Goal: Communication & Community: Participate in discussion

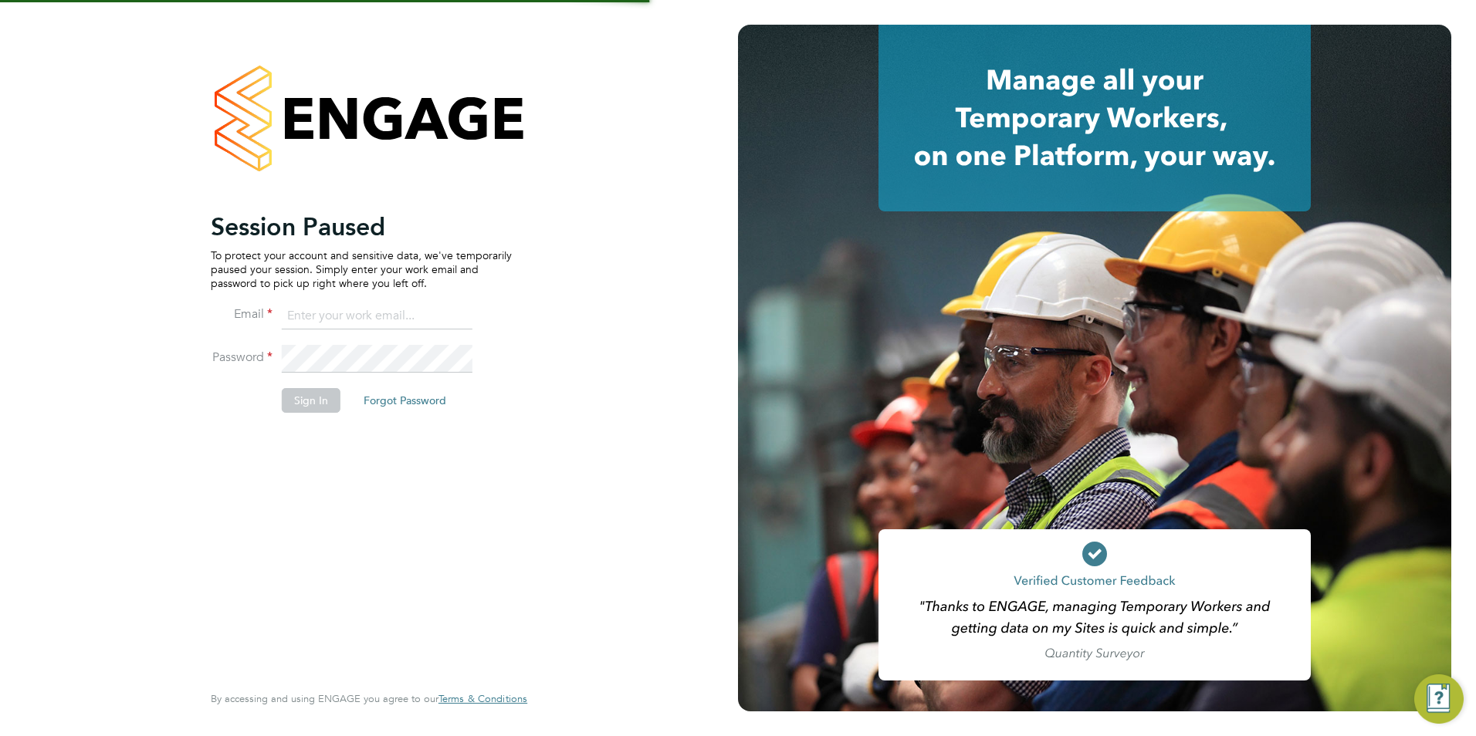
type input "Avais@Carbonrecruitment.co.uk"
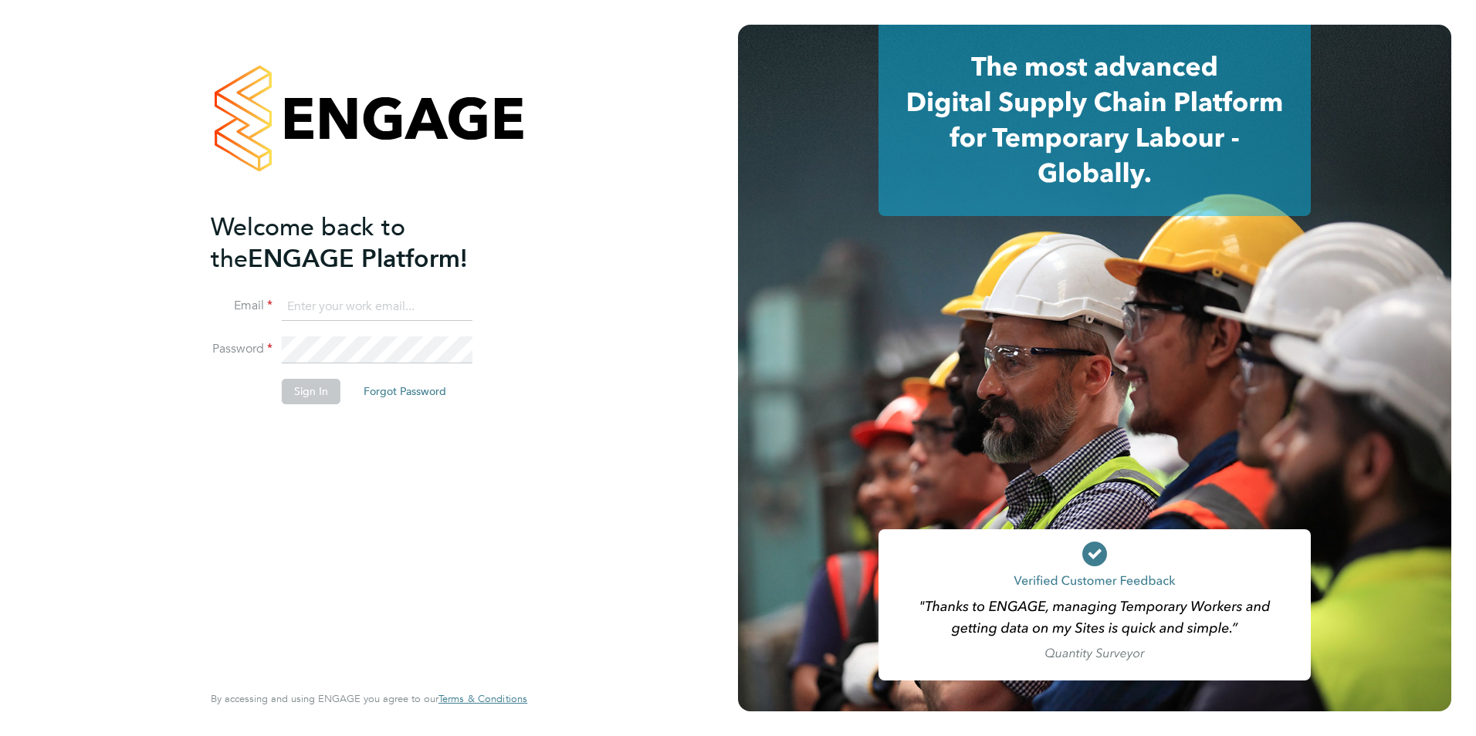
type input "Avais@Carbonrecruitment.co.uk"
click at [319, 384] on button "Sign In" at bounding box center [311, 391] width 59 height 25
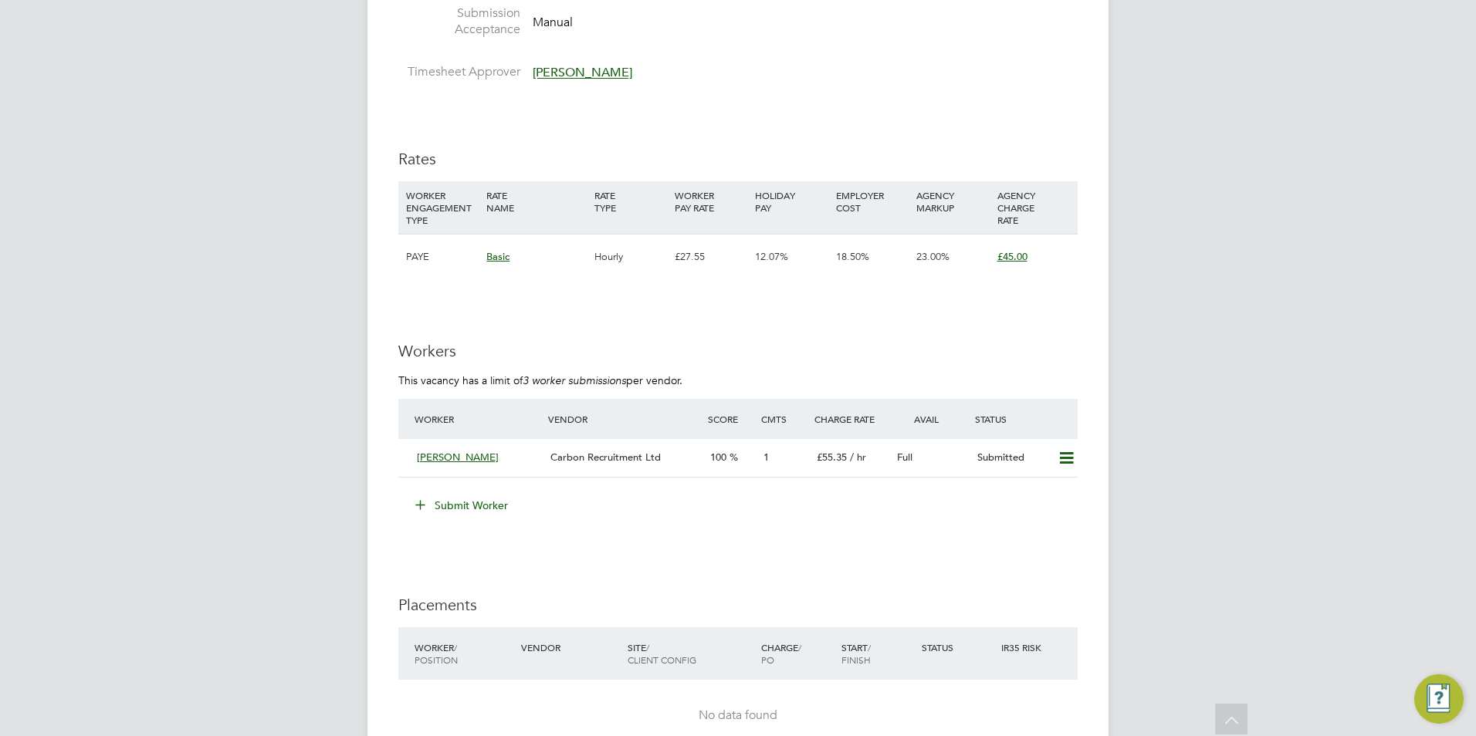
scroll to position [2316, 0]
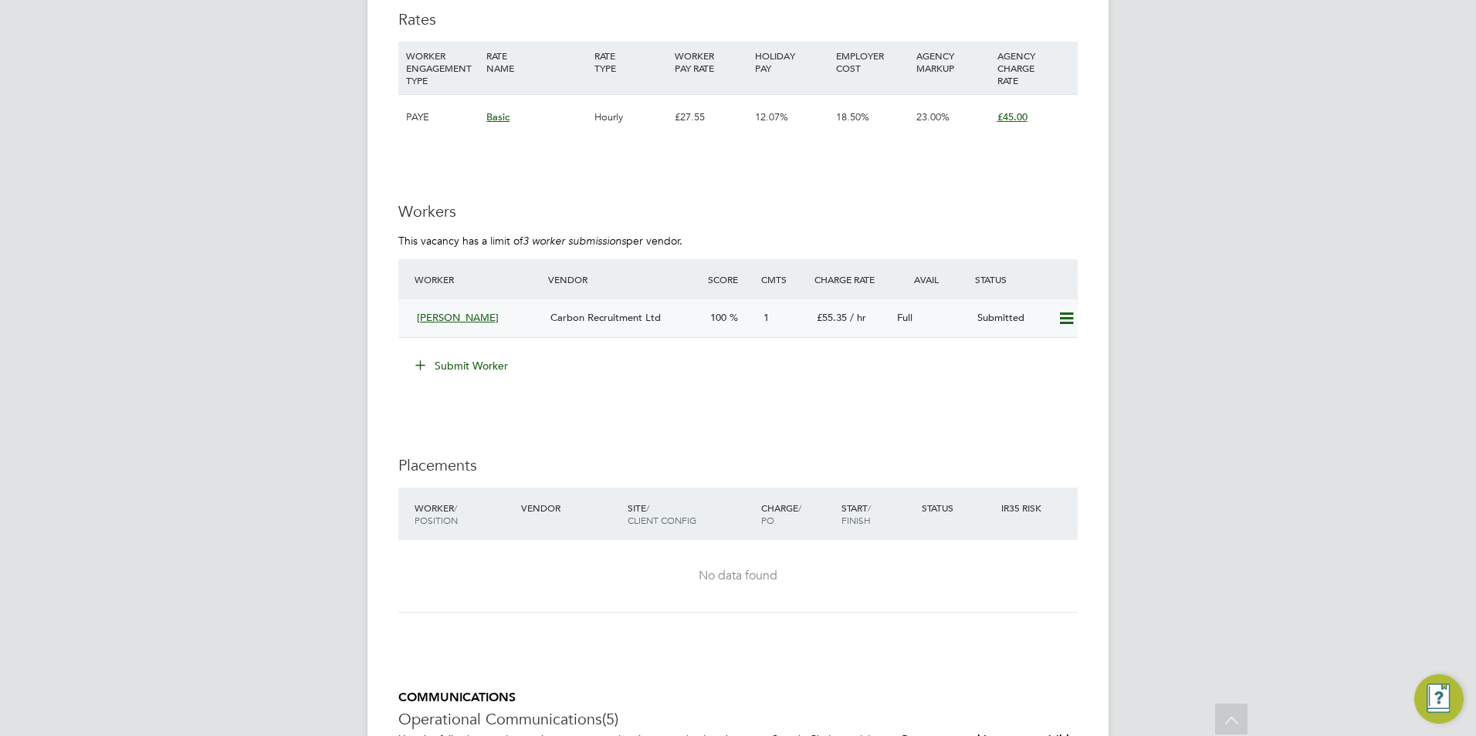
click at [602, 320] on span "Carbon Recruitment Ltd" at bounding box center [605, 317] width 110 height 13
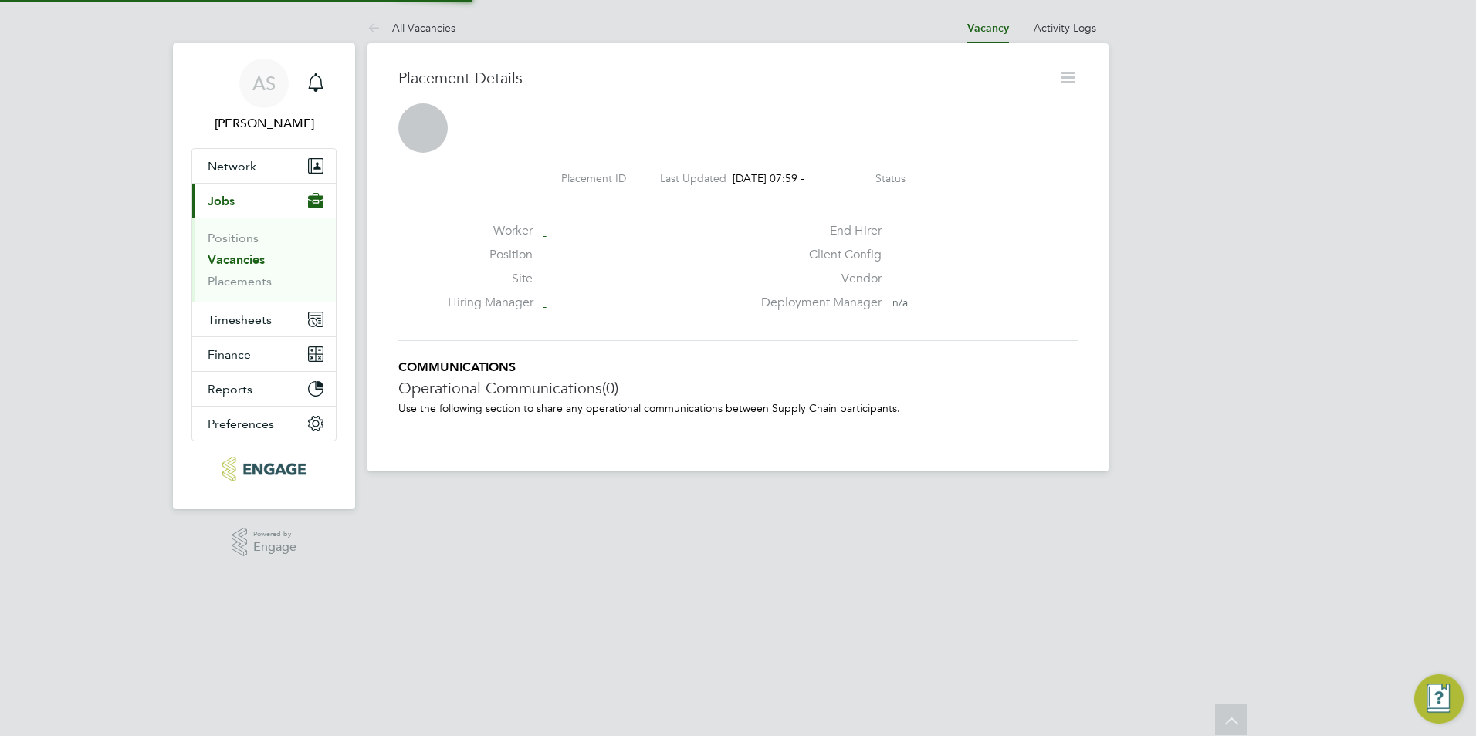
scroll to position [8, 8]
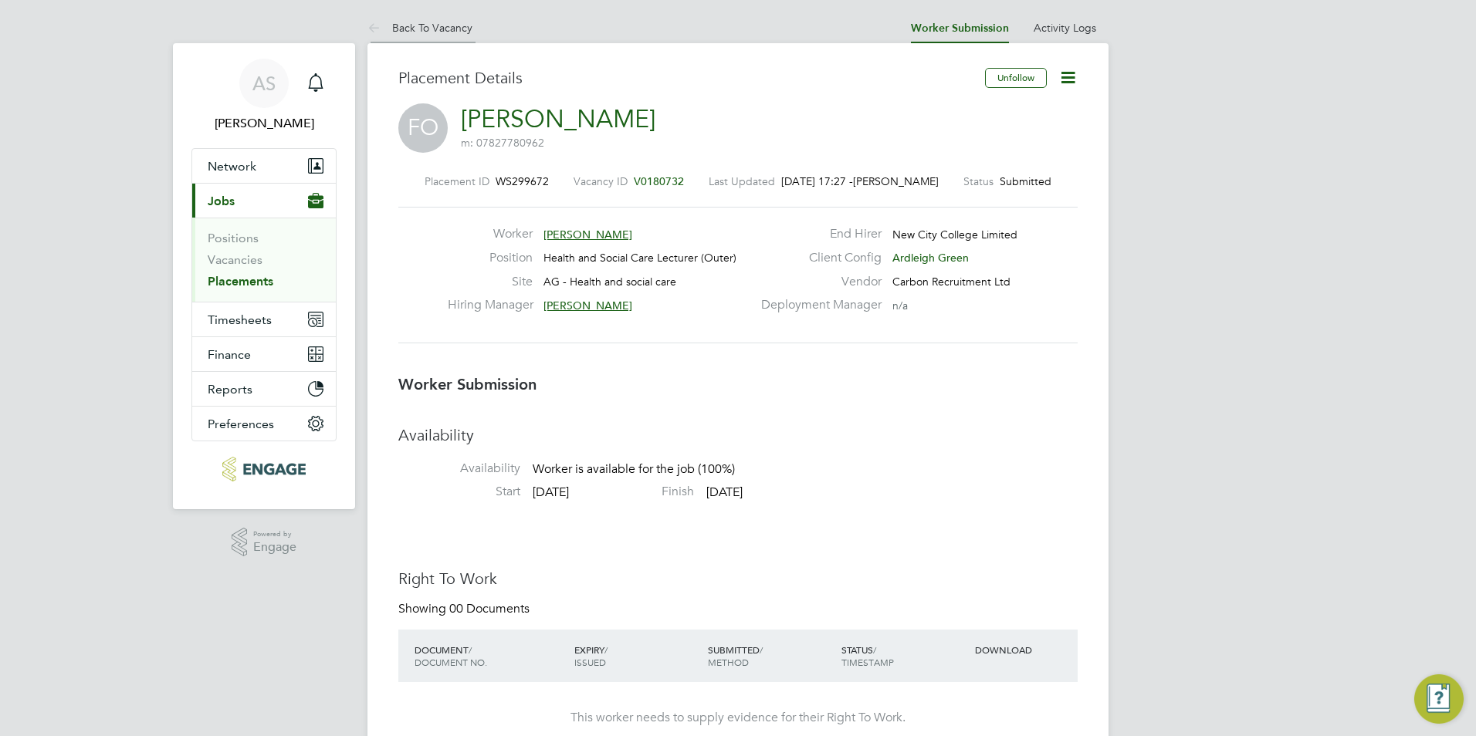
click at [449, 35] on li "Back To Vacancy" at bounding box center [419, 27] width 105 height 31
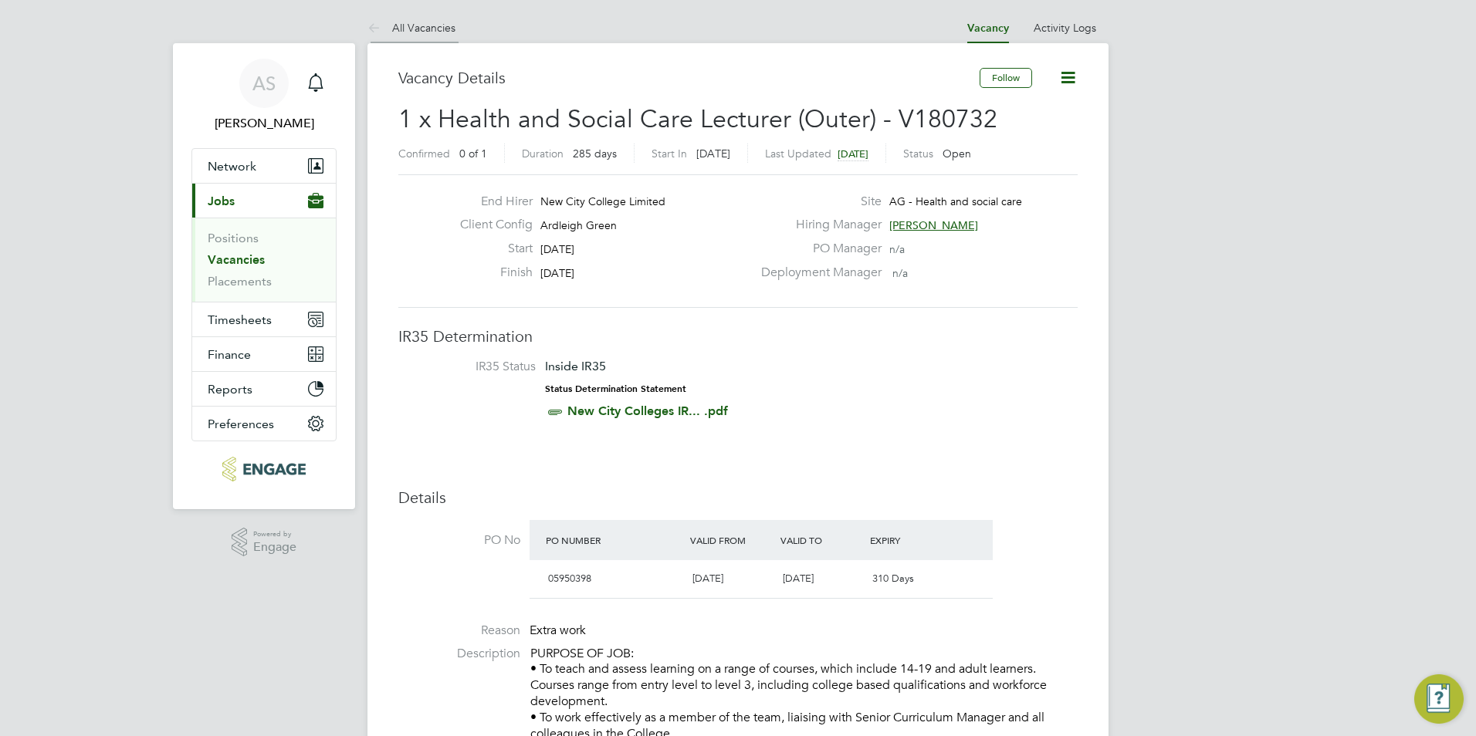
click at [430, 25] on link "All Vacancies" at bounding box center [411, 28] width 88 height 14
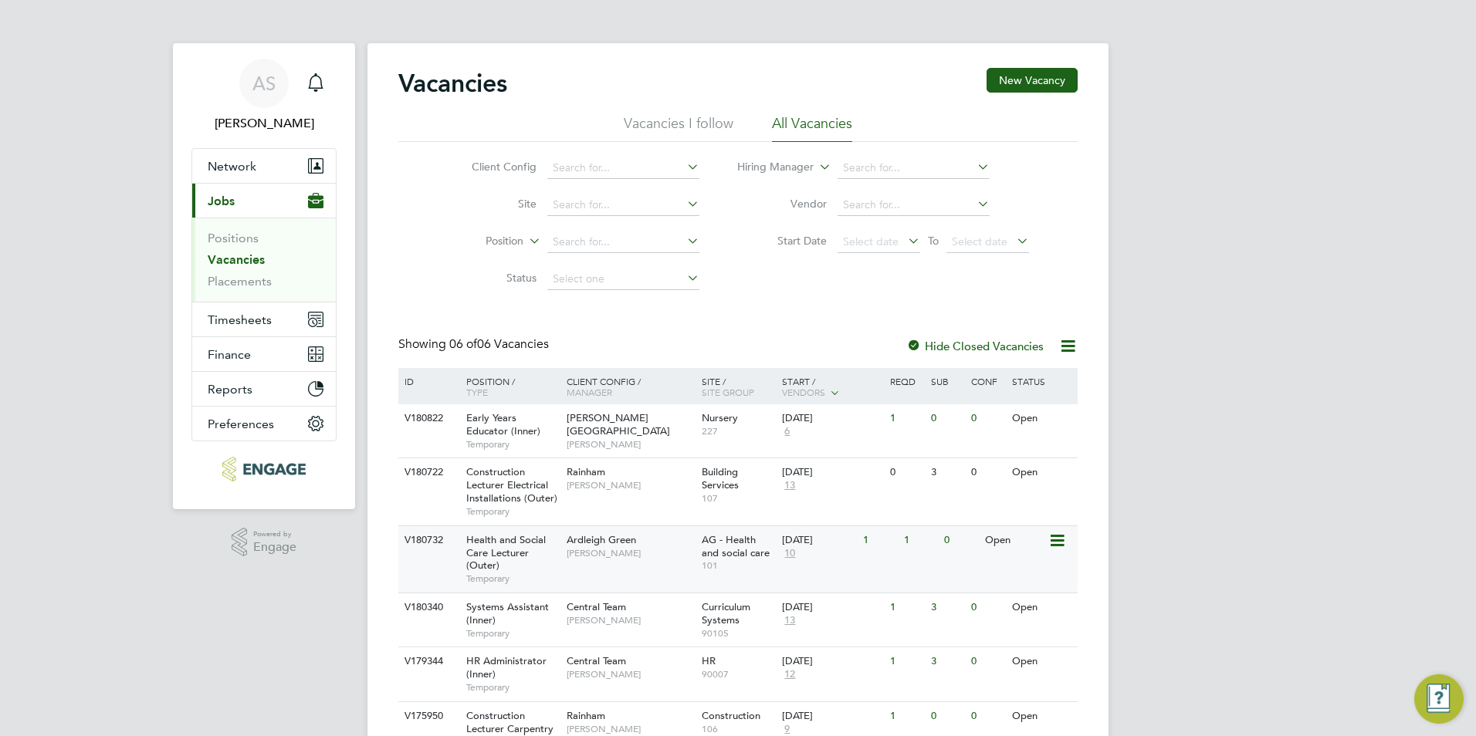
click at [692, 554] on span "Roslyn O'Garro" at bounding box center [630, 553] width 127 height 12
click at [244, 260] on link "Vacancies" at bounding box center [236, 259] width 57 height 15
click at [583, 541] on span "Ardleigh Green" at bounding box center [601, 539] width 69 height 13
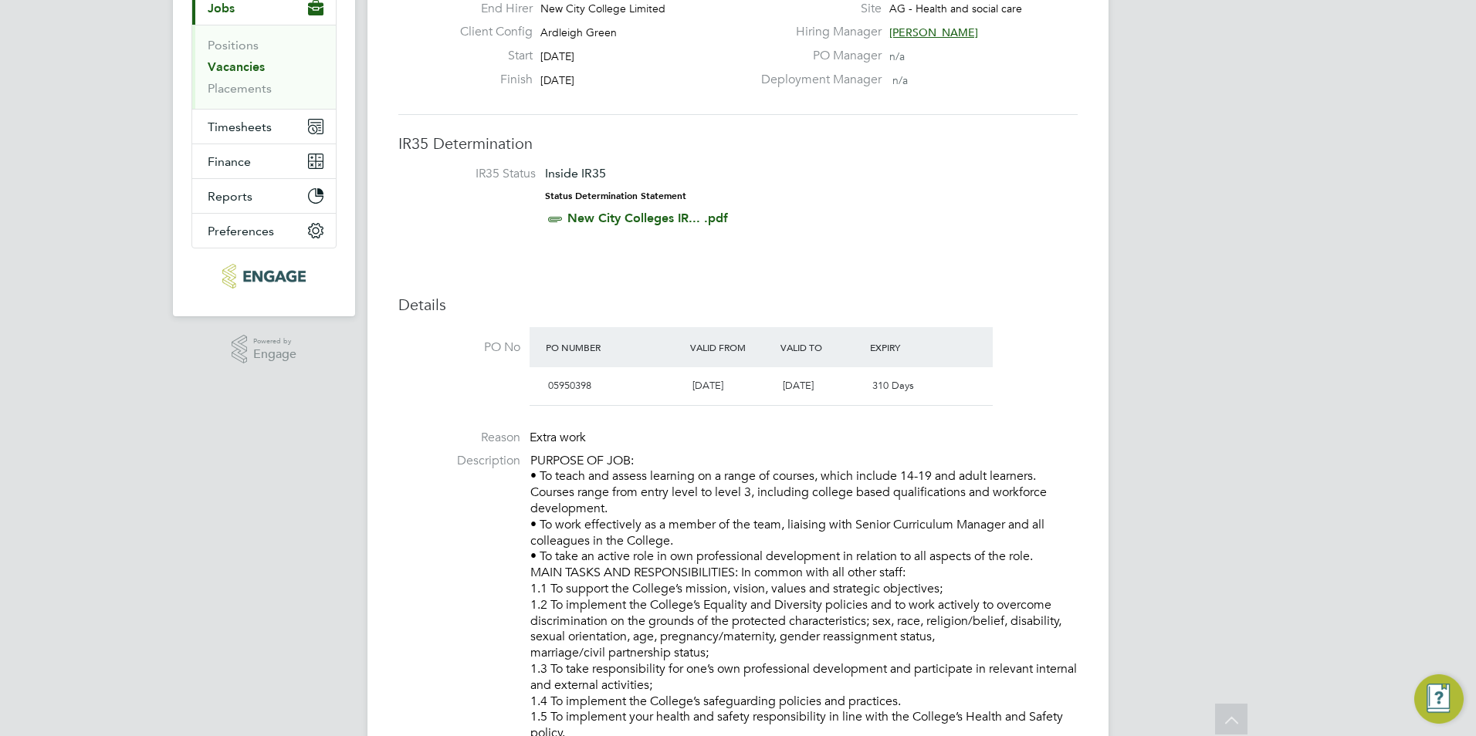
scroll to position [184, 0]
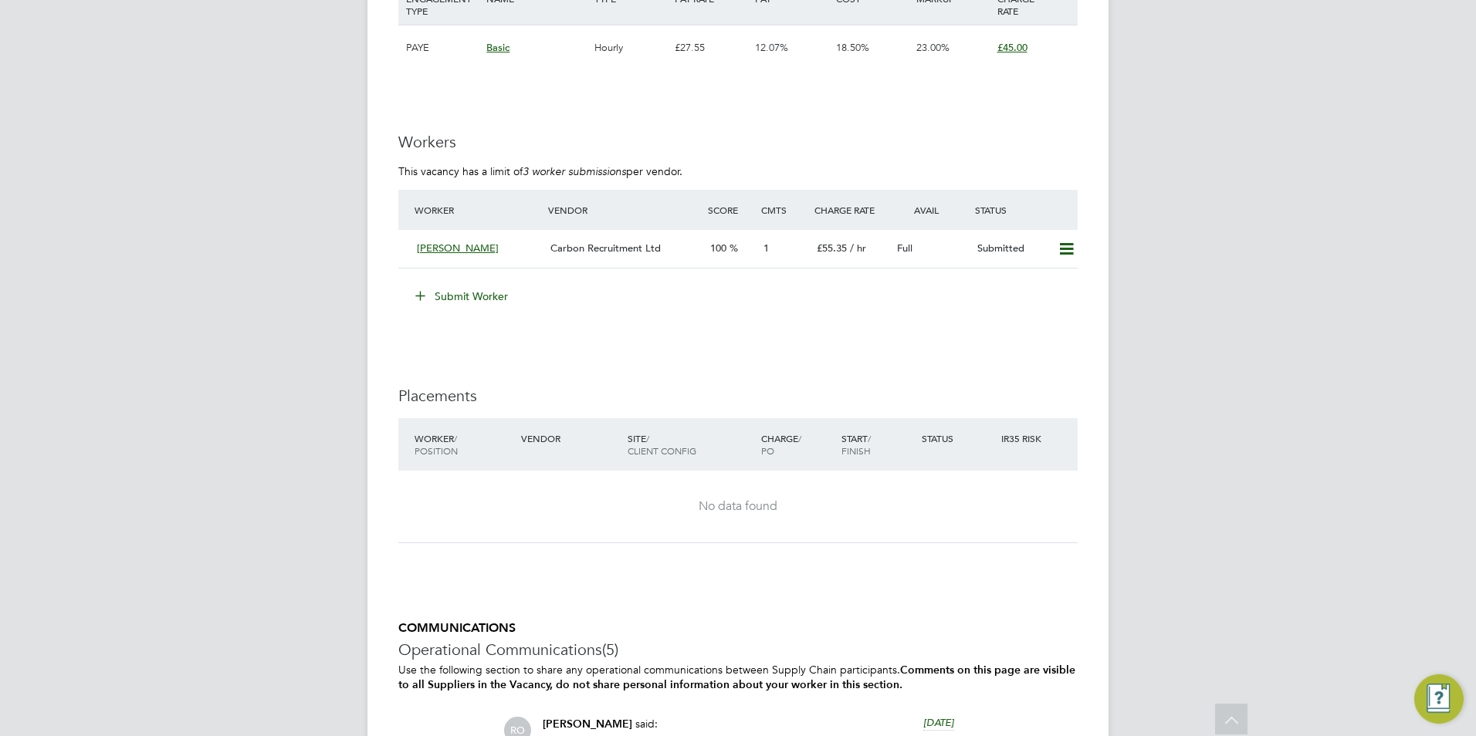
scroll to position [2161, 0]
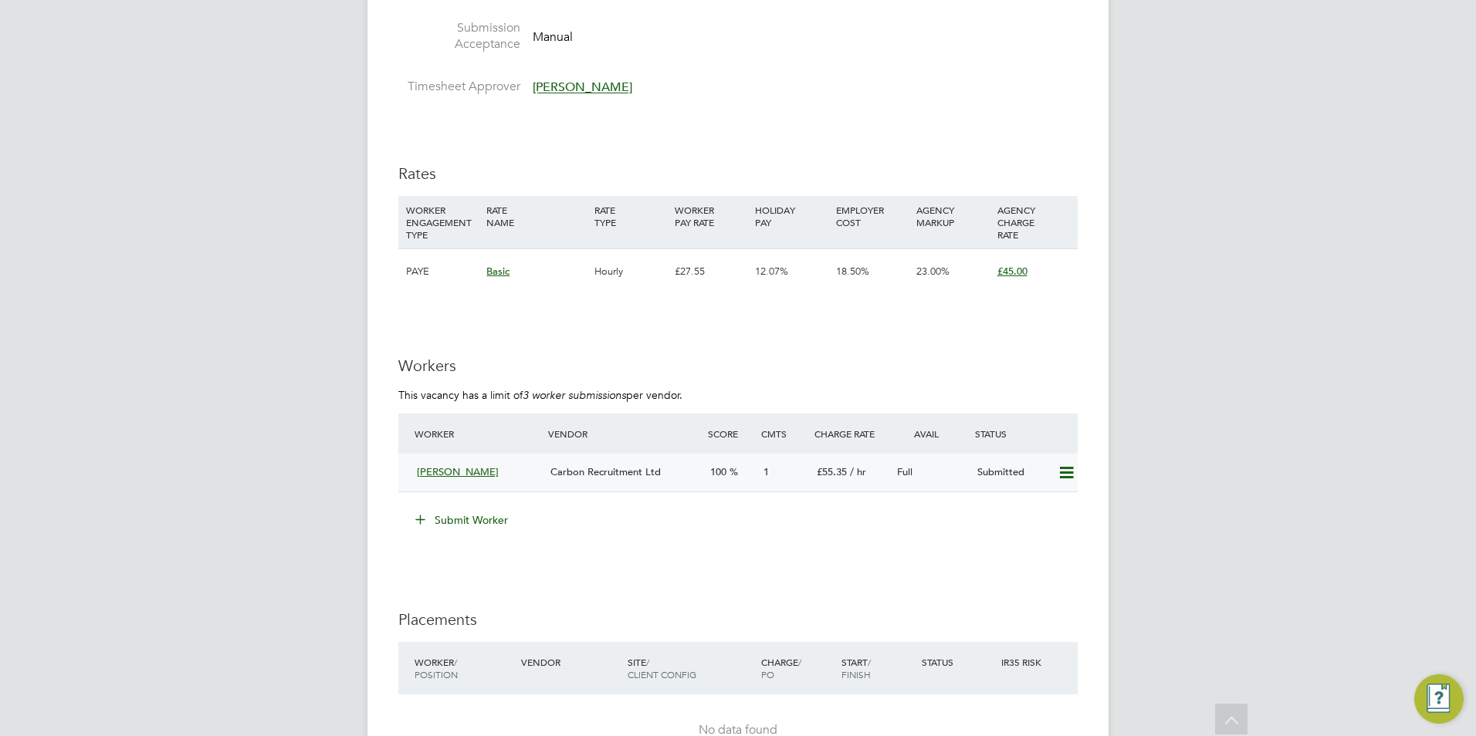
click at [505, 465] on div "Florence Obabiyi" at bounding box center [478, 472] width 134 height 25
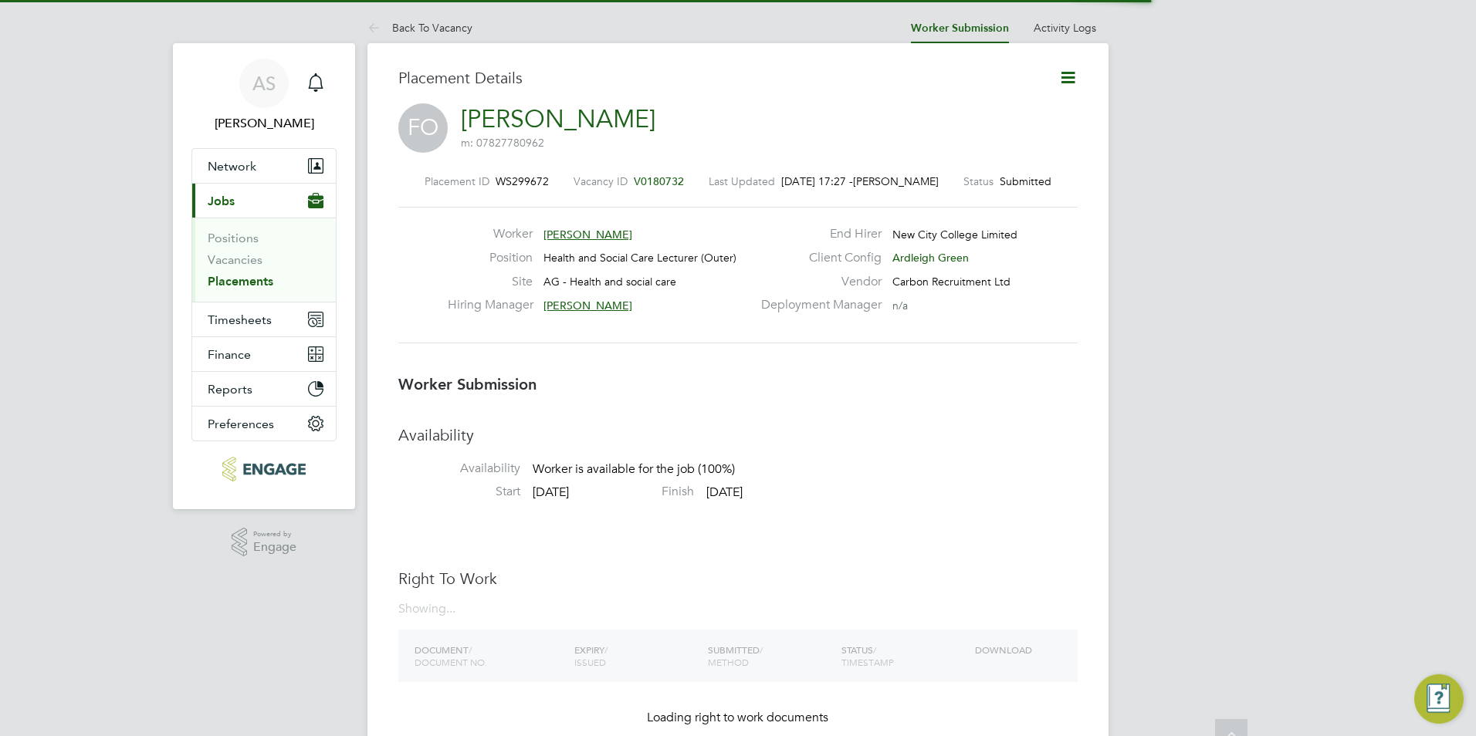
scroll to position [8, 8]
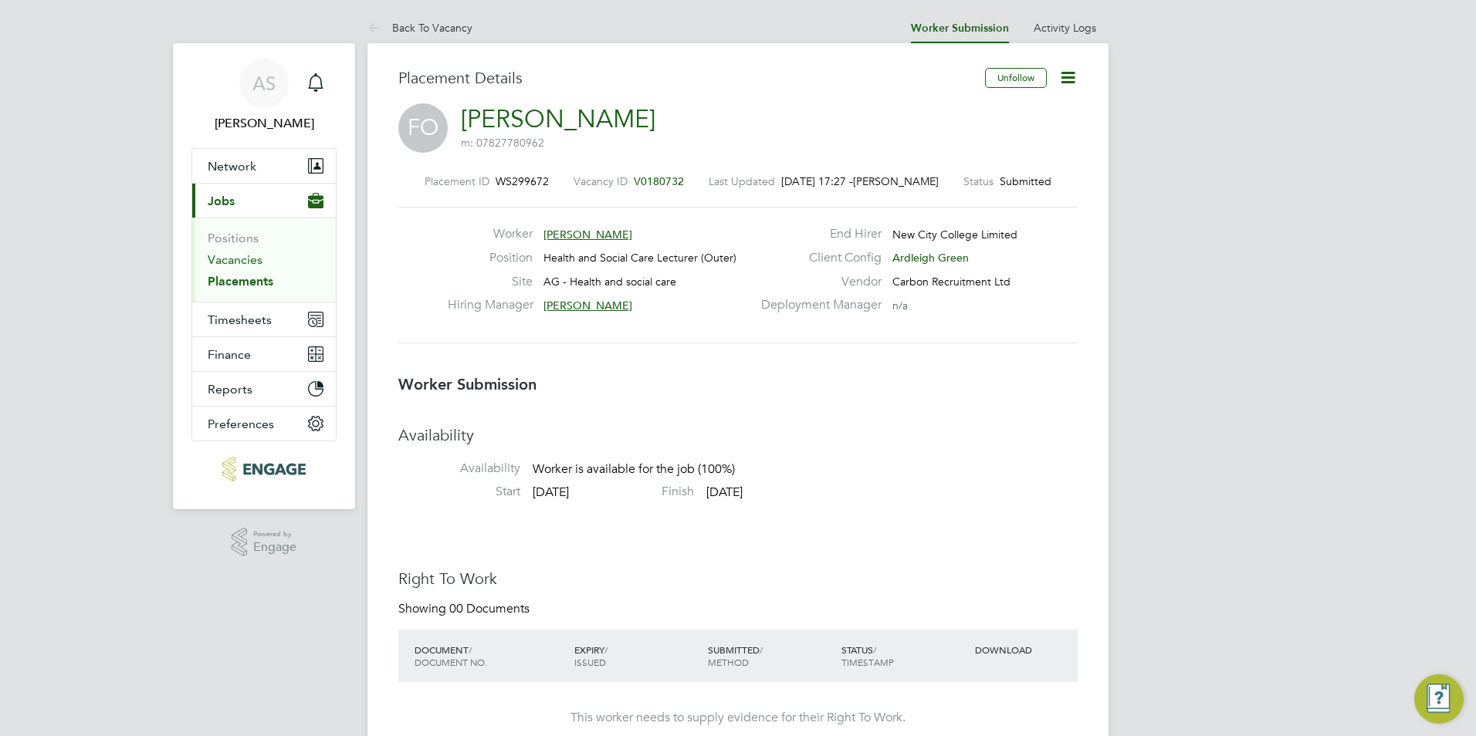
click at [249, 266] on link "Vacancies" at bounding box center [235, 259] width 55 height 15
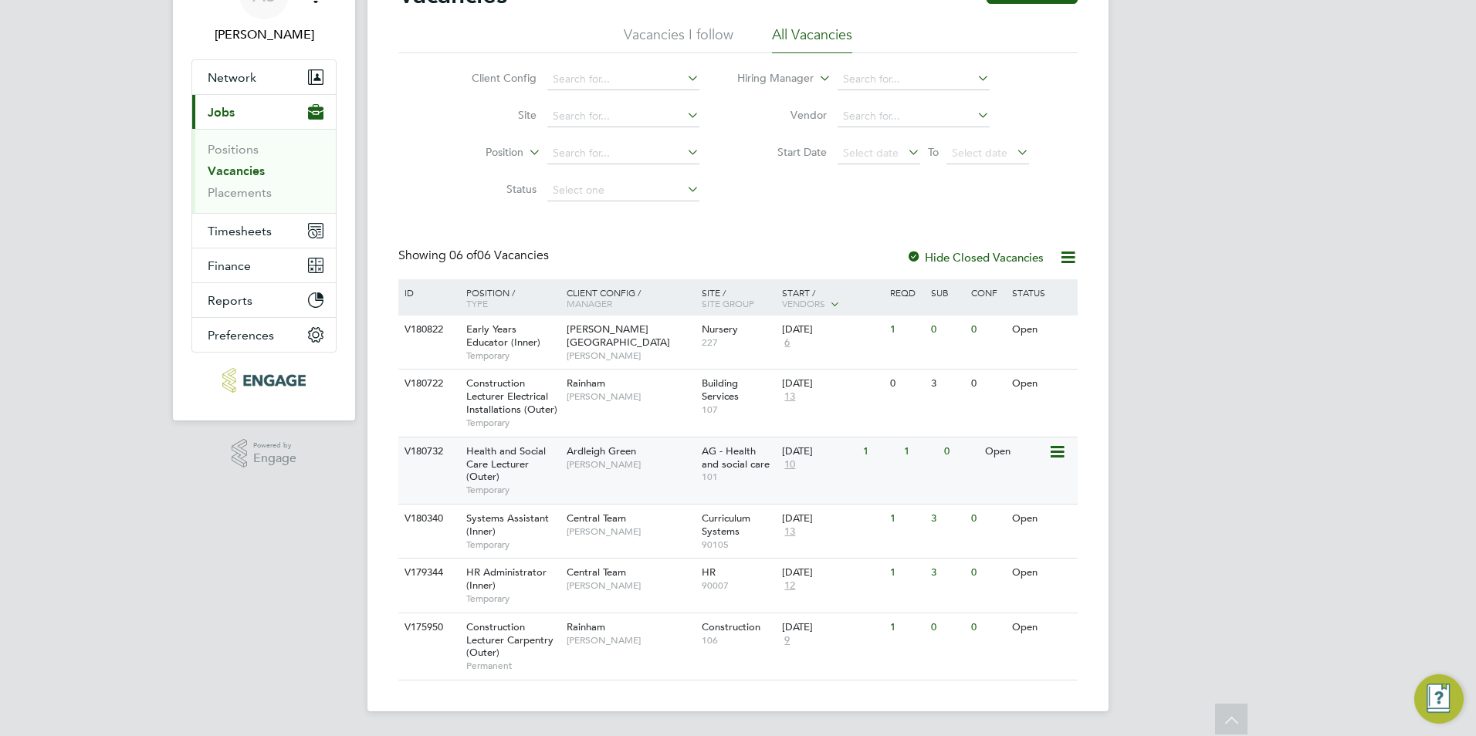
click at [510, 471] on div "Health and Social Care Lecturer (Outer) Temporary" at bounding box center [509, 471] width 108 height 66
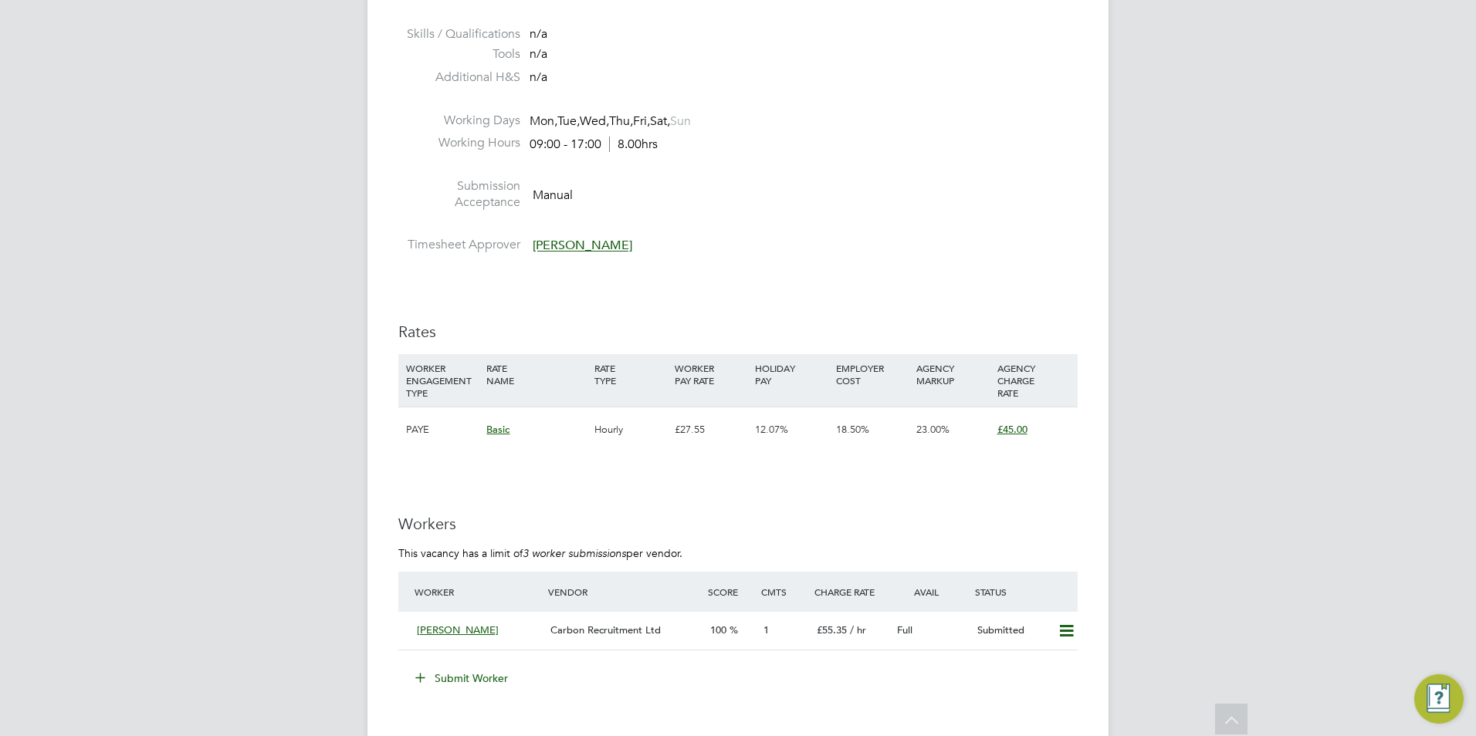
scroll to position [2161, 0]
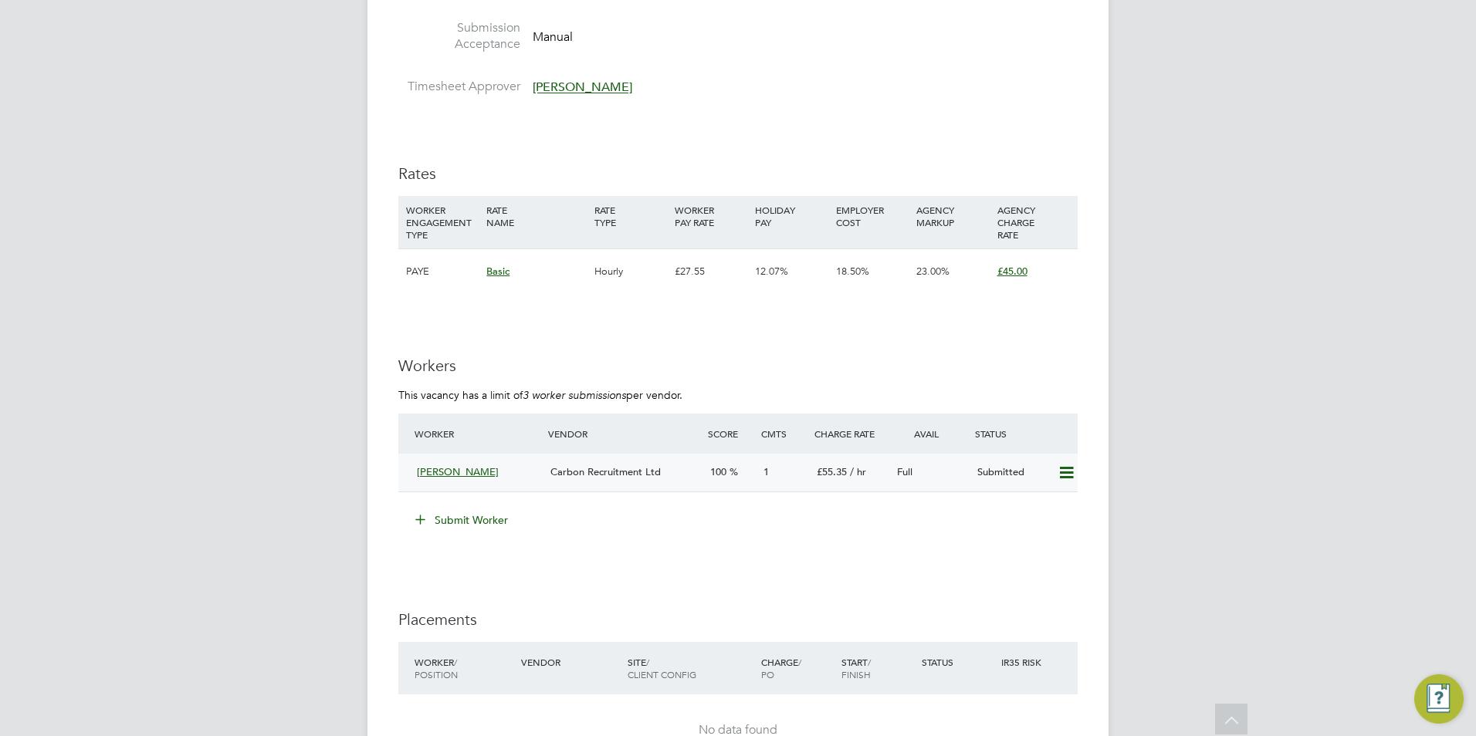
click at [526, 479] on div "[PERSON_NAME]" at bounding box center [478, 472] width 134 height 25
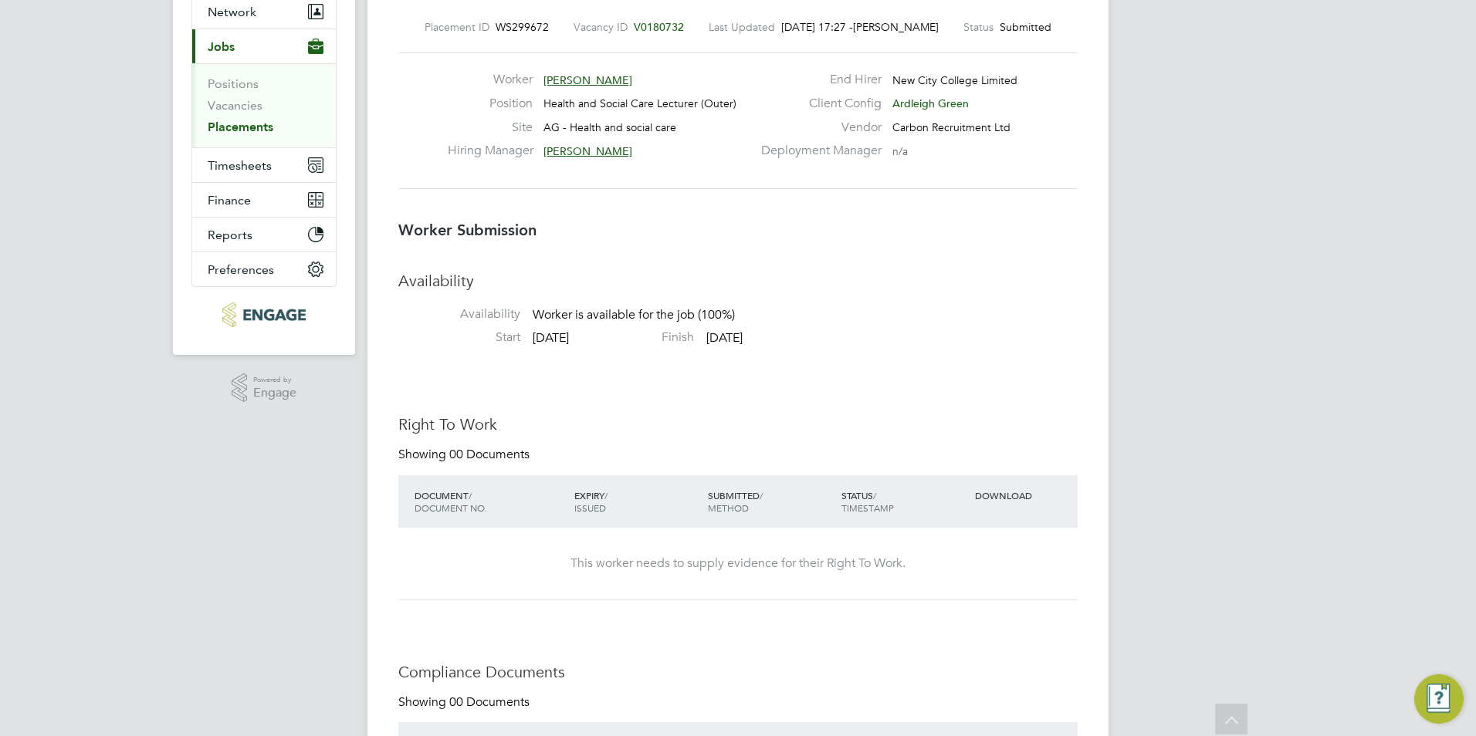
scroll to position [7, 0]
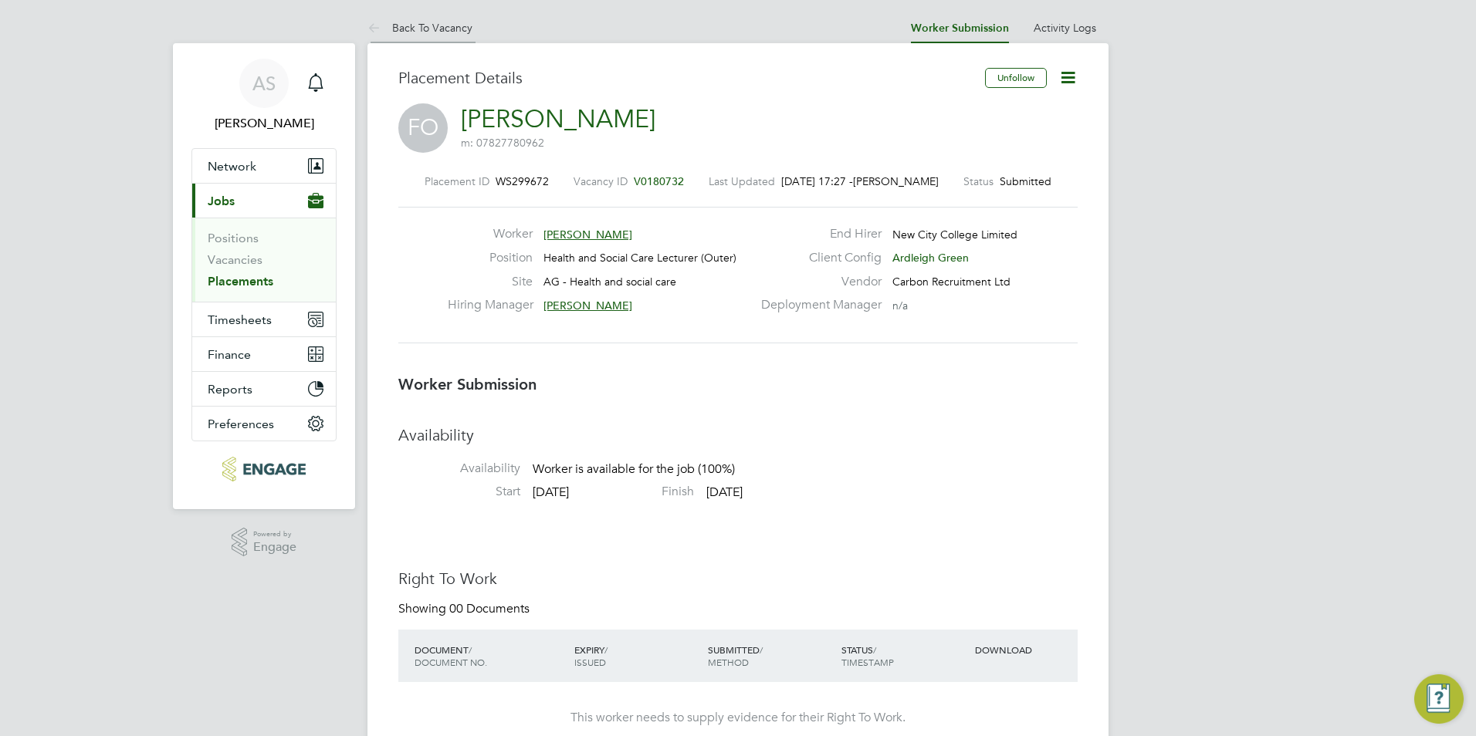
click at [452, 17] on li "Back To Vacancy" at bounding box center [419, 27] width 105 height 31
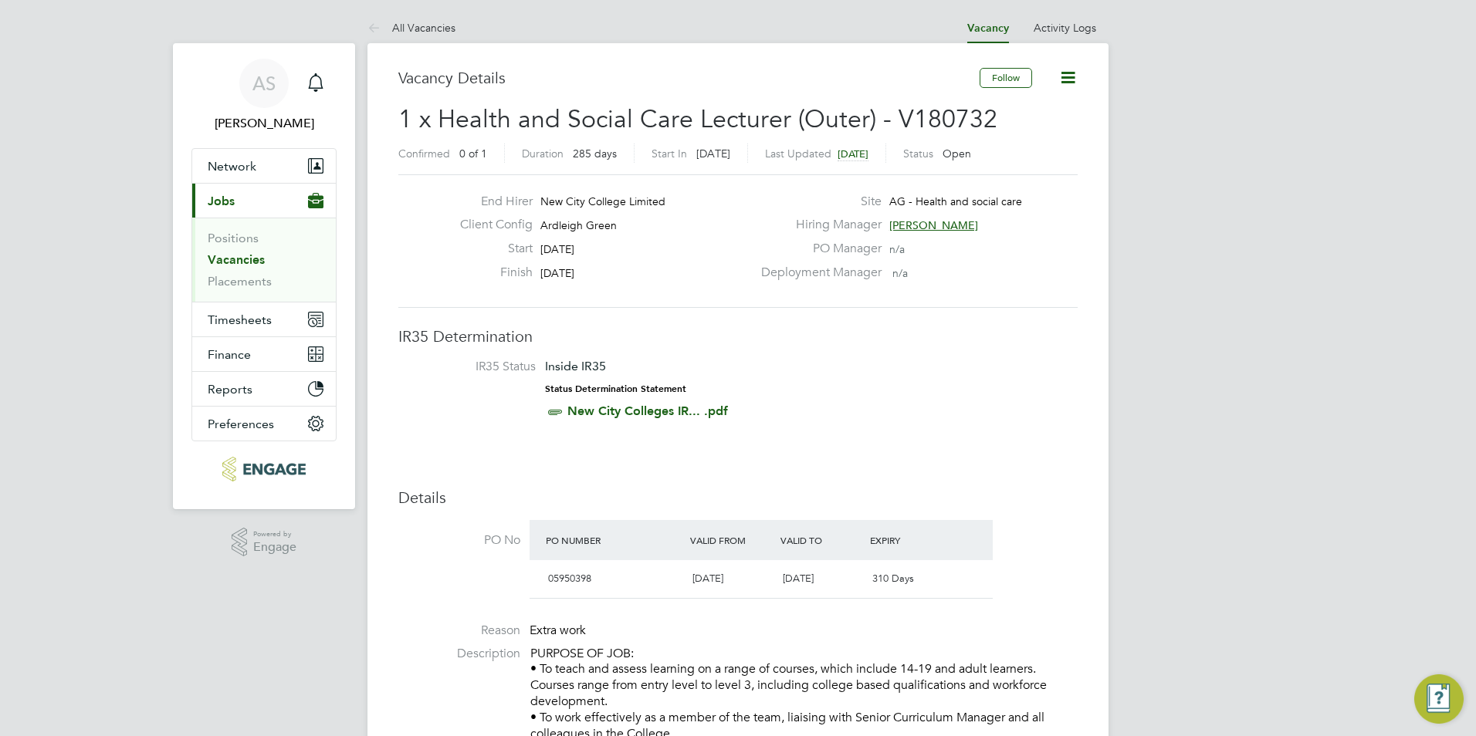
click at [241, 259] on link "Vacancies" at bounding box center [236, 259] width 57 height 15
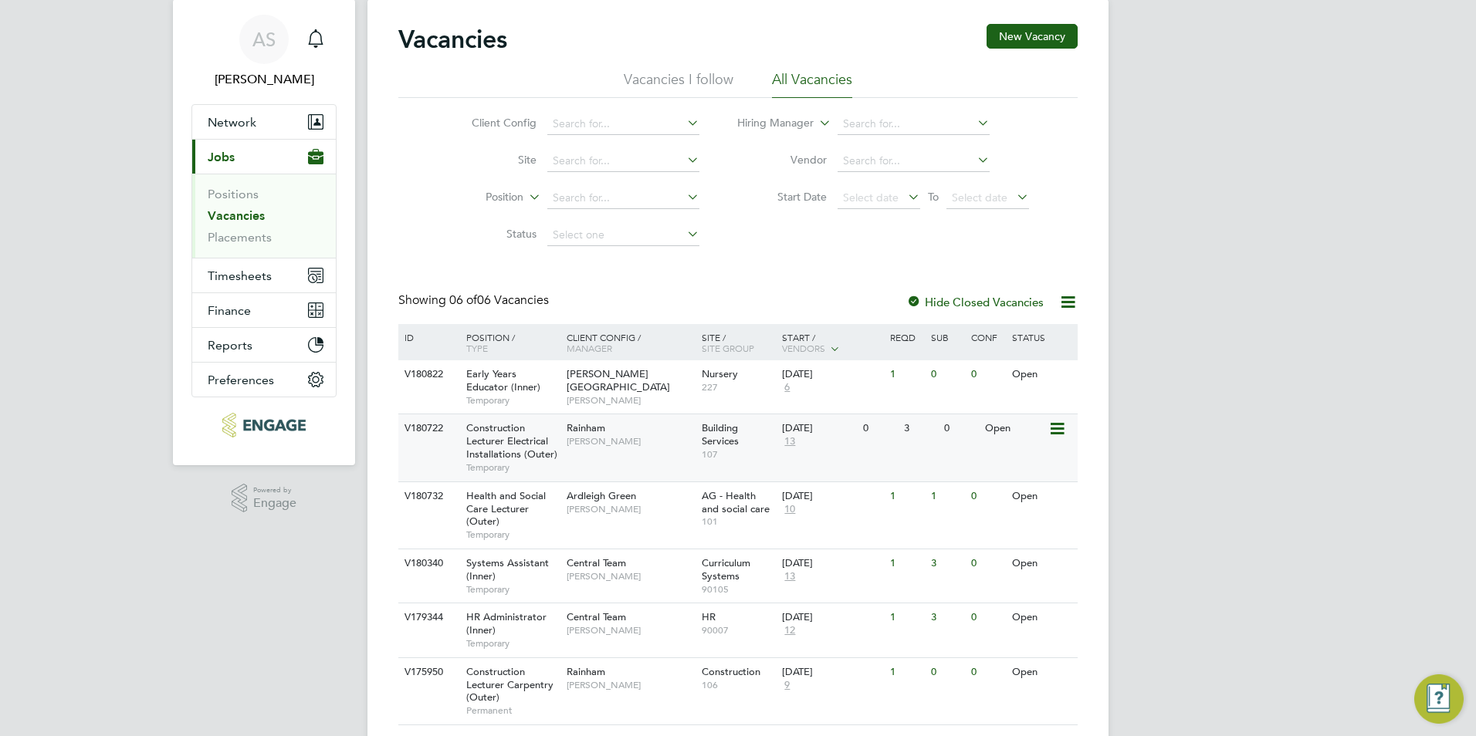
scroll to position [89, 0]
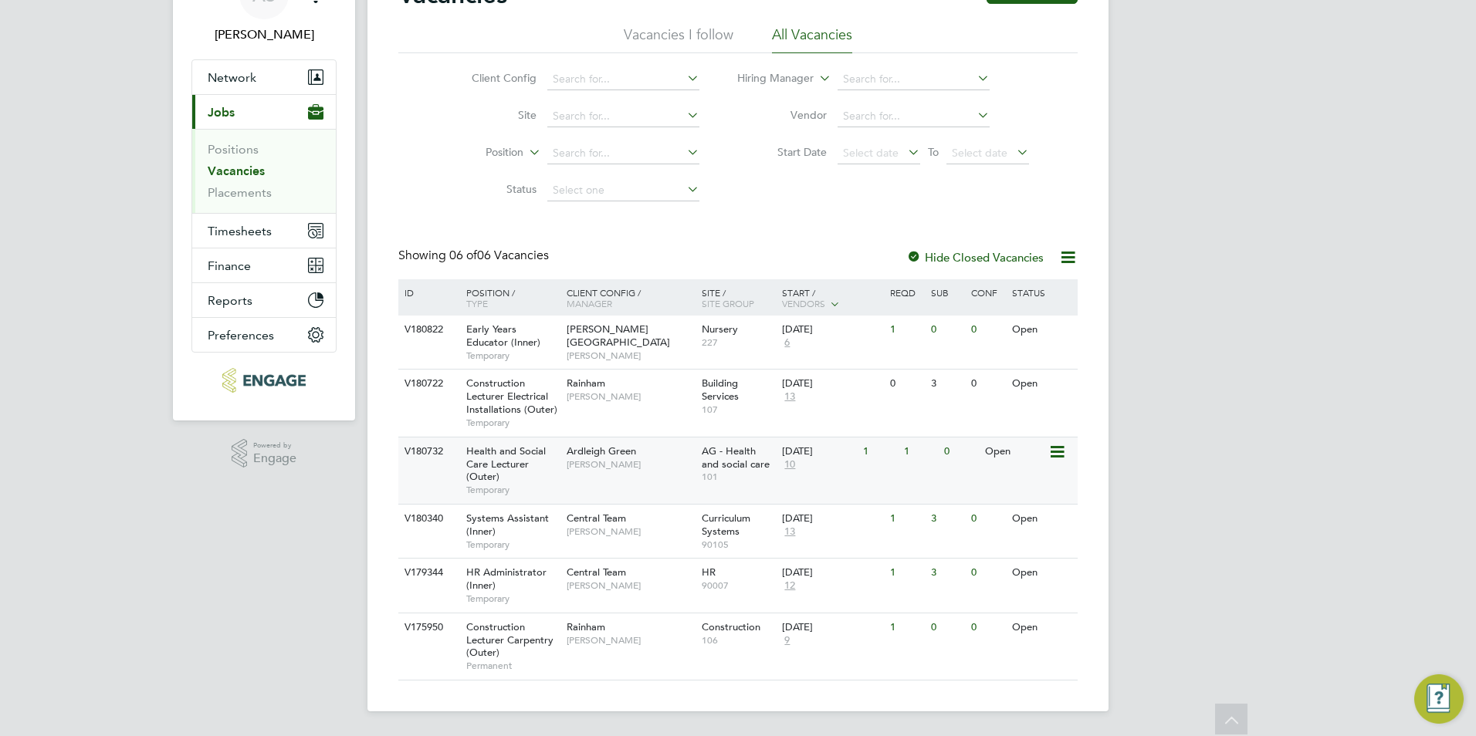
click at [618, 468] on span "[PERSON_NAME]" at bounding box center [630, 465] width 127 height 12
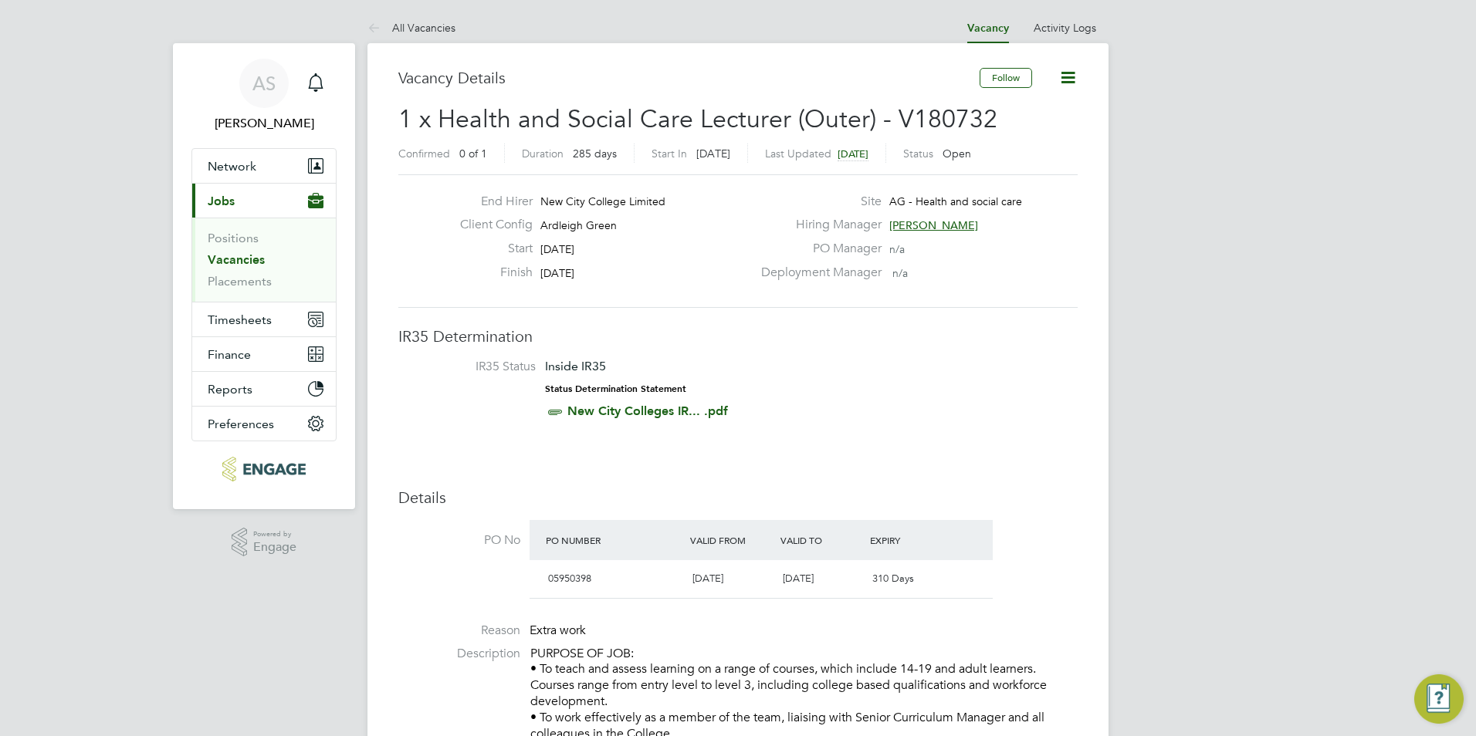
click at [921, 220] on span "[PERSON_NAME]" at bounding box center [933, 225] width 89 height 14
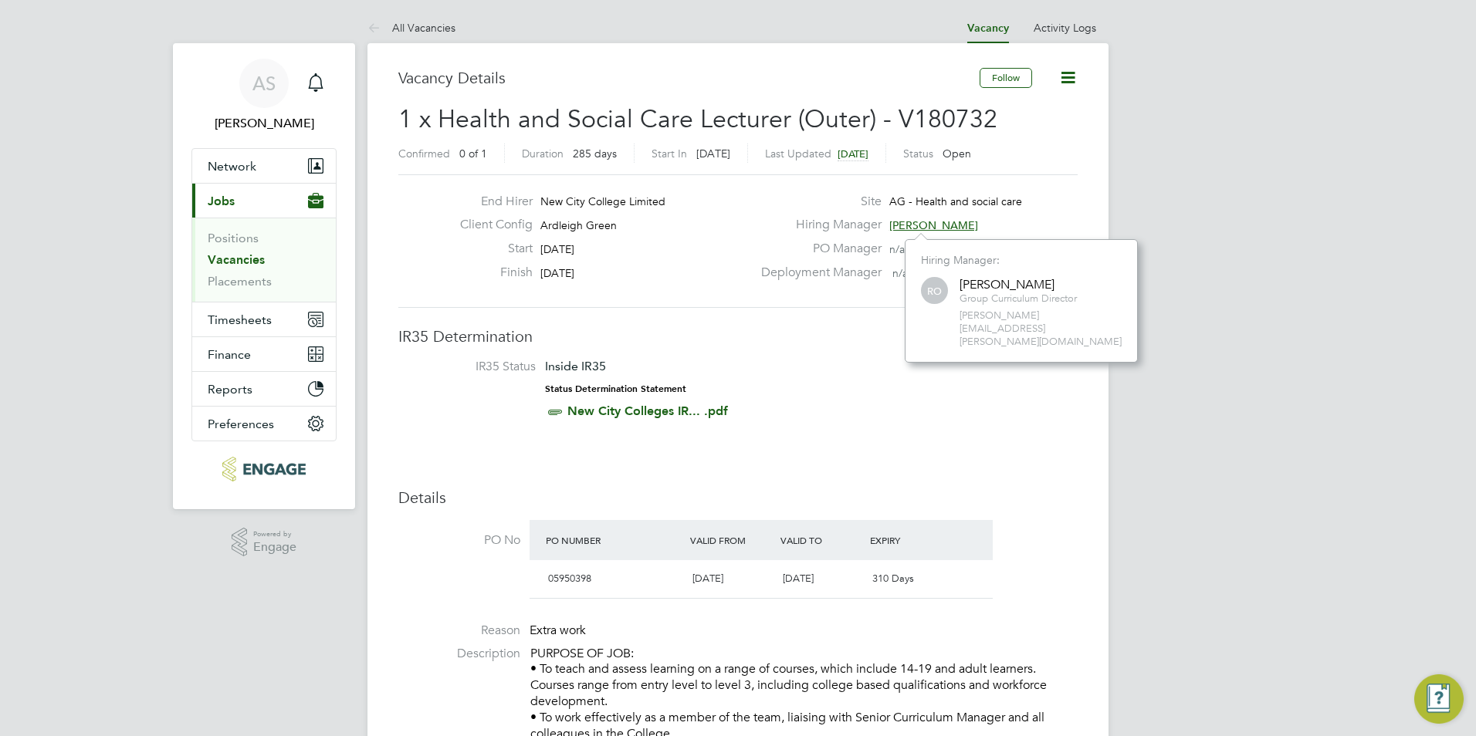
scroll to position [97, 232]
click at [760, 336] on h3 "IR35 Determination" at bounding box center [737, 337] width 679 height 20
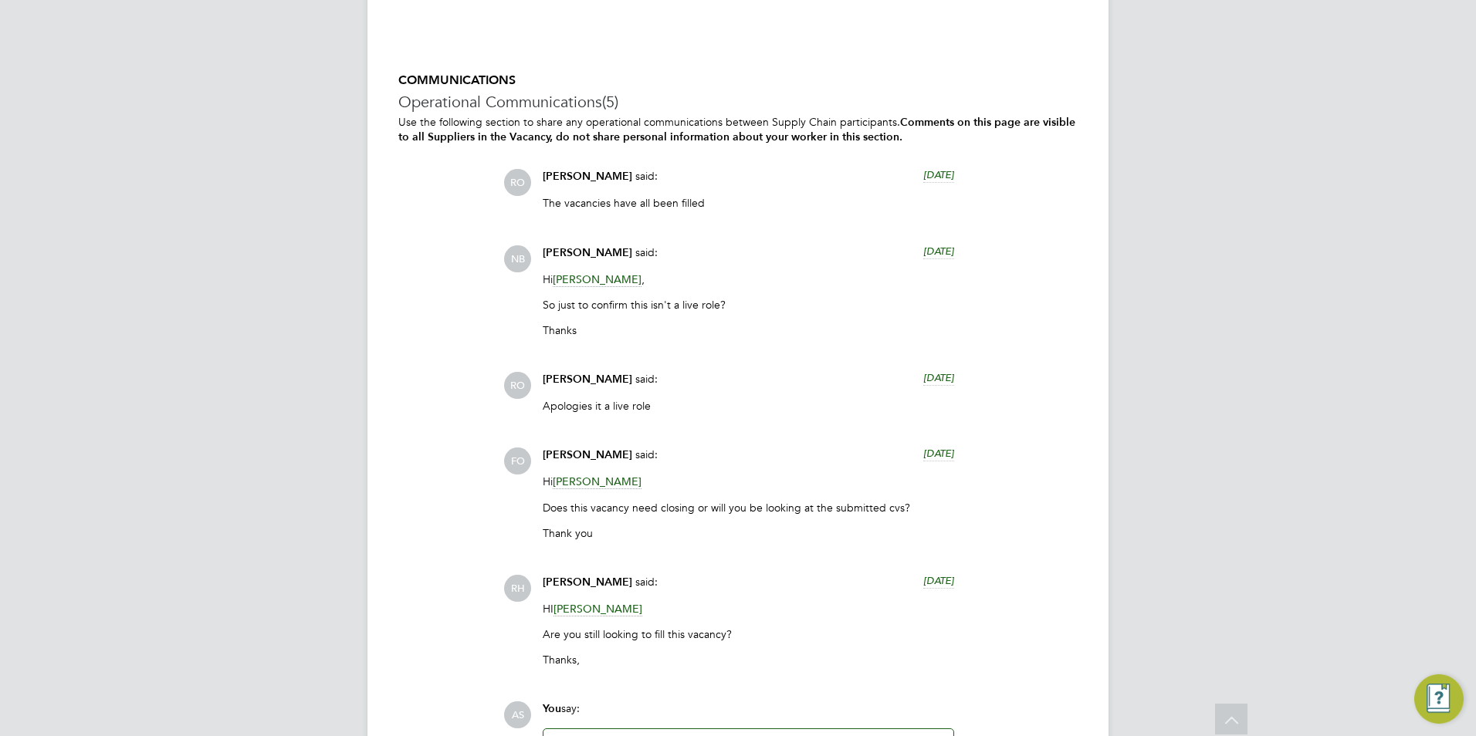
scroll to position [3126, 0]
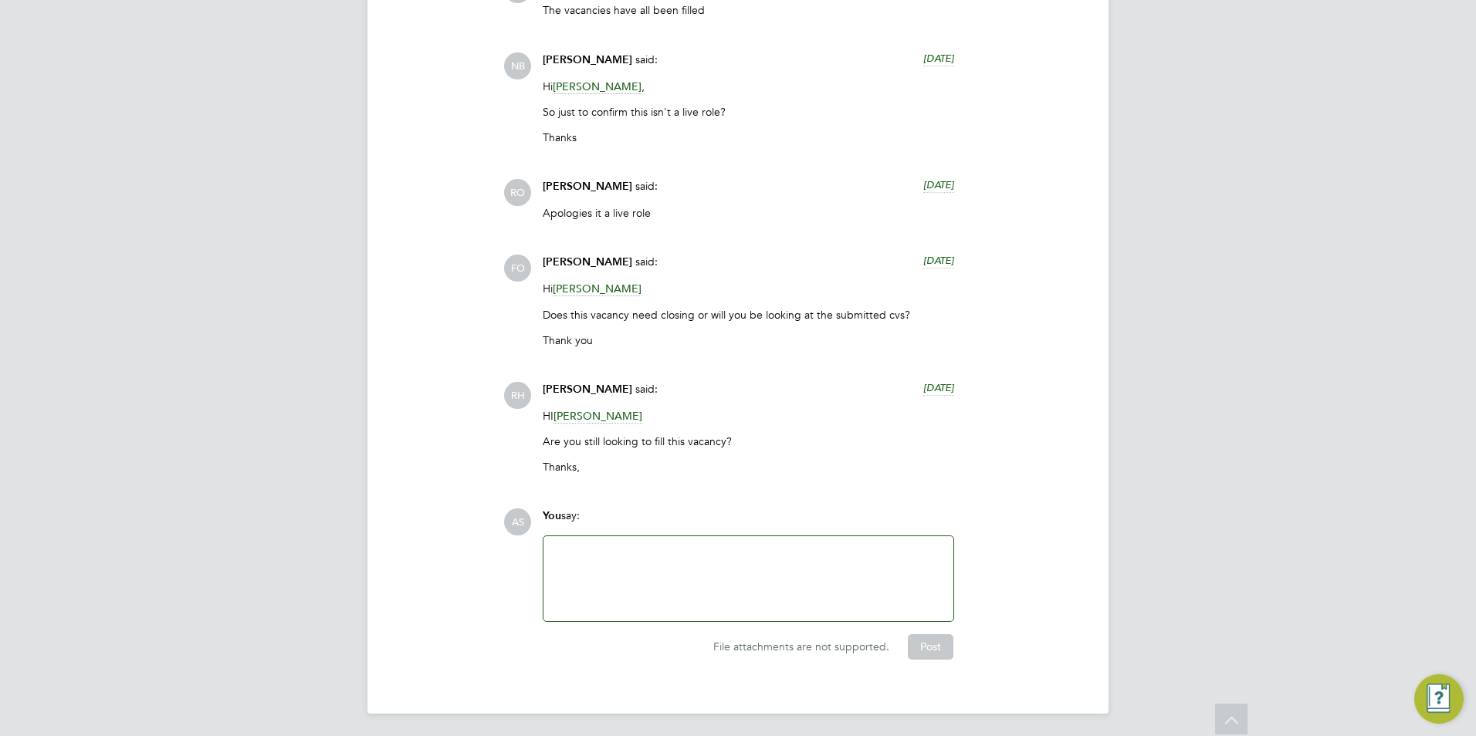
click at [634, 557] on div at bounding box center [748, 579] width 391 height 66
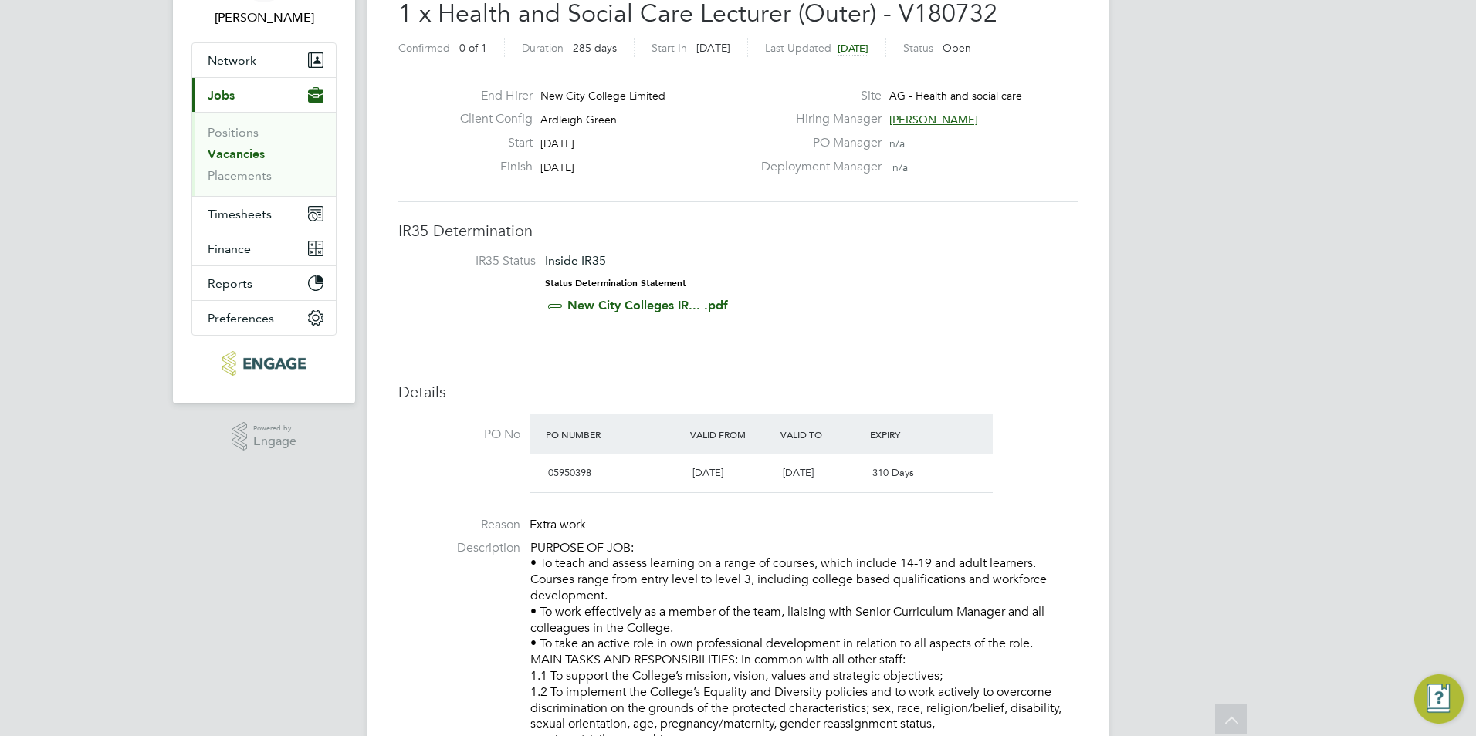
scroll to position [0, 0]
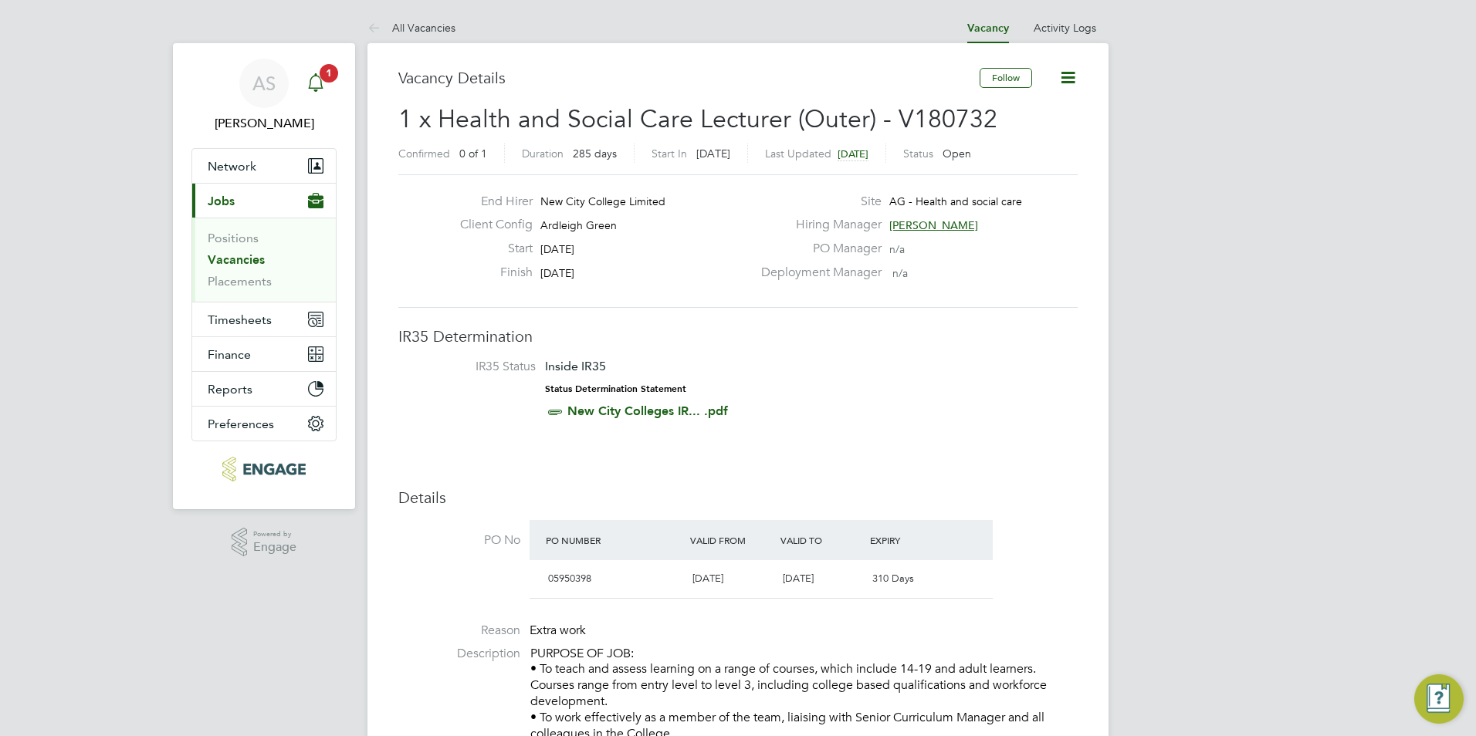
click at [320, 84] on icon "Main navigation" at bounding box center [315, 82] width 19 height 19
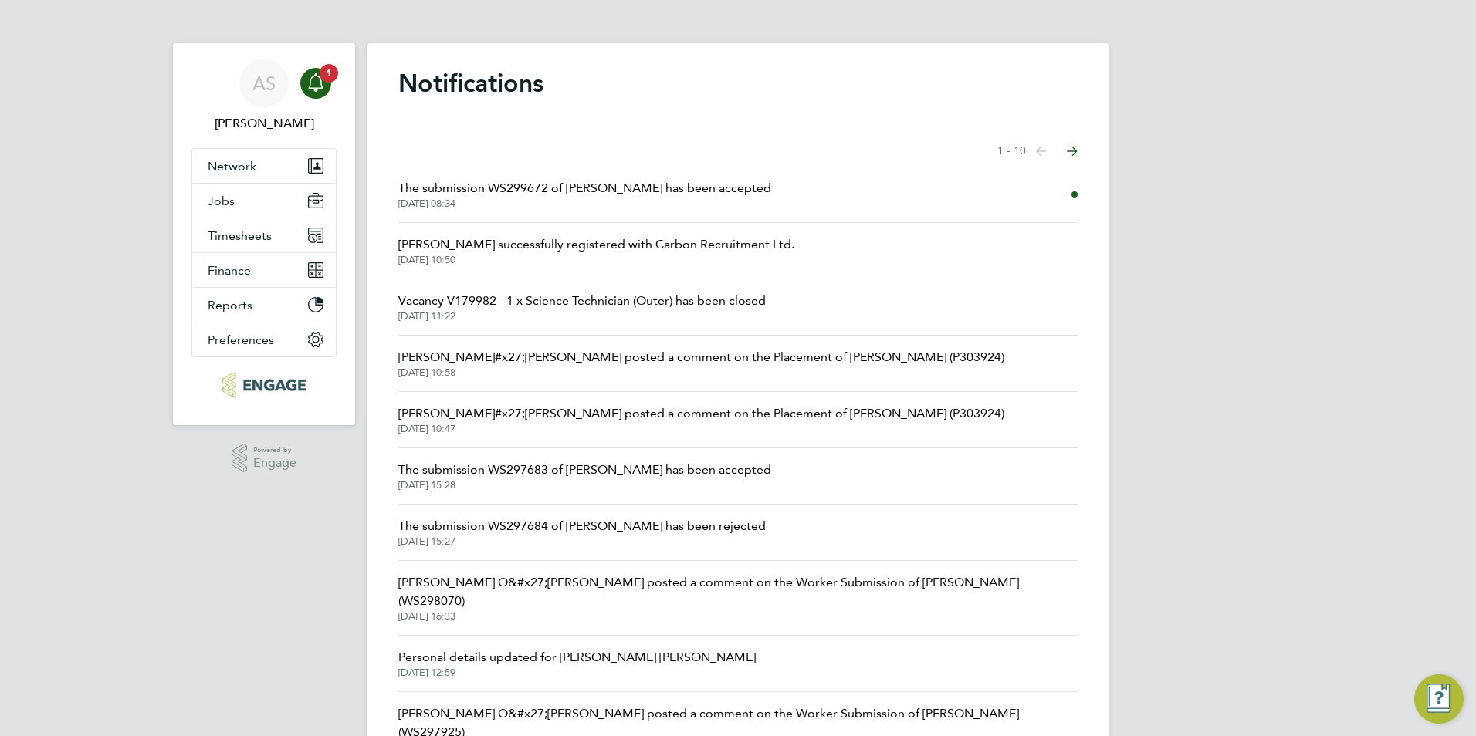
click at [563, 191] on span "The submission WS299672 of Florence Obabiyi has been accepted" at bounding box center [584, 188] width 373 height 19
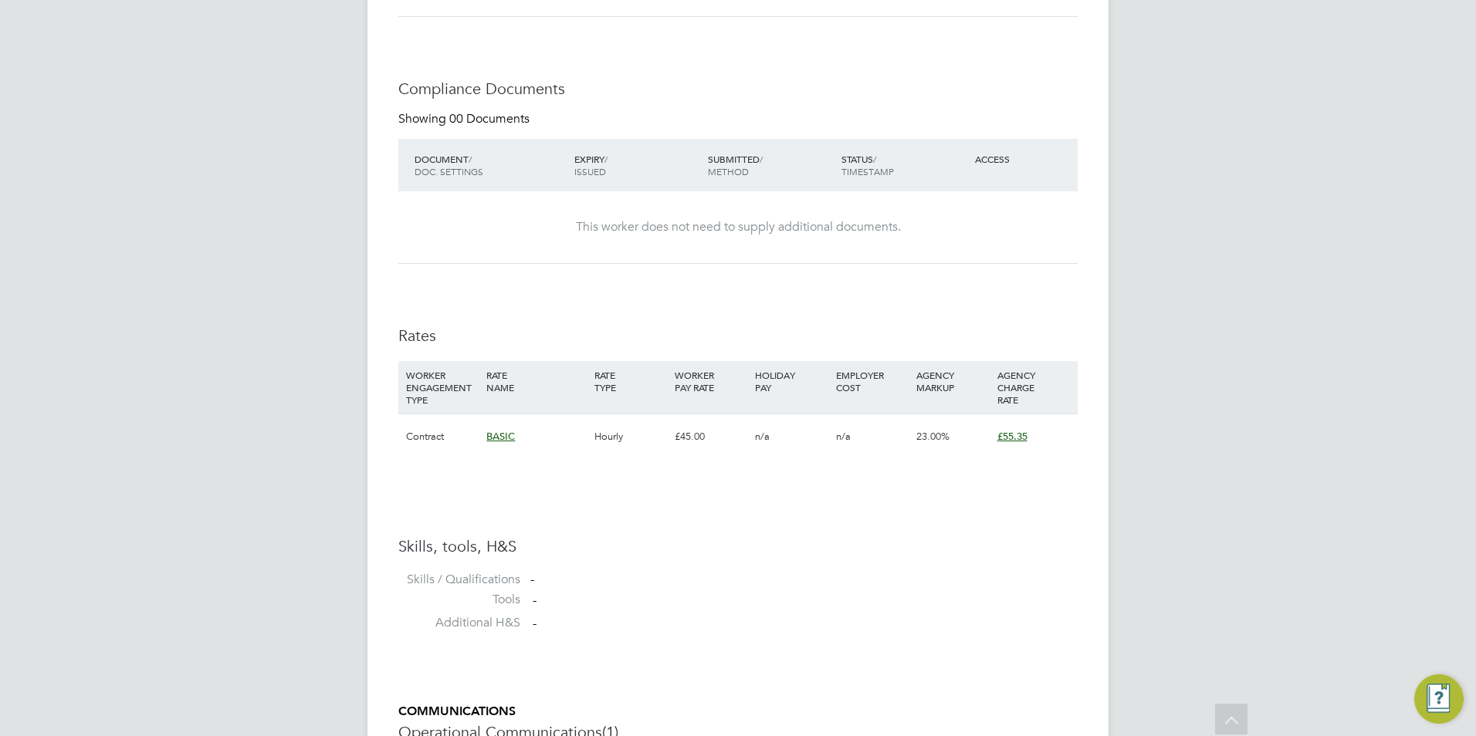
scroll to position [1047, 0]
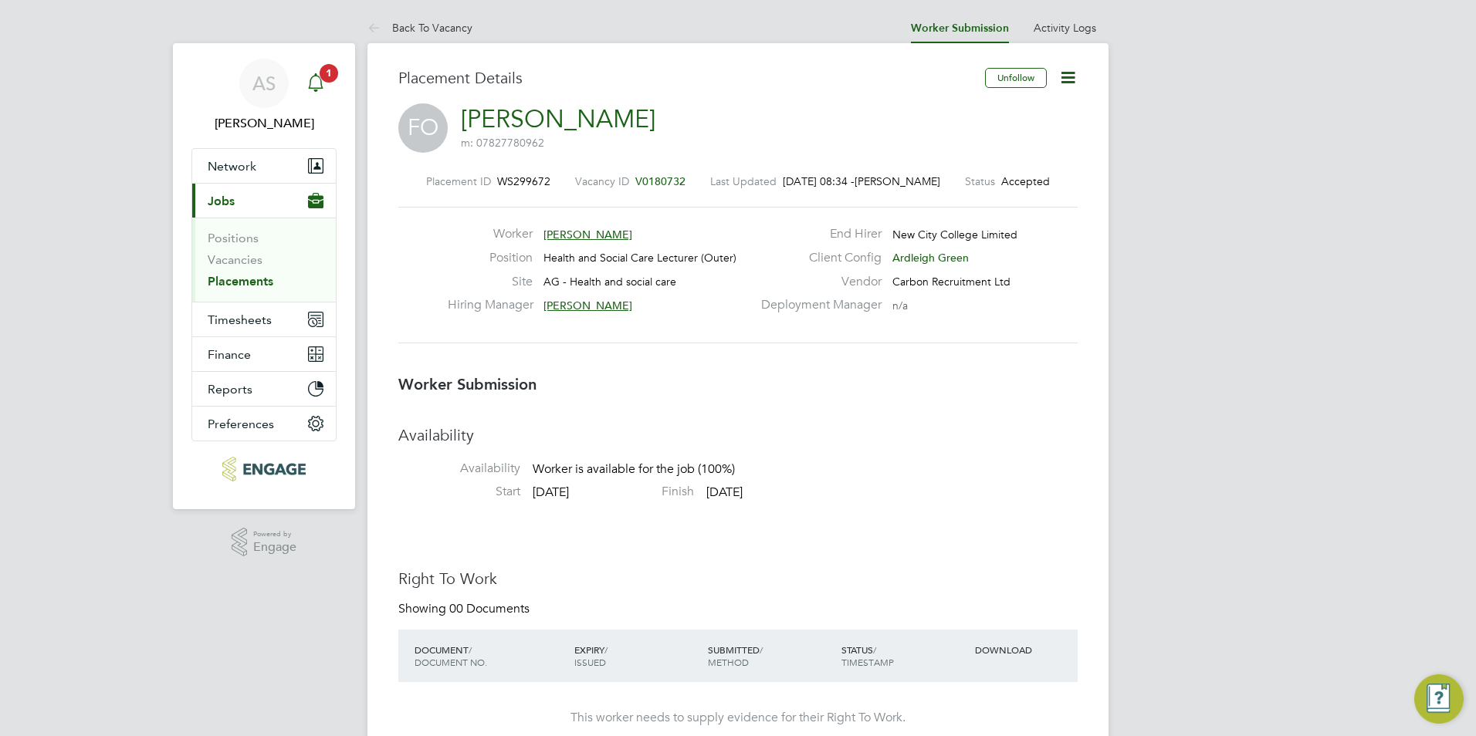
click at [316, 96] on div "Main navigation" at bounding box center [315, 83] width 31 height 31
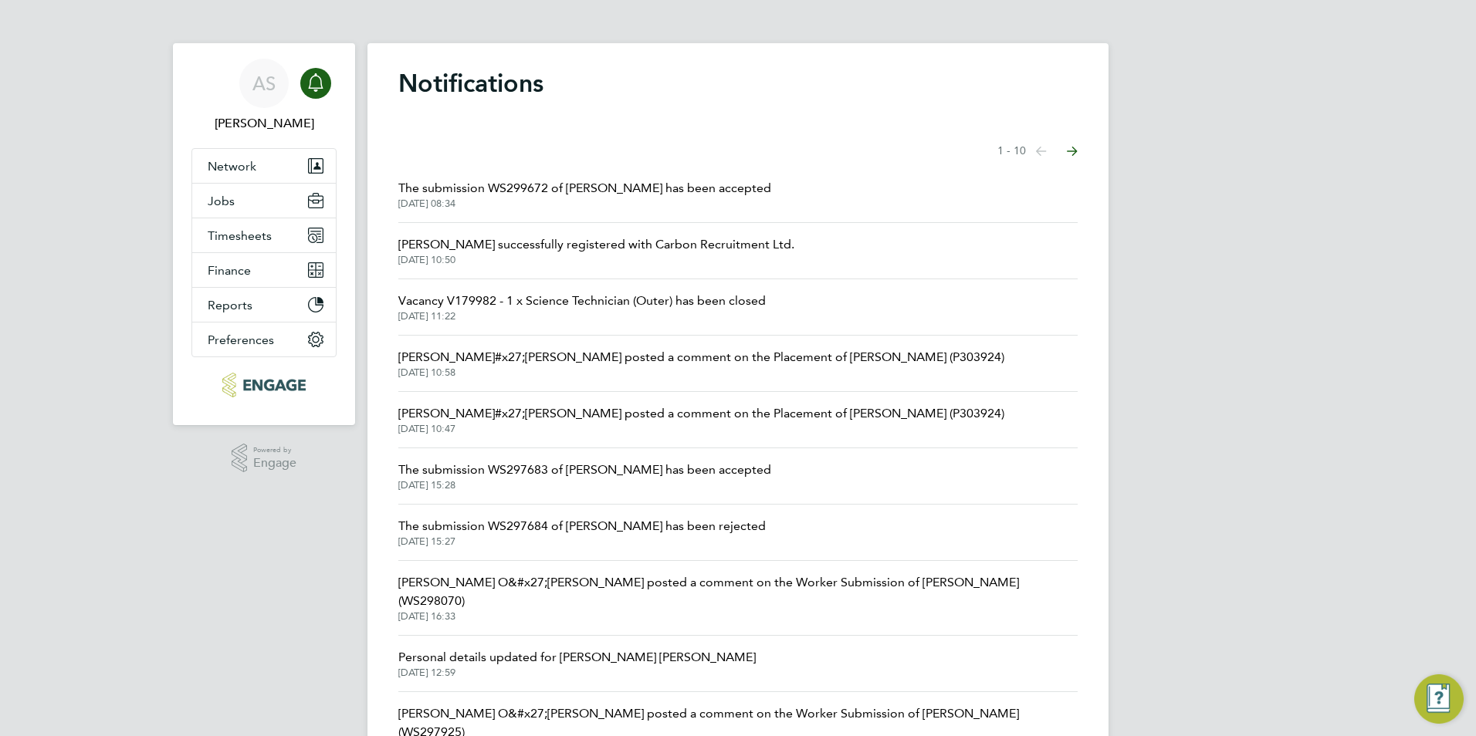
click at [611, 199] on span "24 Sep 2025, 08:34" at bounding box center [584, 204] width 373 height 12
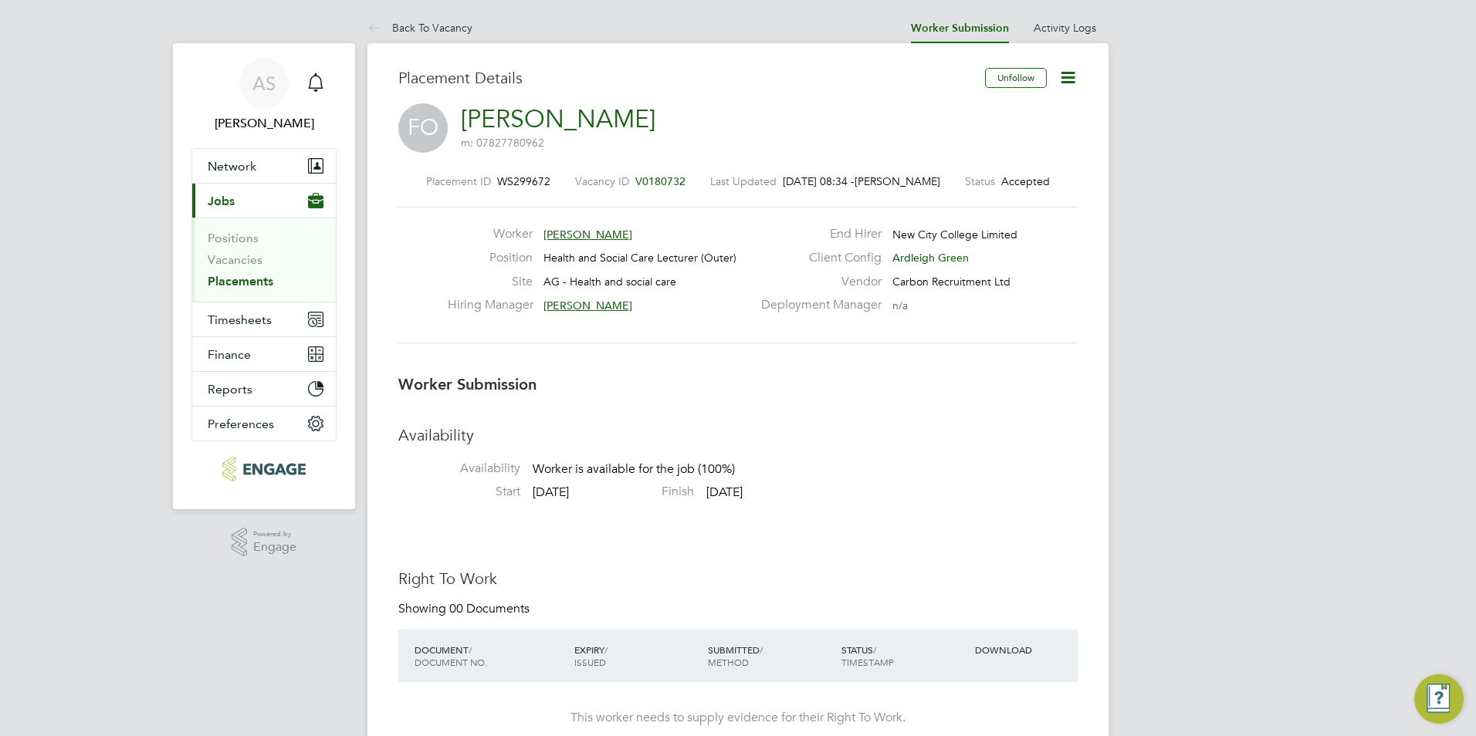
click at [1065, 76] on icon at bounding box center [1067, 77] width 19 height 19
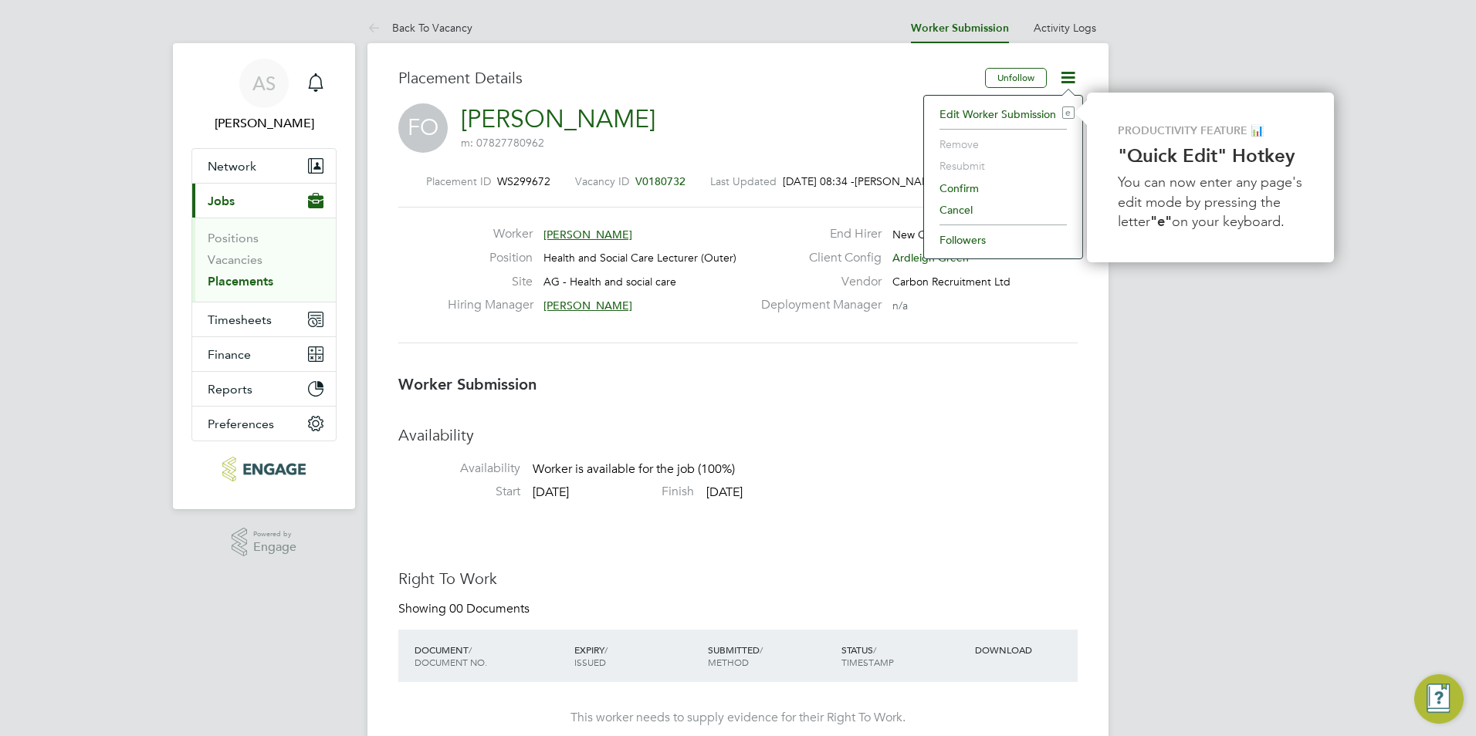
click at [963, 185] on li "Confirm" at bounding box center [1003, 189] width 143 height 22
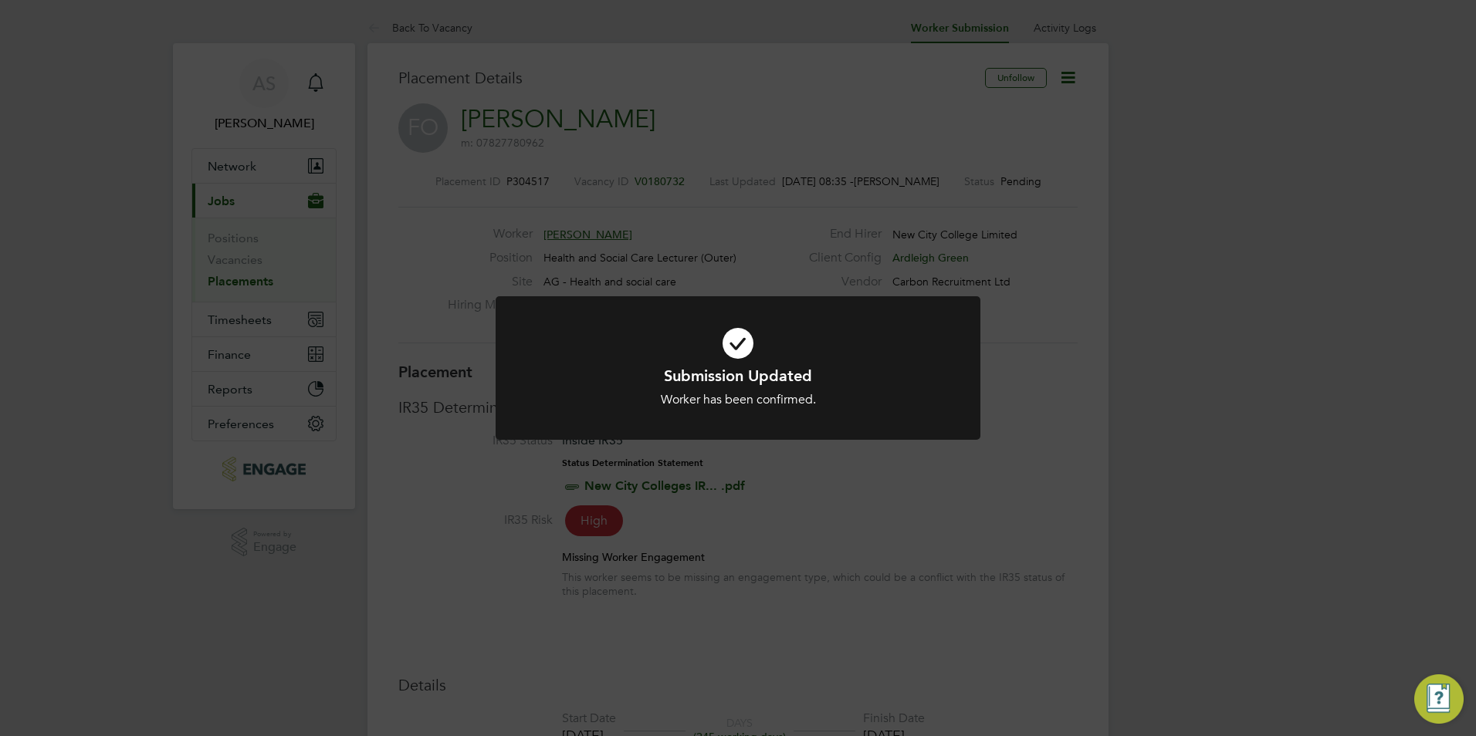
click at [772, 472] on div "Submission Updated Worker has been confirmed. Cancel Okay" at bounding box center [738, 368] width 1476 height 736
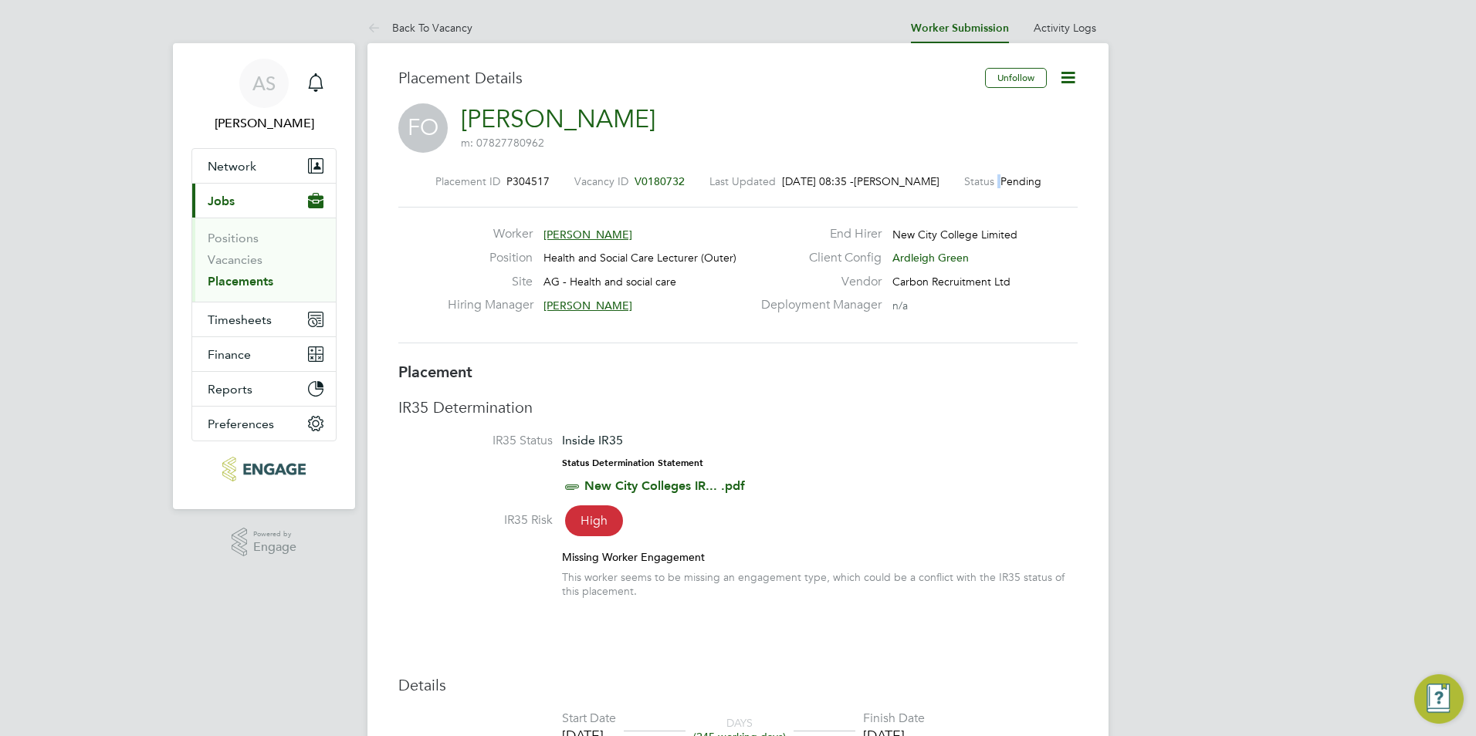
click at [995, 175] on div "Status Pending" at bounding box center [1002, 181] width 77 height 14
click at [1007, 182] on span "Pending" at bounding box center [1020, 181] width 41 height 14
click at [1069, 68] on icon at bounding box center [1067, 77] width 19 height 19
click at [812, 261] on label "Client Config" at bounding box center [817, 258] width 130 height 16
click at [404, 31] on link "Back To Vacancy" at bounding box center [419, 28] width 105 height 14
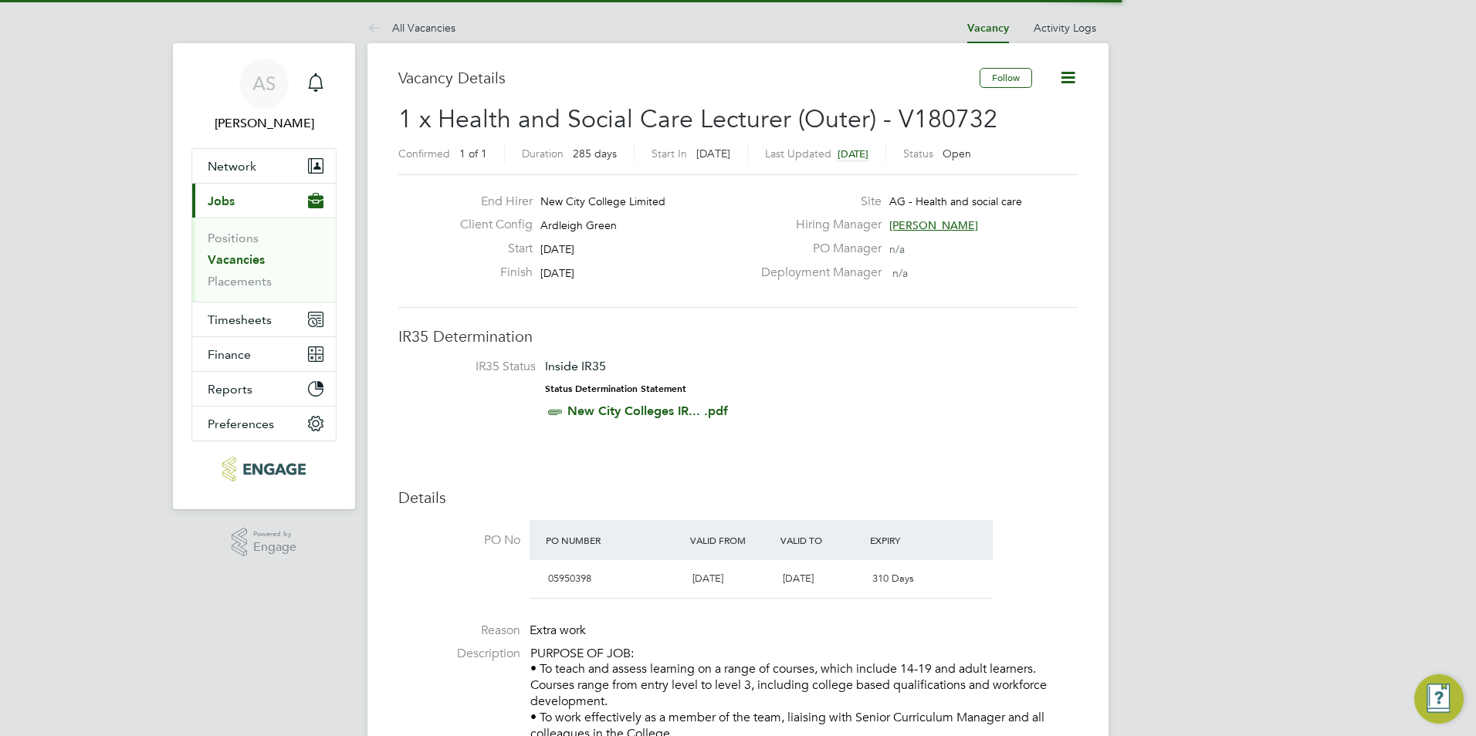
scroll to position [26, 145]
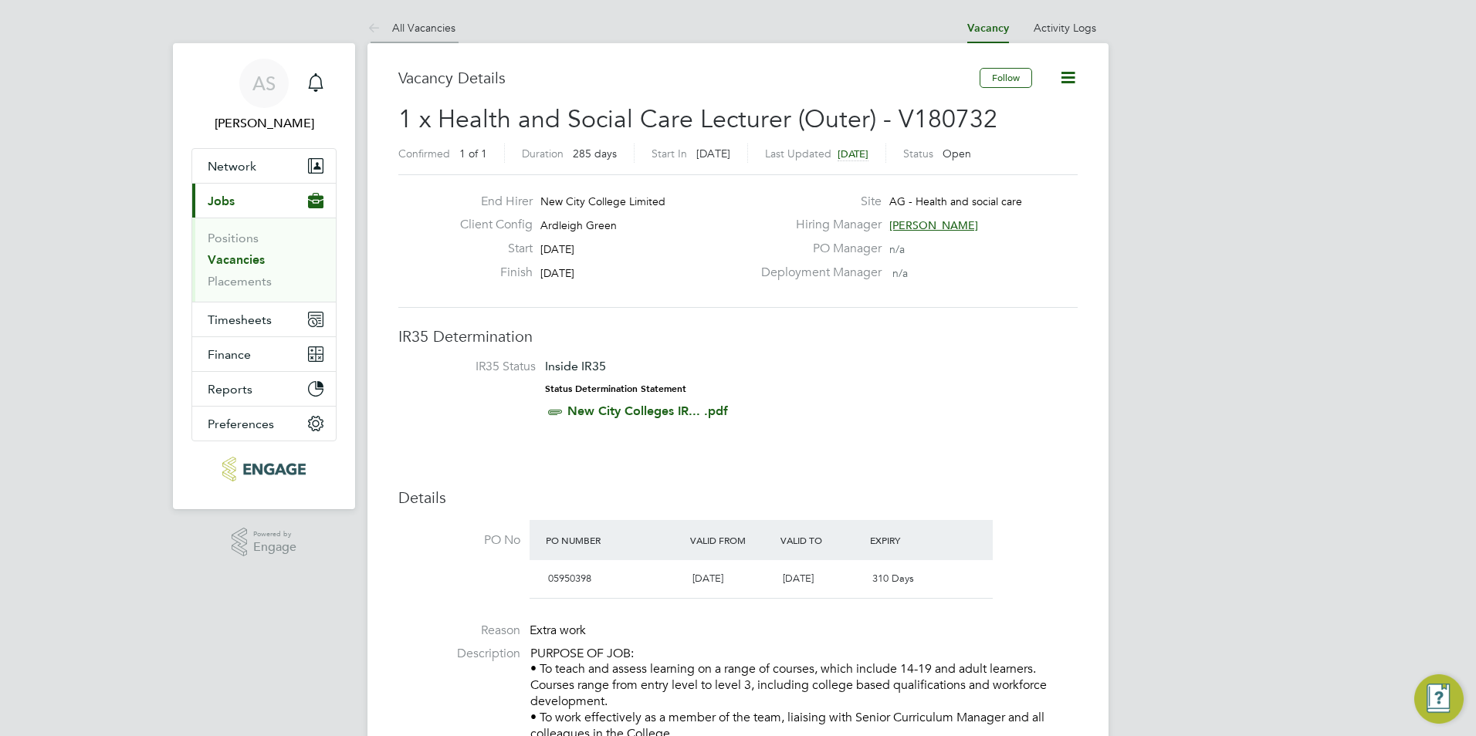
click at [414, 39] on li "All Vacancies" at bounding box center [411, 27] width 88 height 31
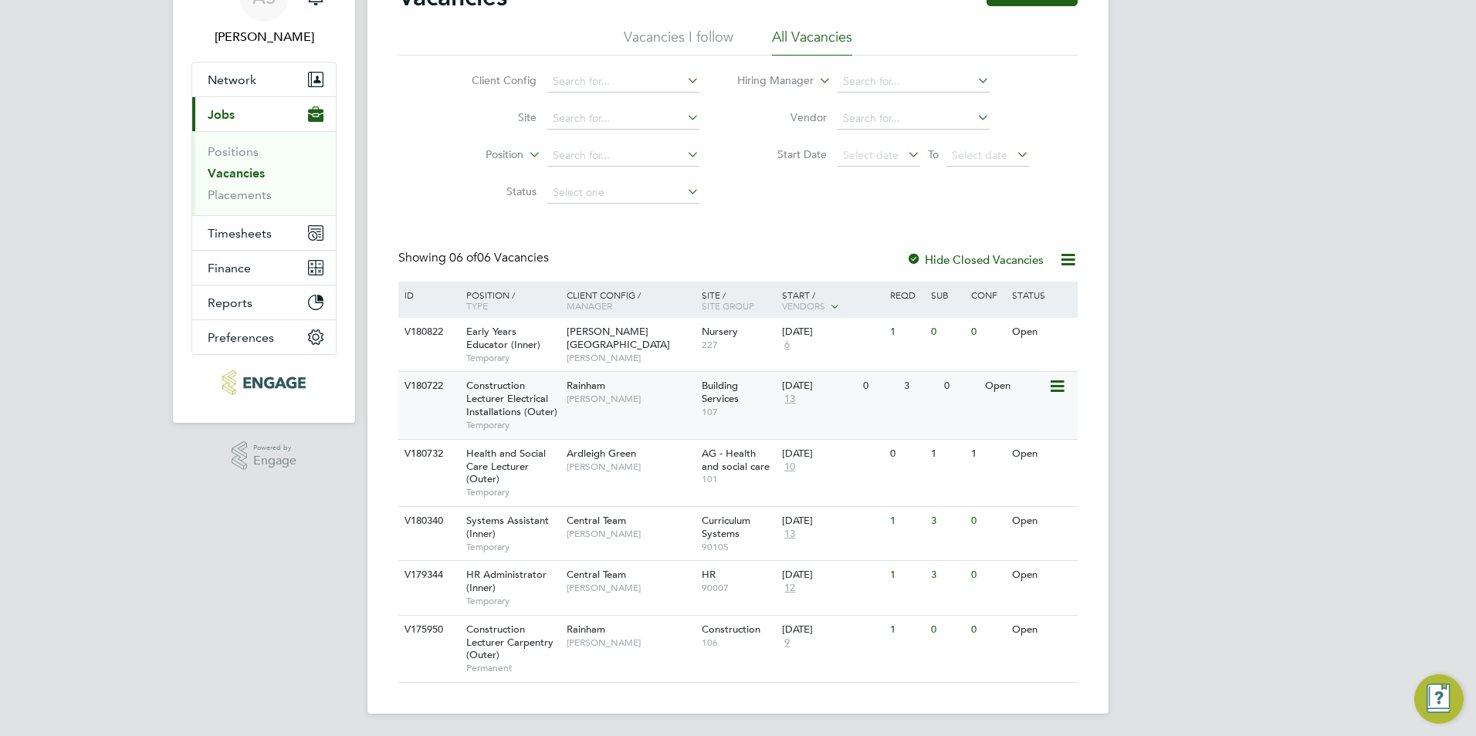
scroll to position [89, 0]
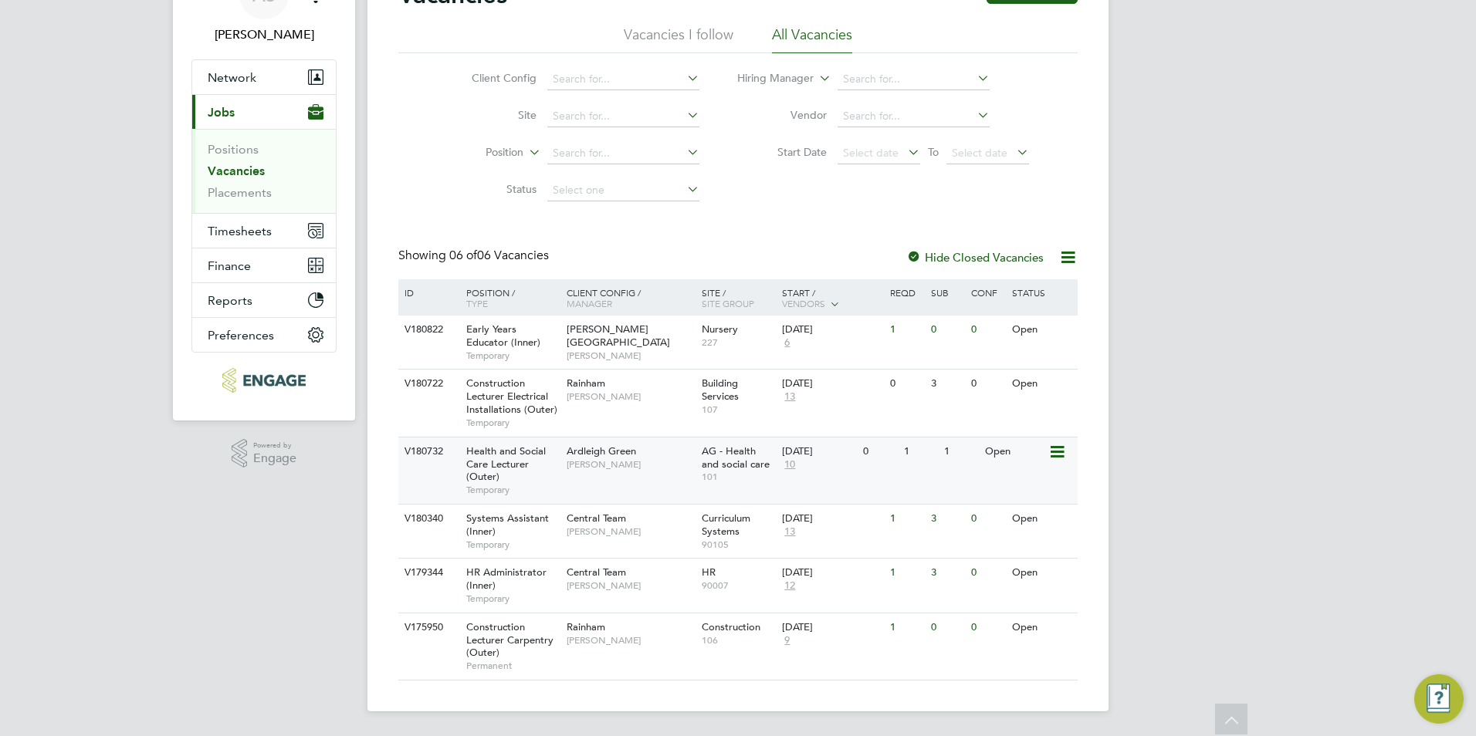
click at [635, 472] on div "Ardleigh Green Roslyn O'Garro" at bounding box center [630, 458] width 135 height 40
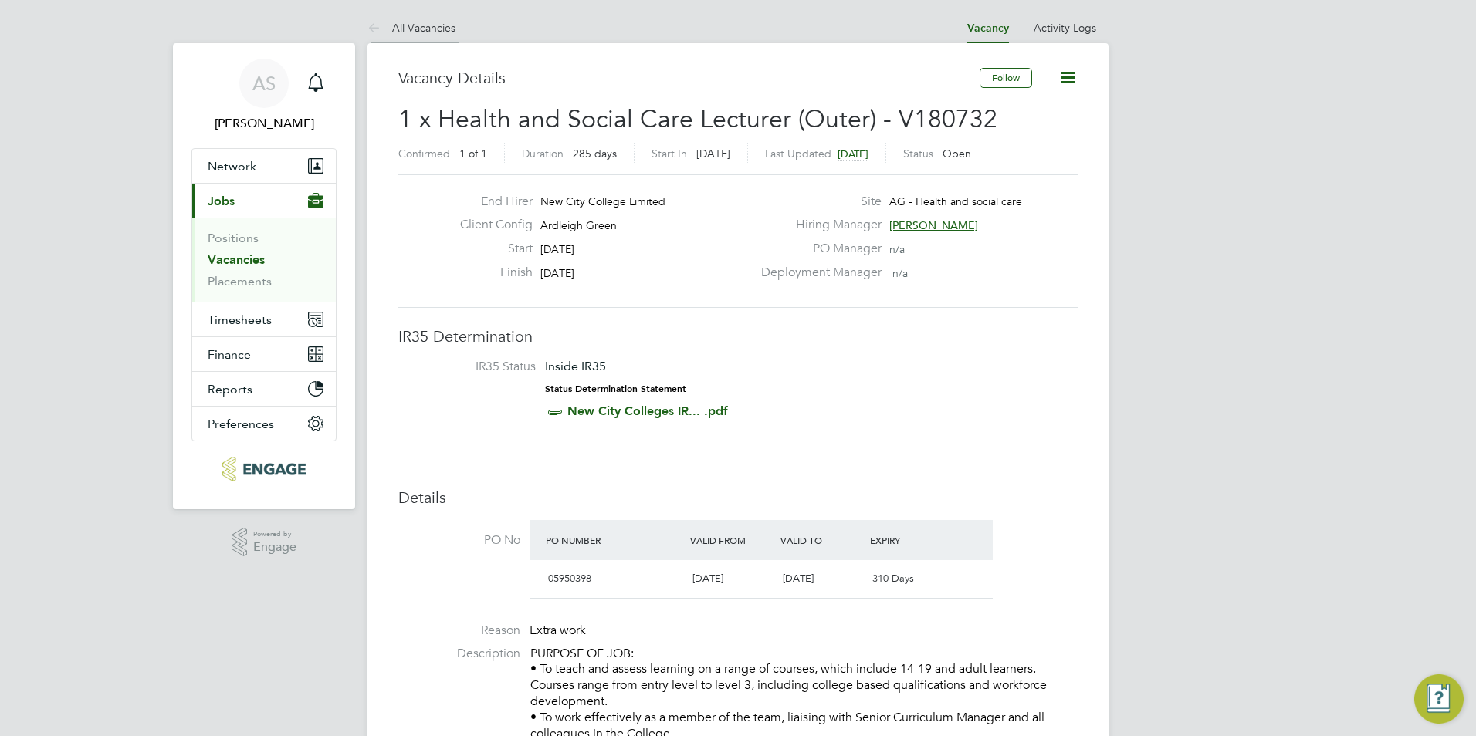
click at [435, 34] on li "All Vacancies" at bounding box center [411, 27] width 88 height 31
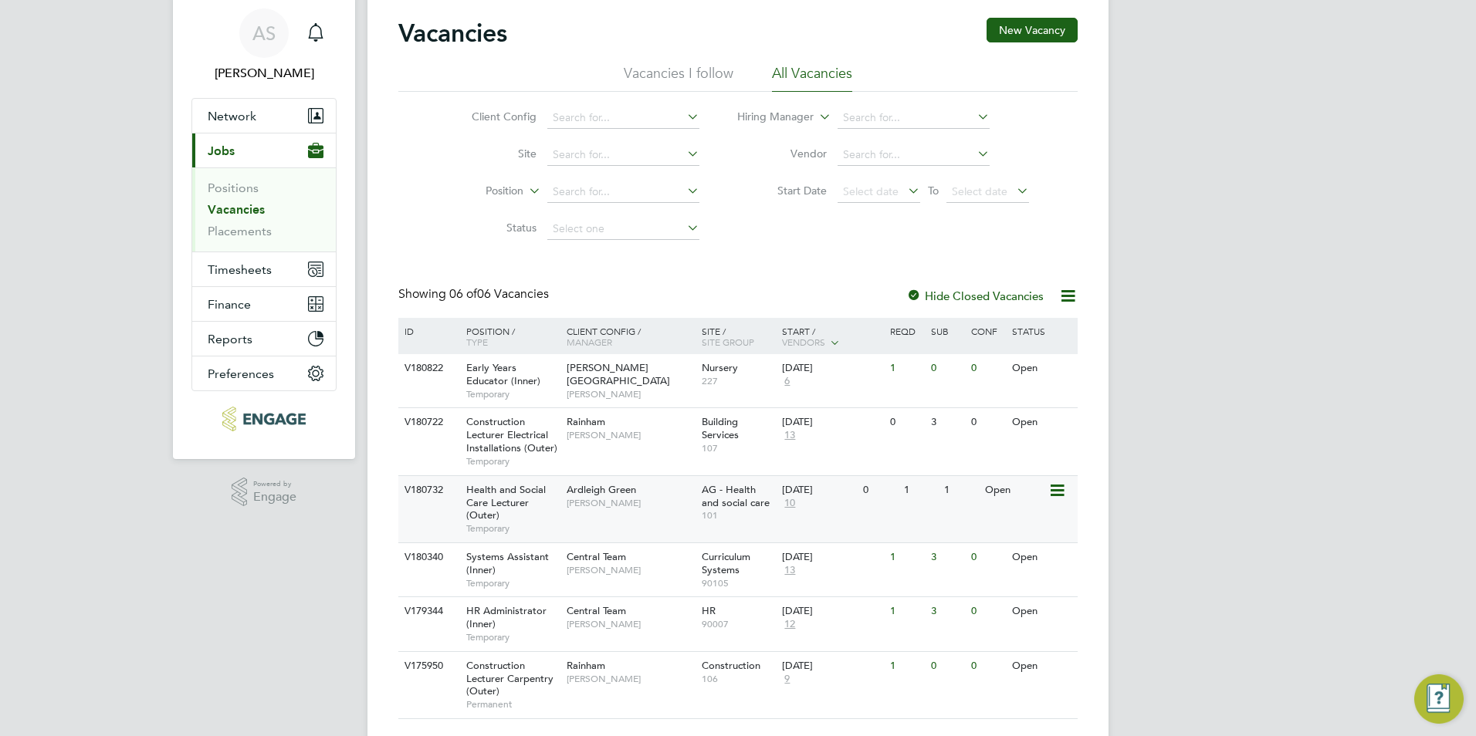
scroll to position [77, 0]
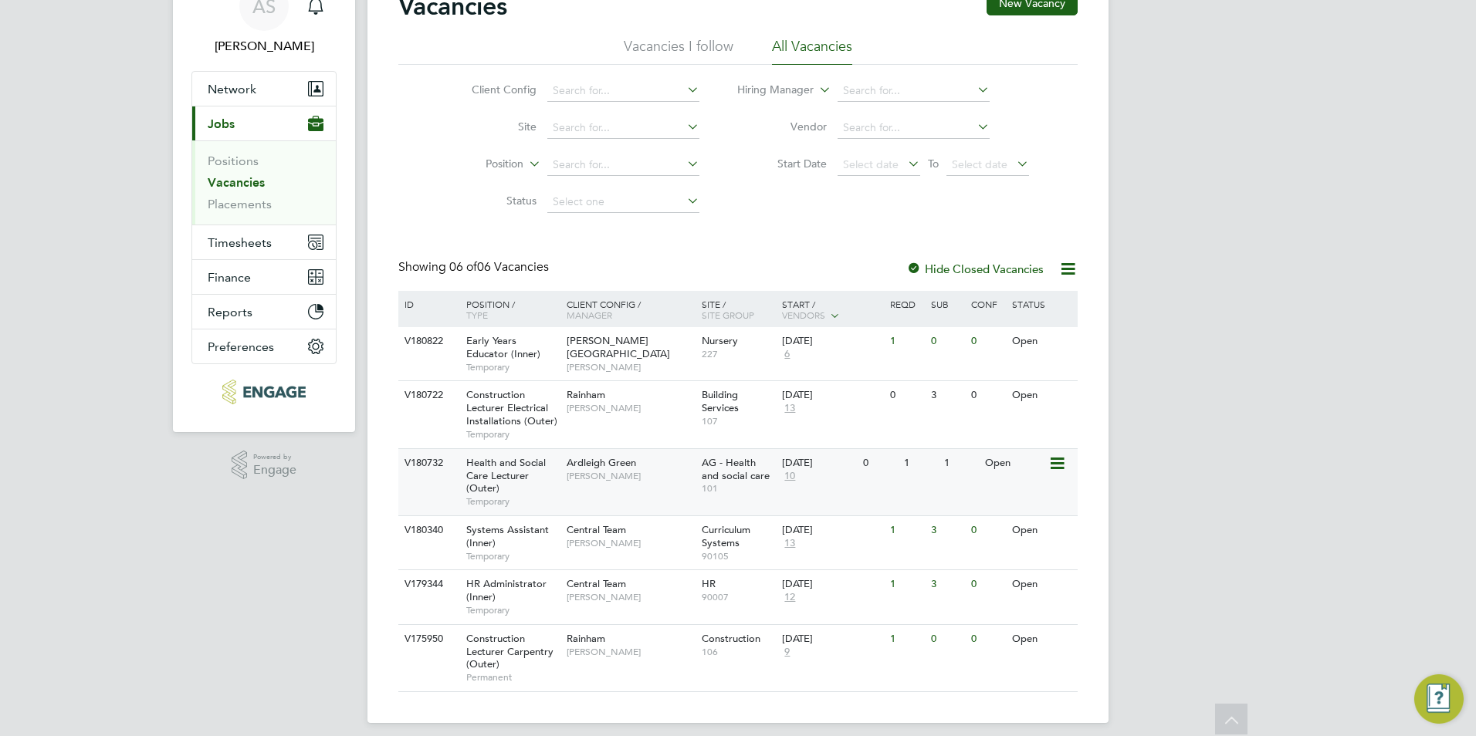
click at [563, 489] on div "Ardleigh Green [PERSON_NAME]" at bounding box center [630, 469] width 135 height 40
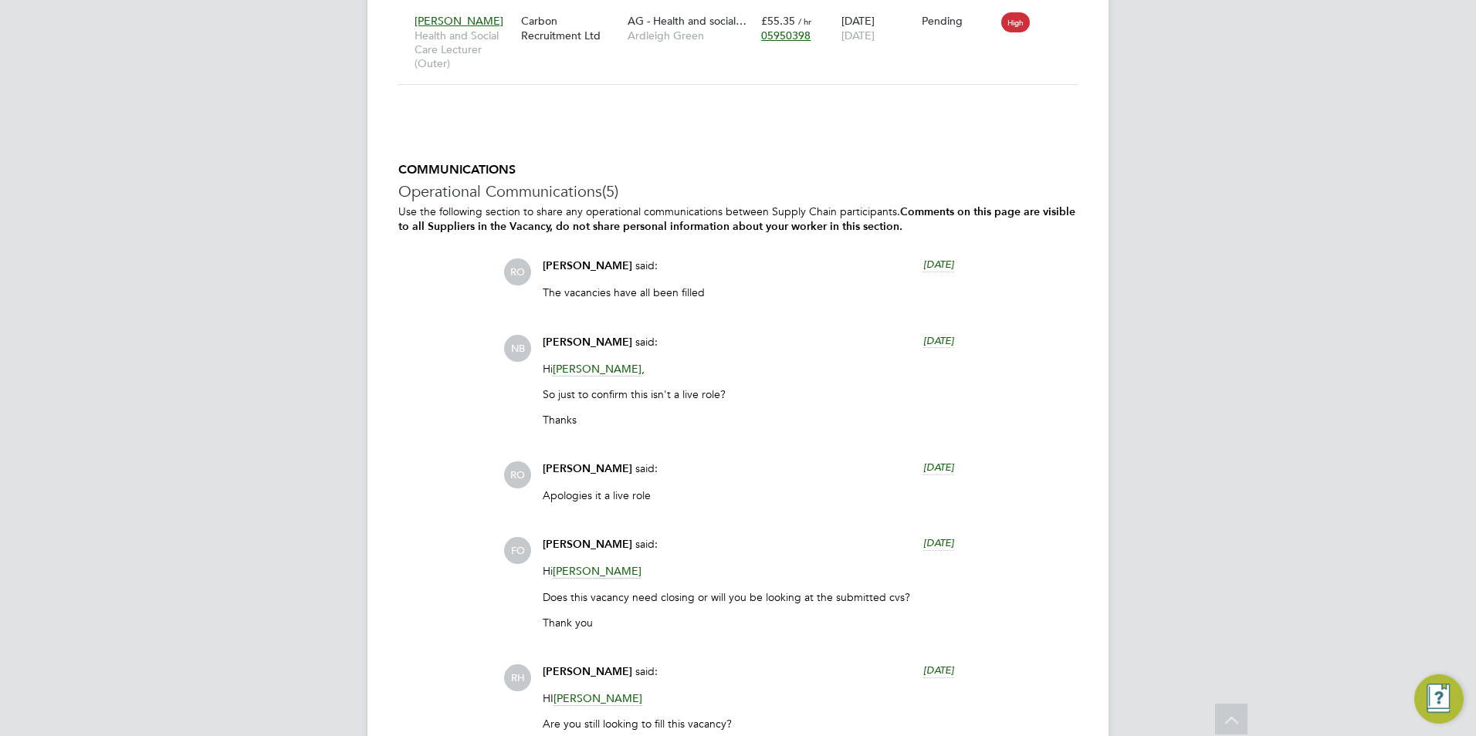
scroll to position [3088, 0]
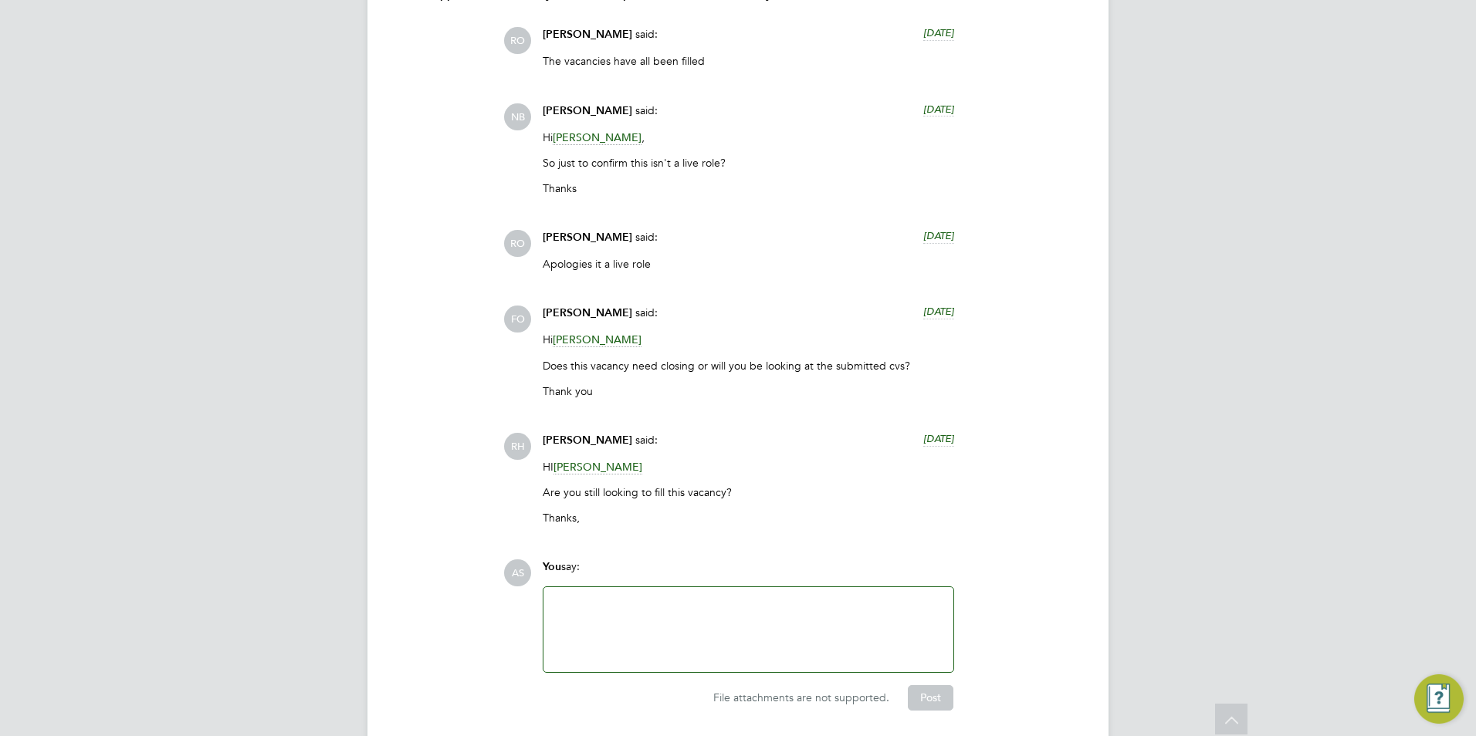
click at [615, 631] on div at bounding box center [748, 630] width 391 height 66
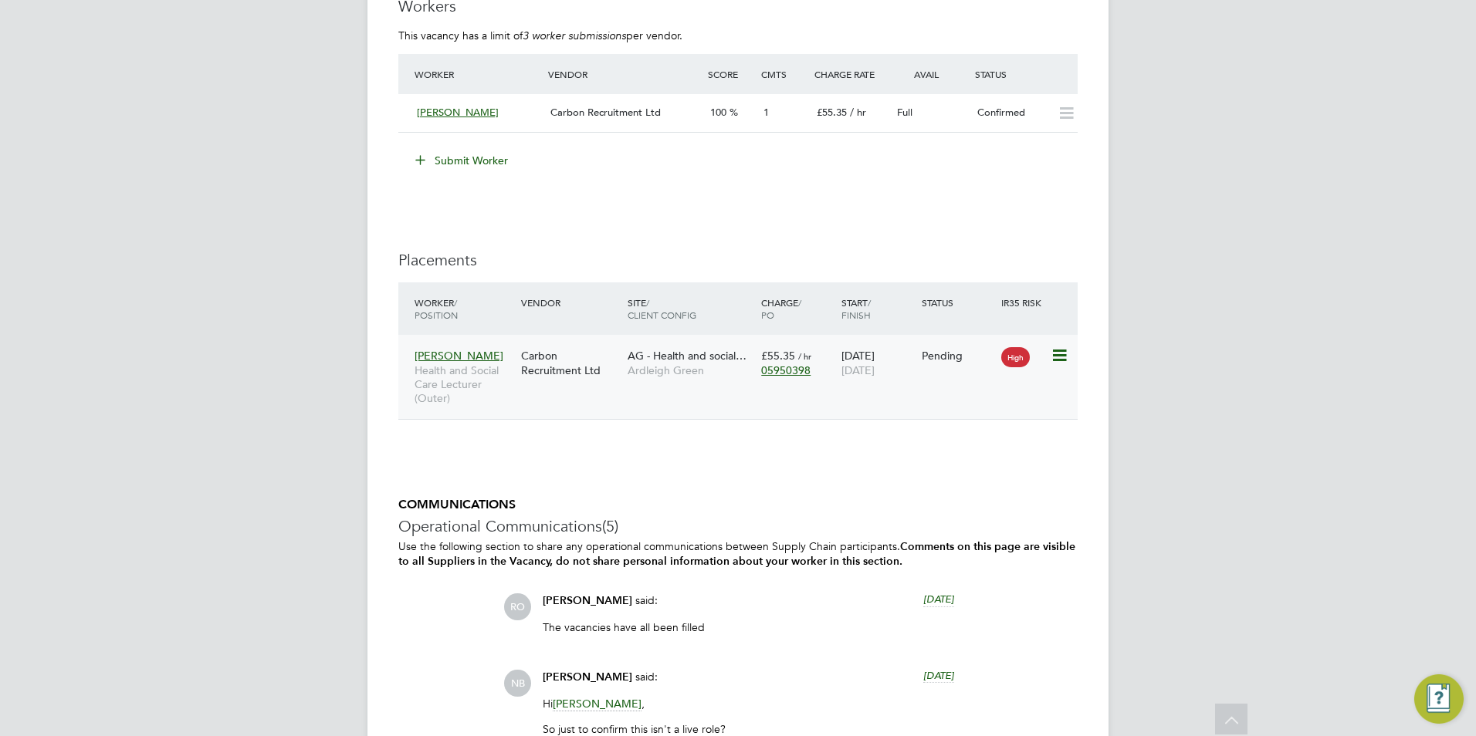
scroll to position [2367, 0]
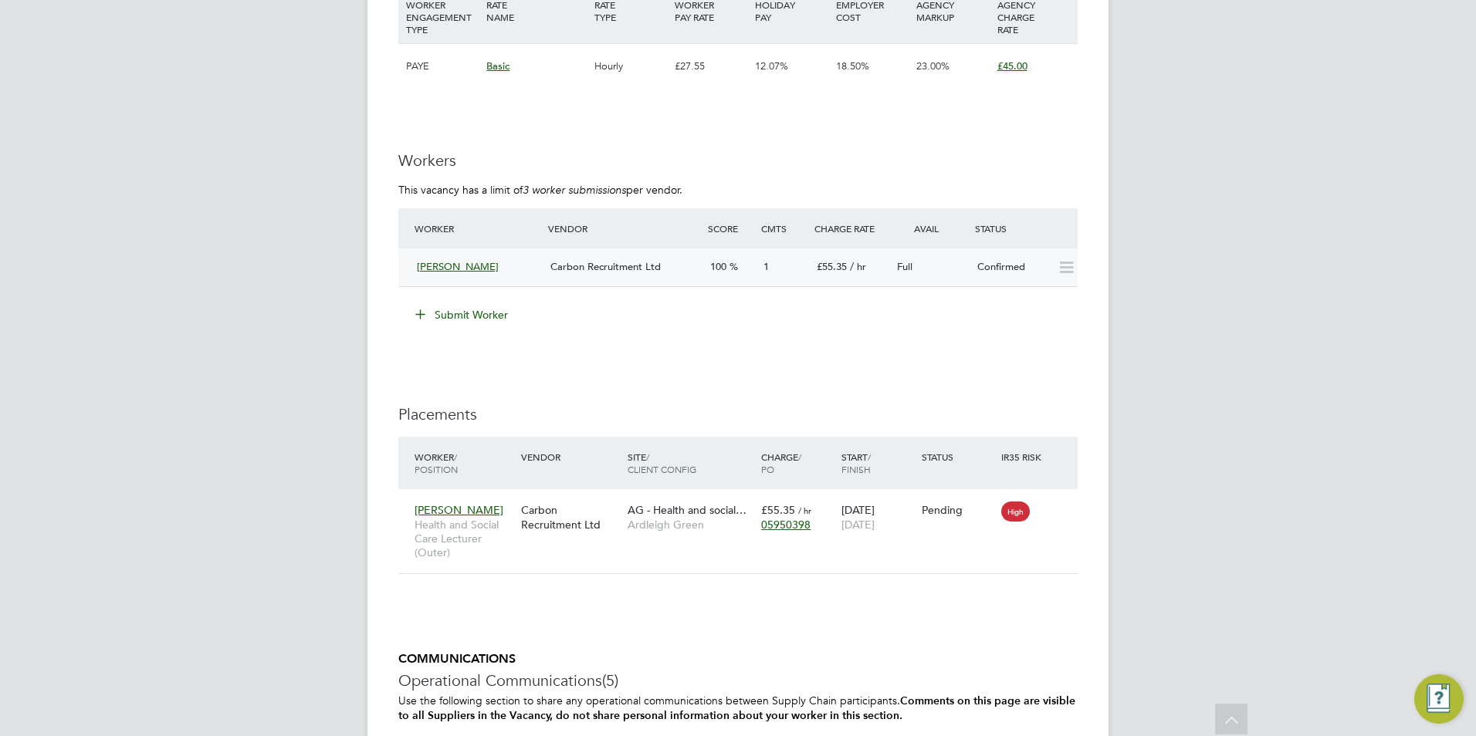
click at [473, 265] on span "[PERSON_NAME]" at bounding box center [458, 266] width 82 height 13
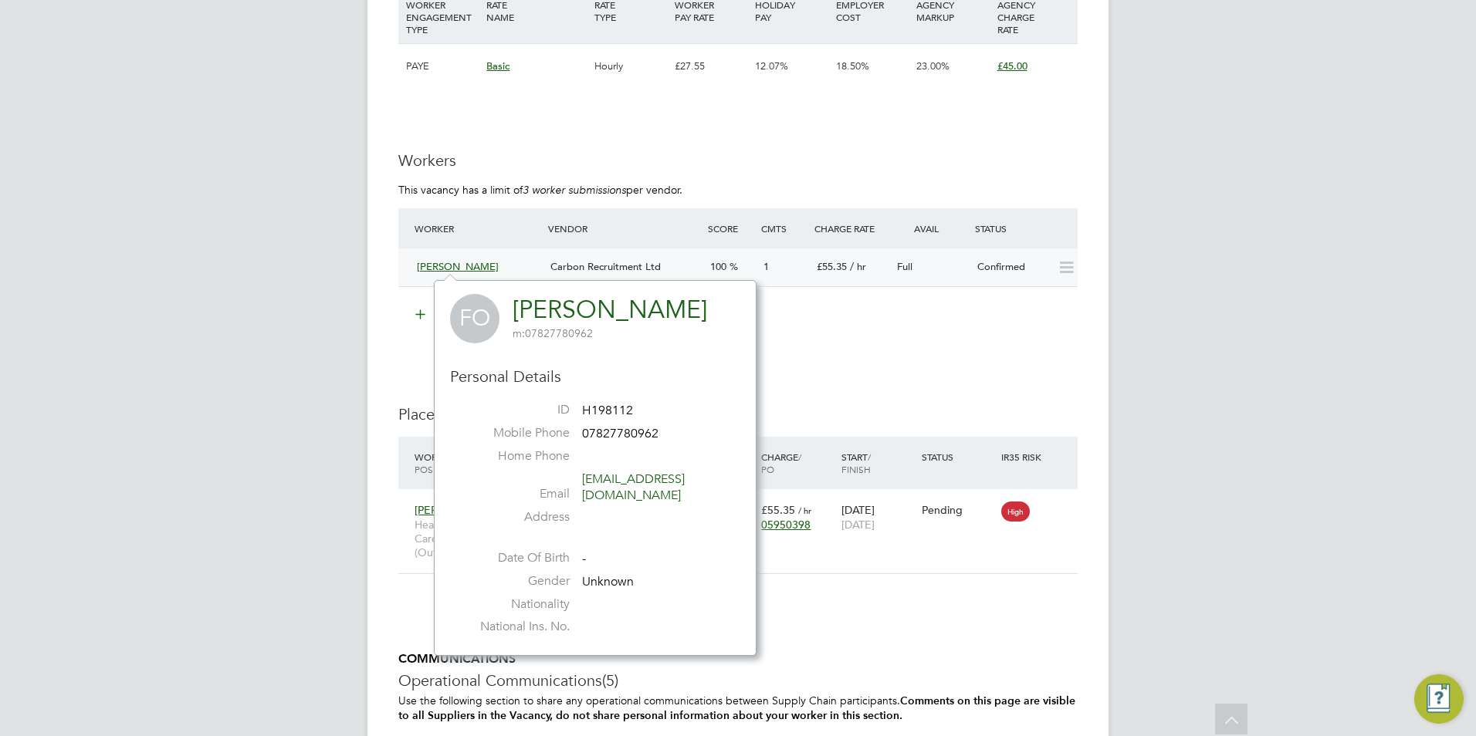
click at [674, 272] on div "Carbon Recruitment Ltd" at bounding box center [624, 267] width 160 height 25
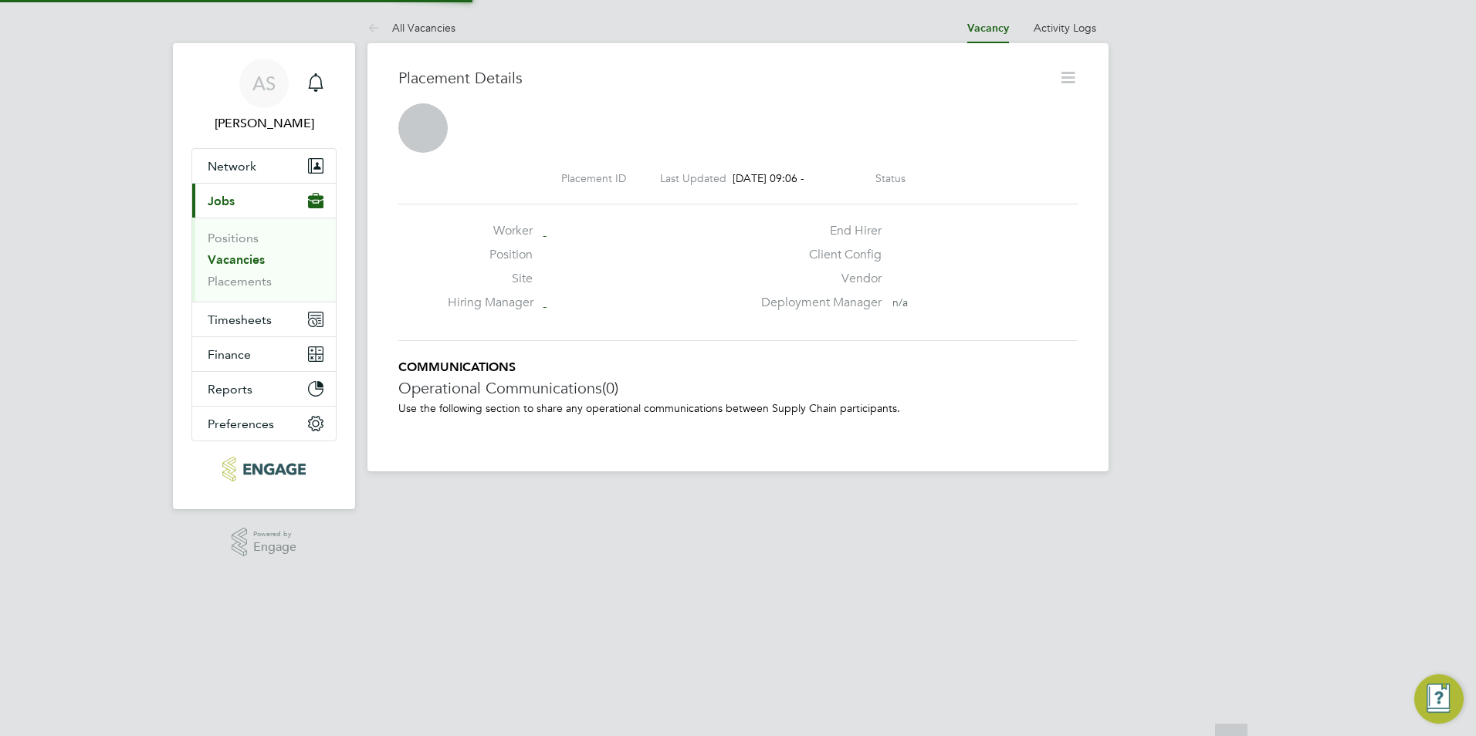
scroll to position [8, 8]
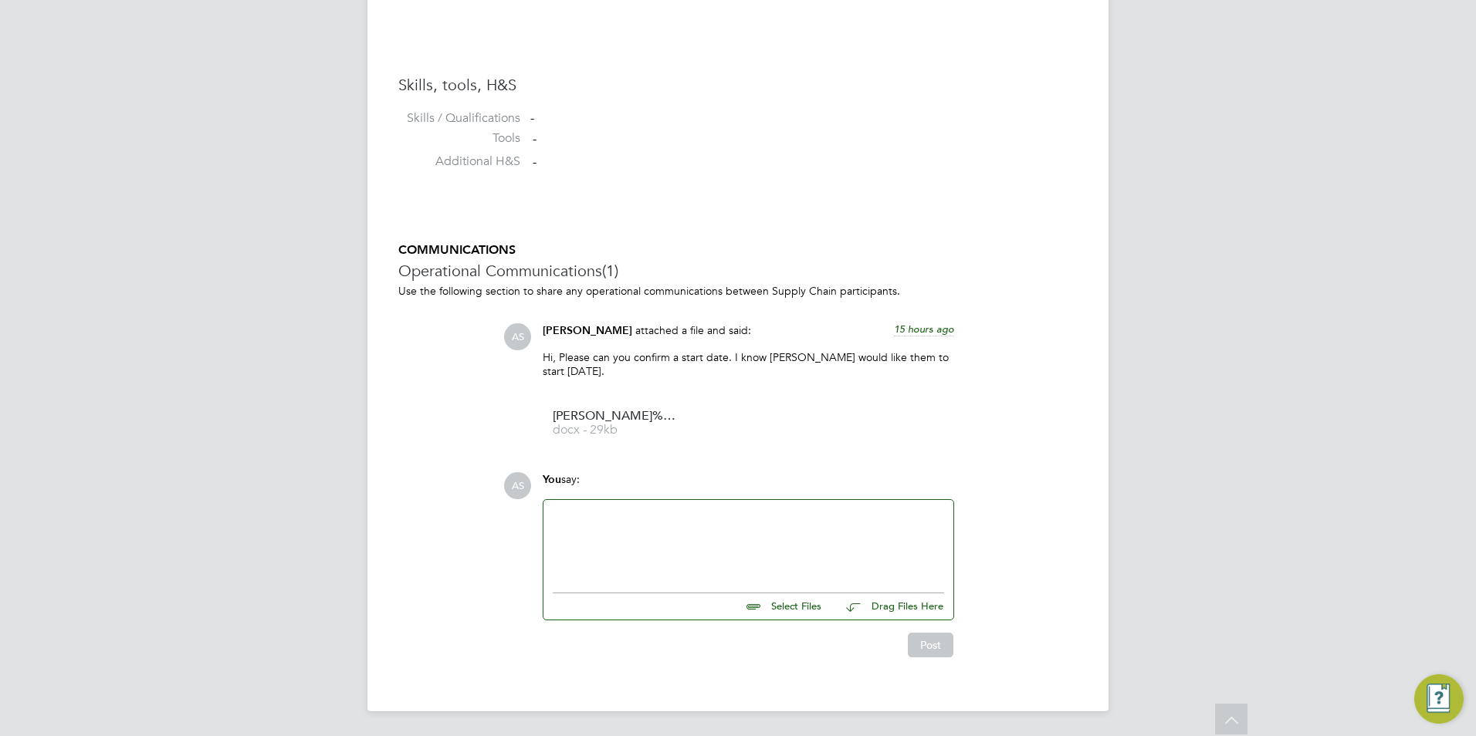
click at [659, 564] on div at bounding box center [748, 542] width 391 height 66
click at [946, 643] on button "Post" at bounding box center [931, 645] width 46 height 25
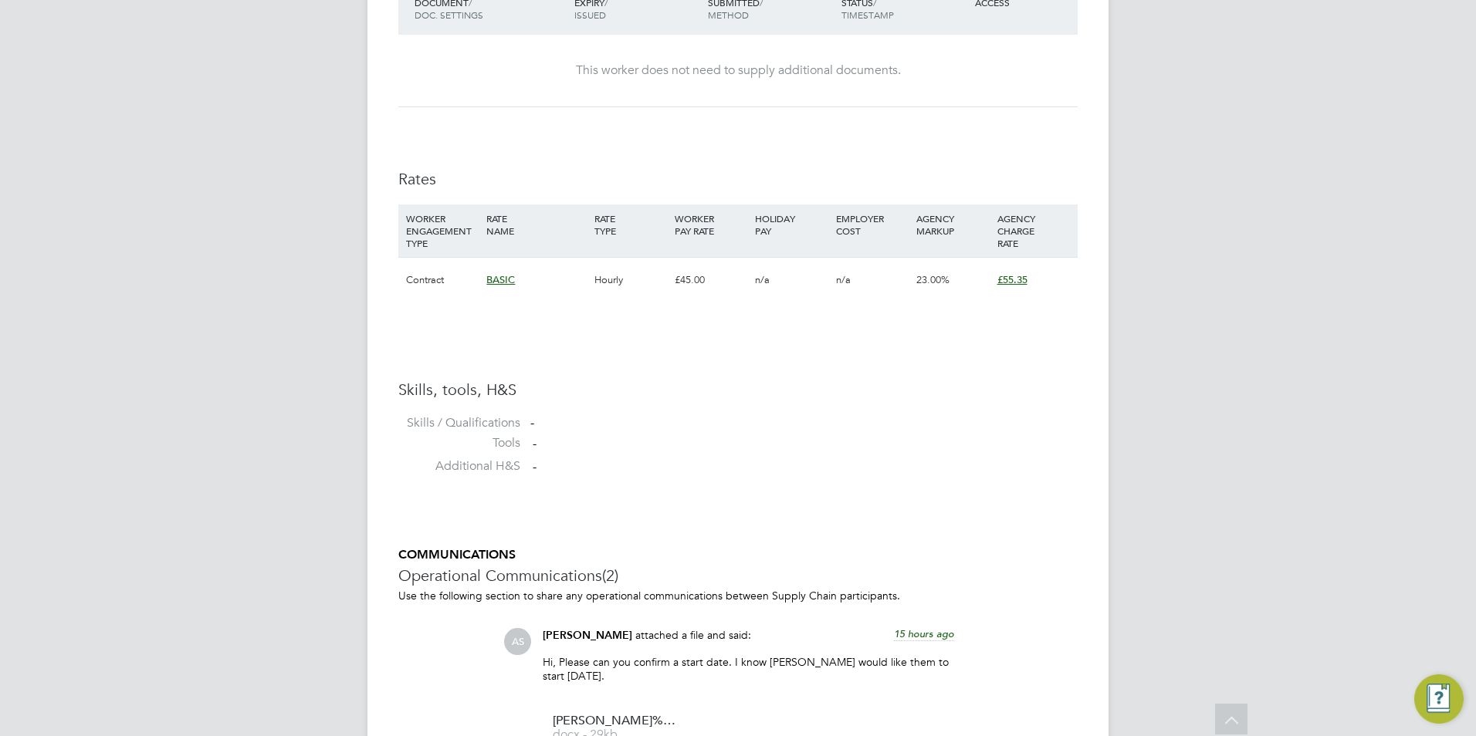
scroll to position [2084, 0]
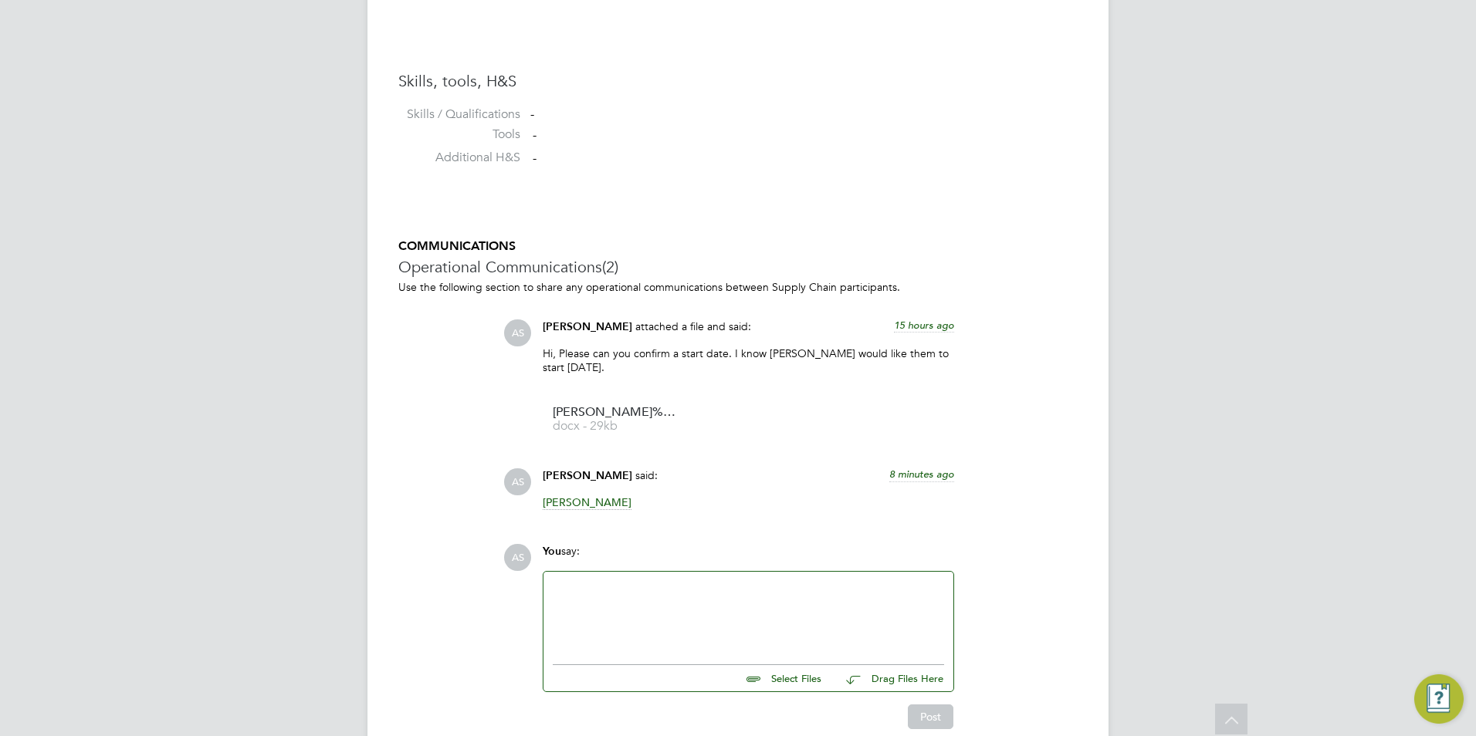
click at [590, 509] on span "[PERSON_NAME]" at bounding box center [587, 503] width 89 height 15
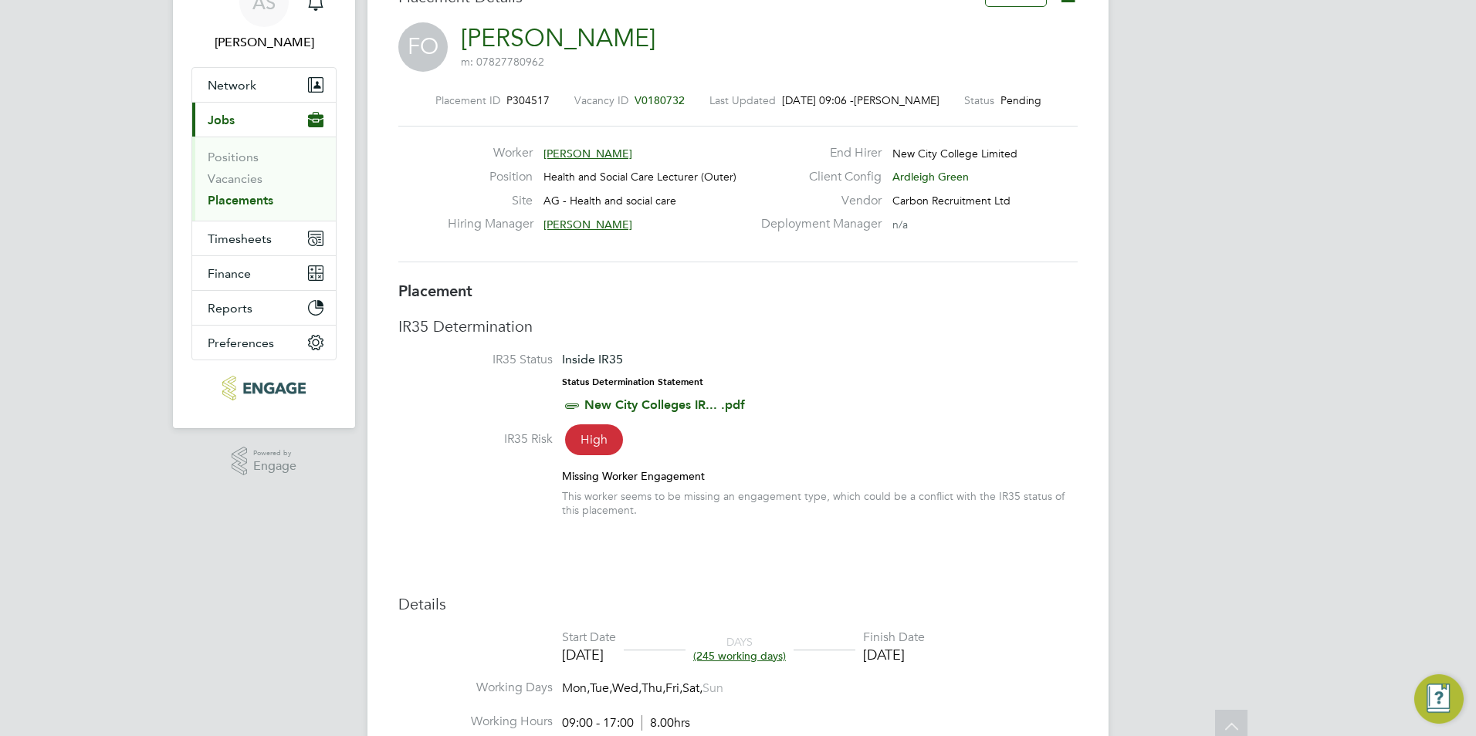
scroll to position [0, 0]
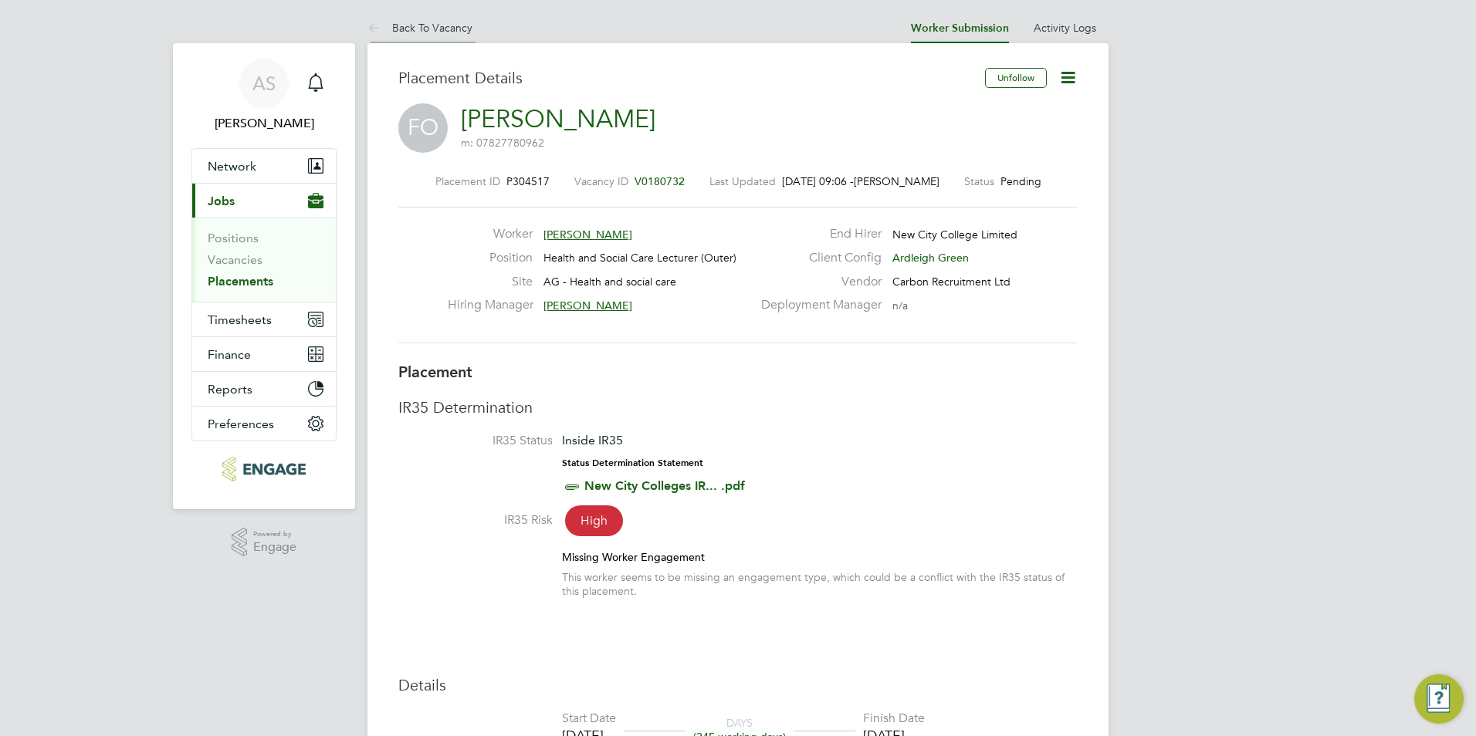
click at [402, 23] on link "Back To Vacancy" at bounding box center [419, 28] width 105 height 14
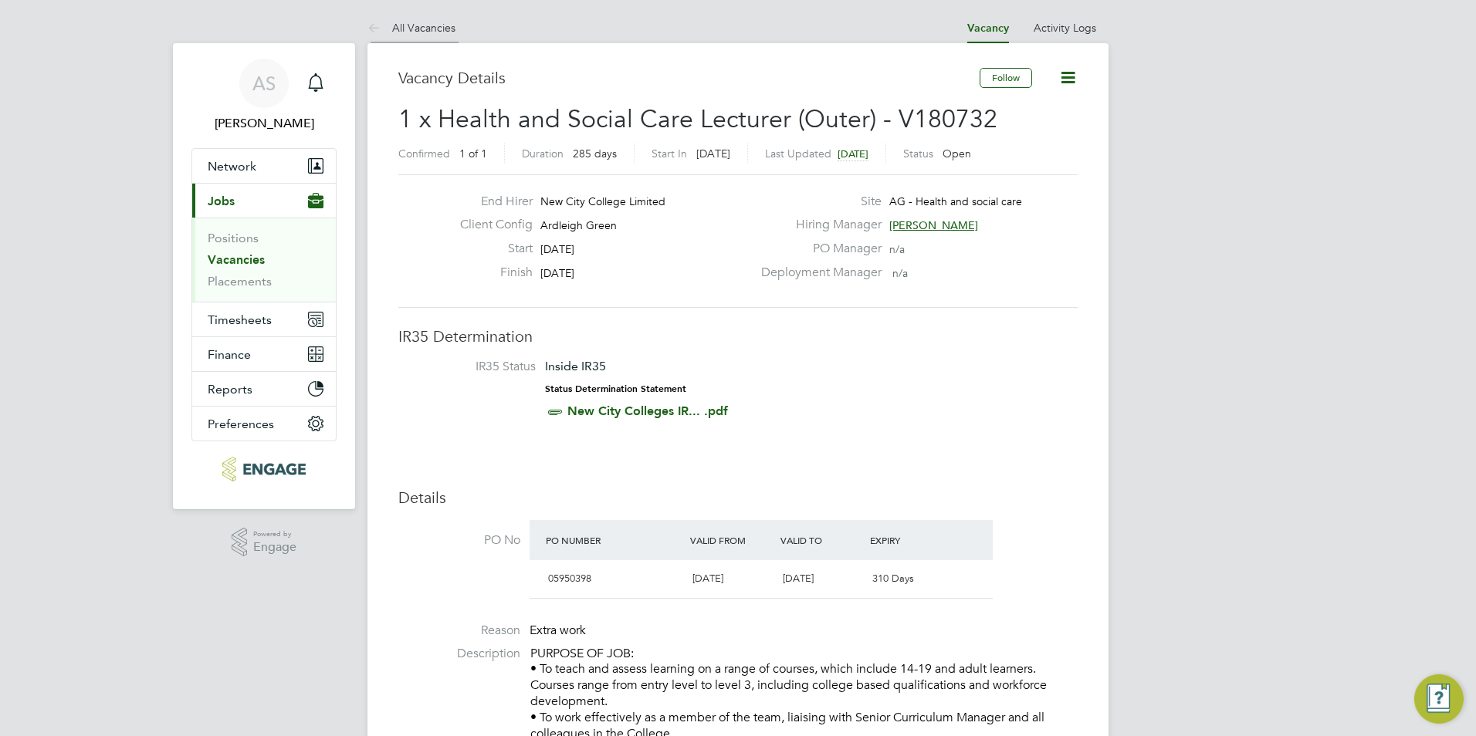
click at [393, 25] on link "All Vacancies" at bounding box center [411, 28] width 88 height 14
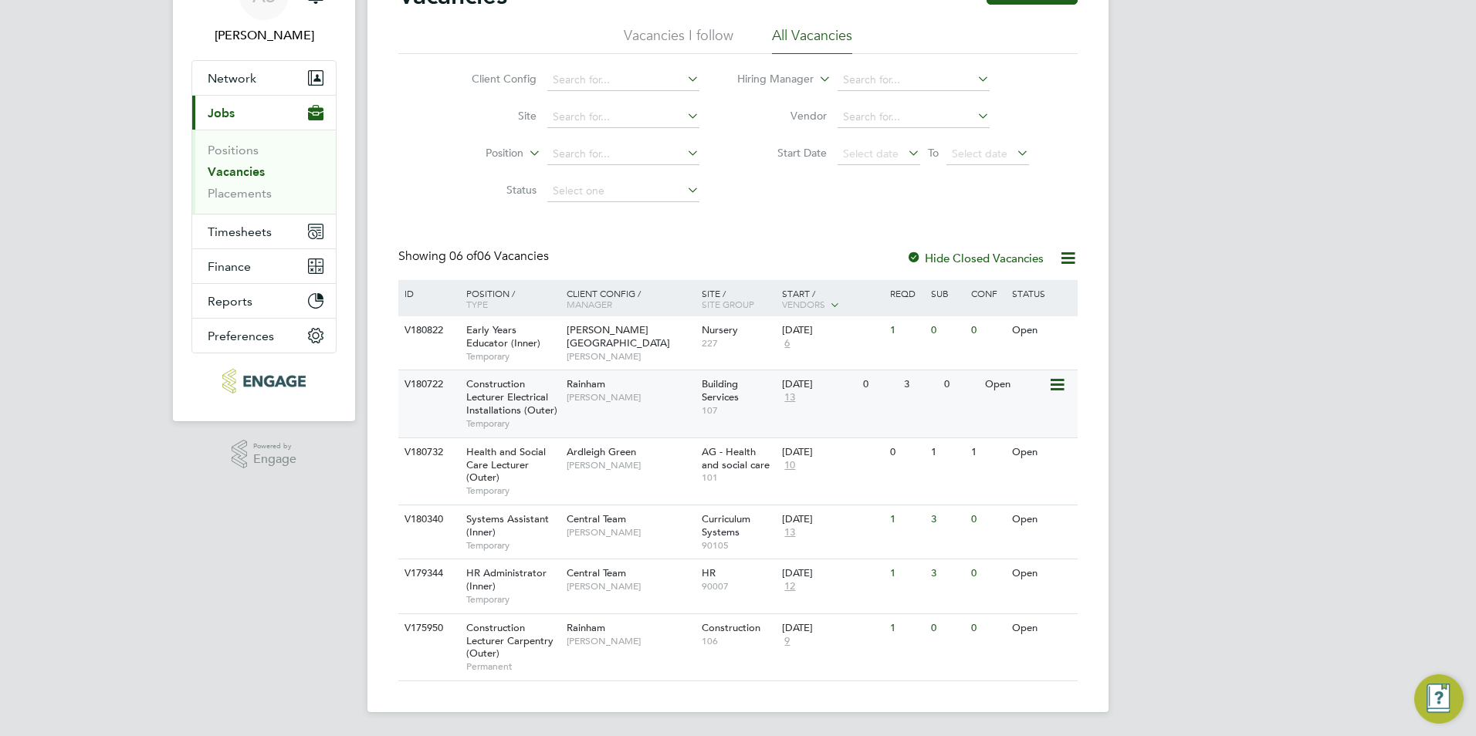
scroll to position [89, 0]
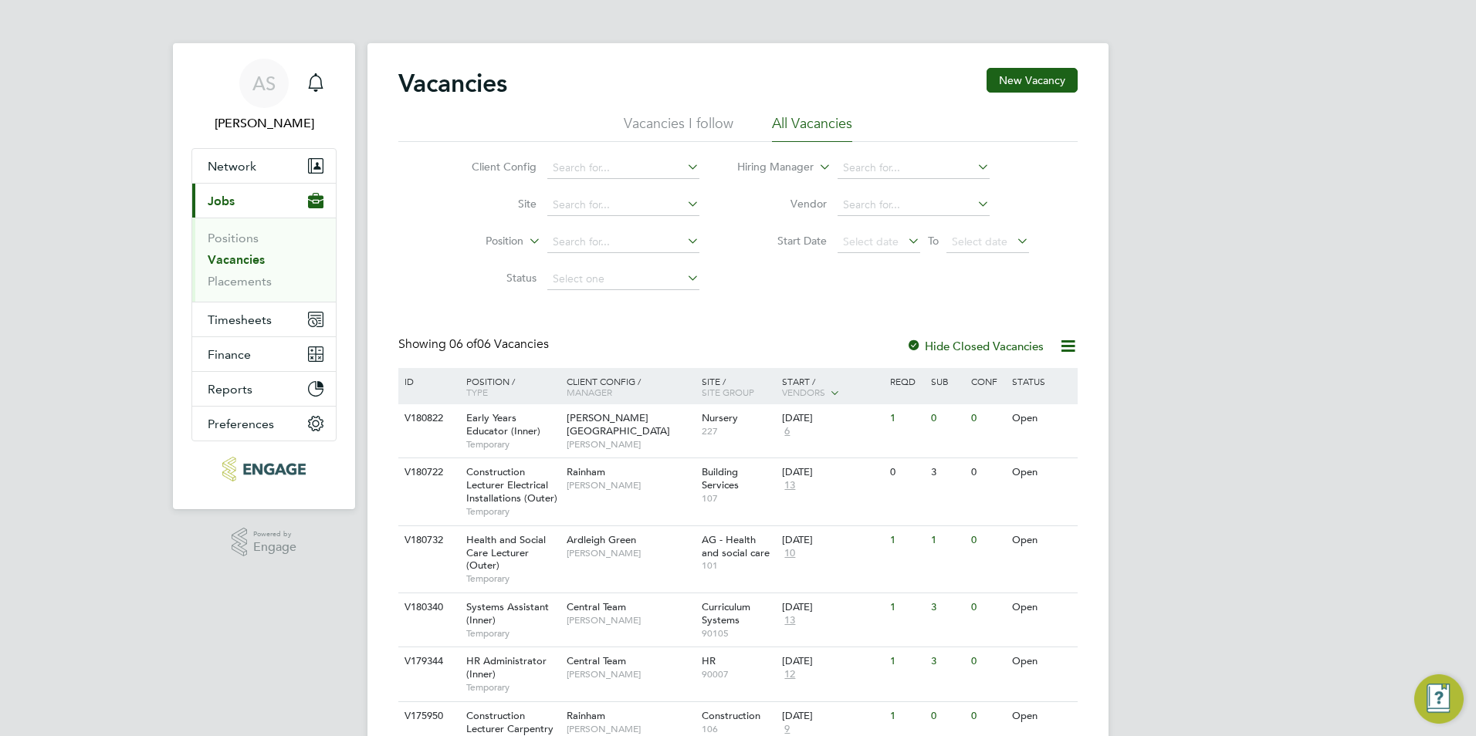
click at [316, 27] on div "AS [PERSON_NAME] Notifications Applications: Network Team Members Businesses Si…" at bounding box center [738, 412] width 1476 height 825
click at [314, 84] on icon "Main navigation" at bounding box center [315, 82] width 19 height 19
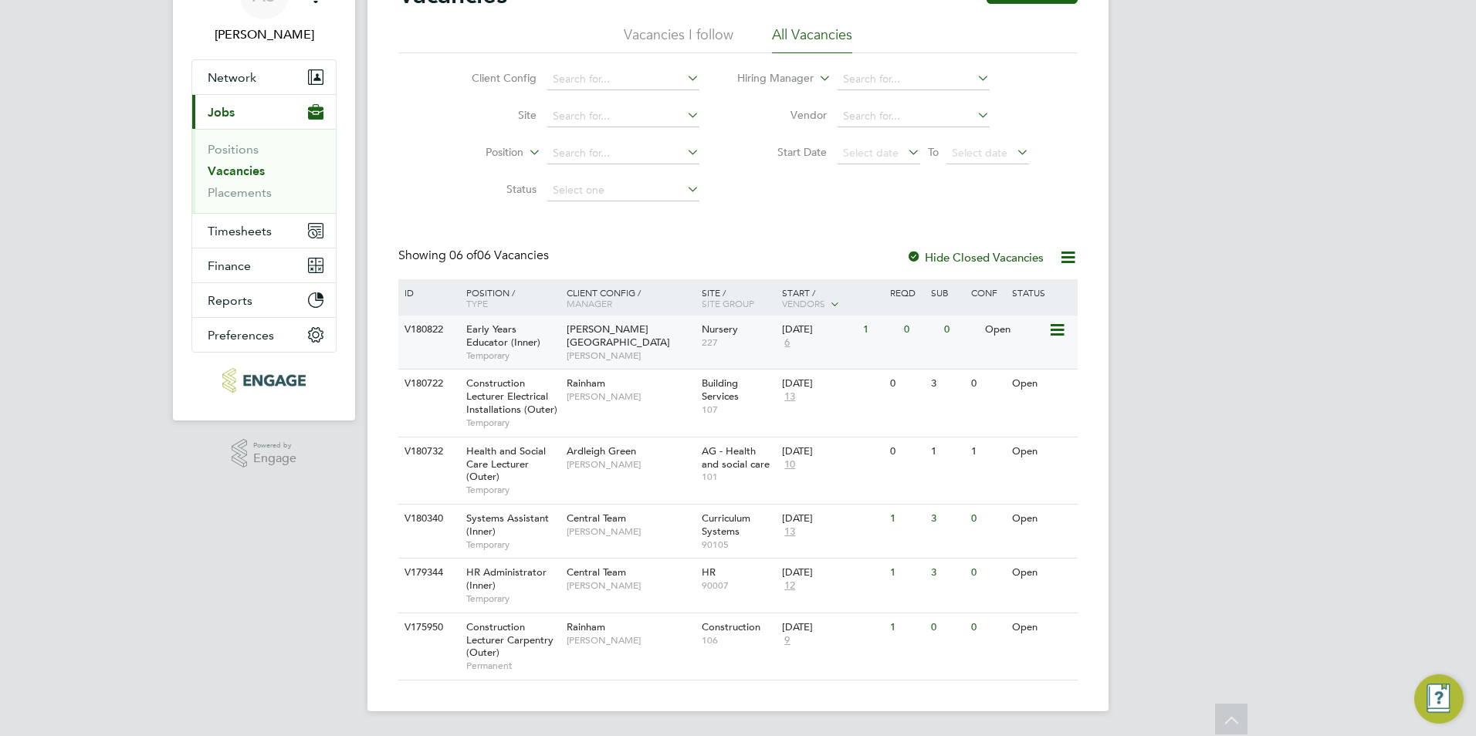
click at [570, 353] on div "[PERSON_NAME] Campus [PERSON_NAME]" at bounding box center [630, 342] width 135 height 53
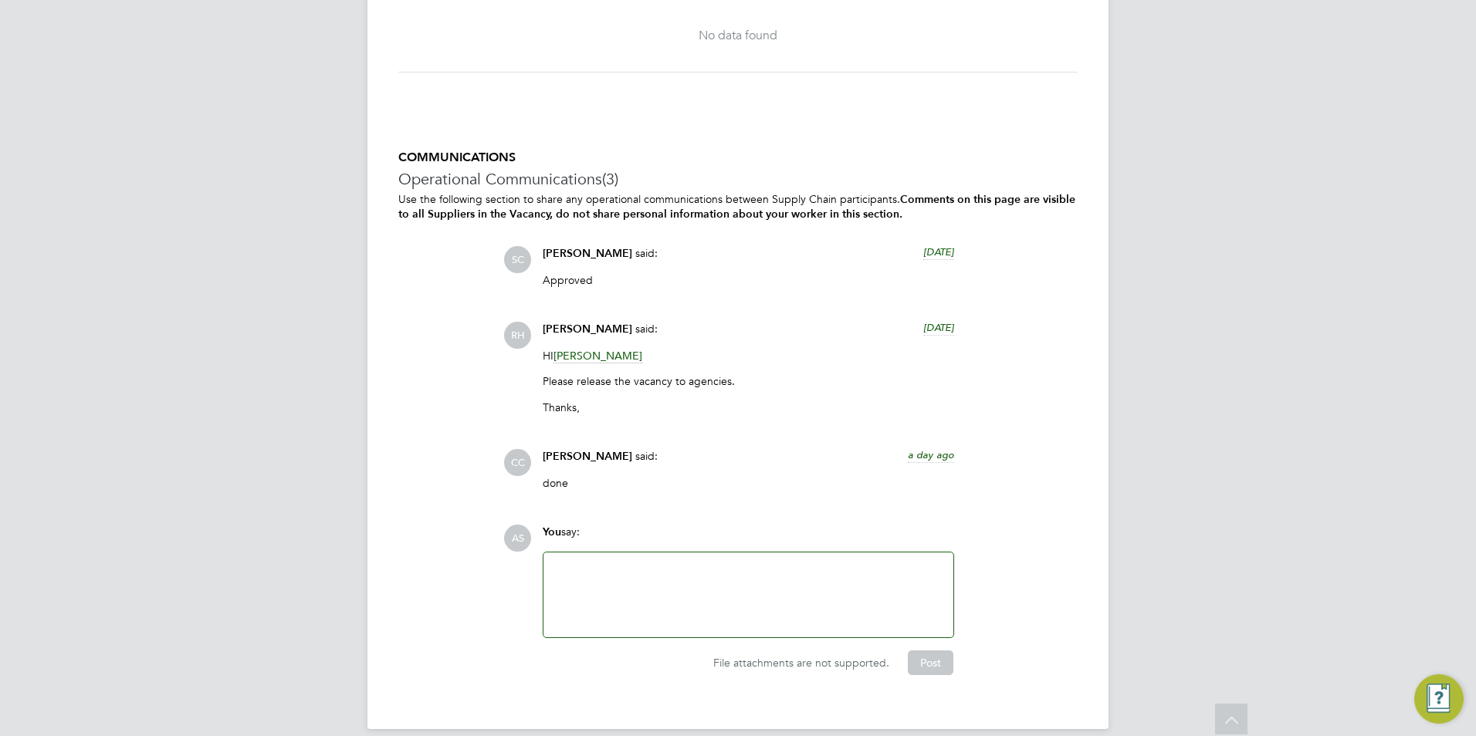
scroll to position [3551, 0]
click at [510, 332] on span "RH" at bounding box center [517, 333] width 27 height 27
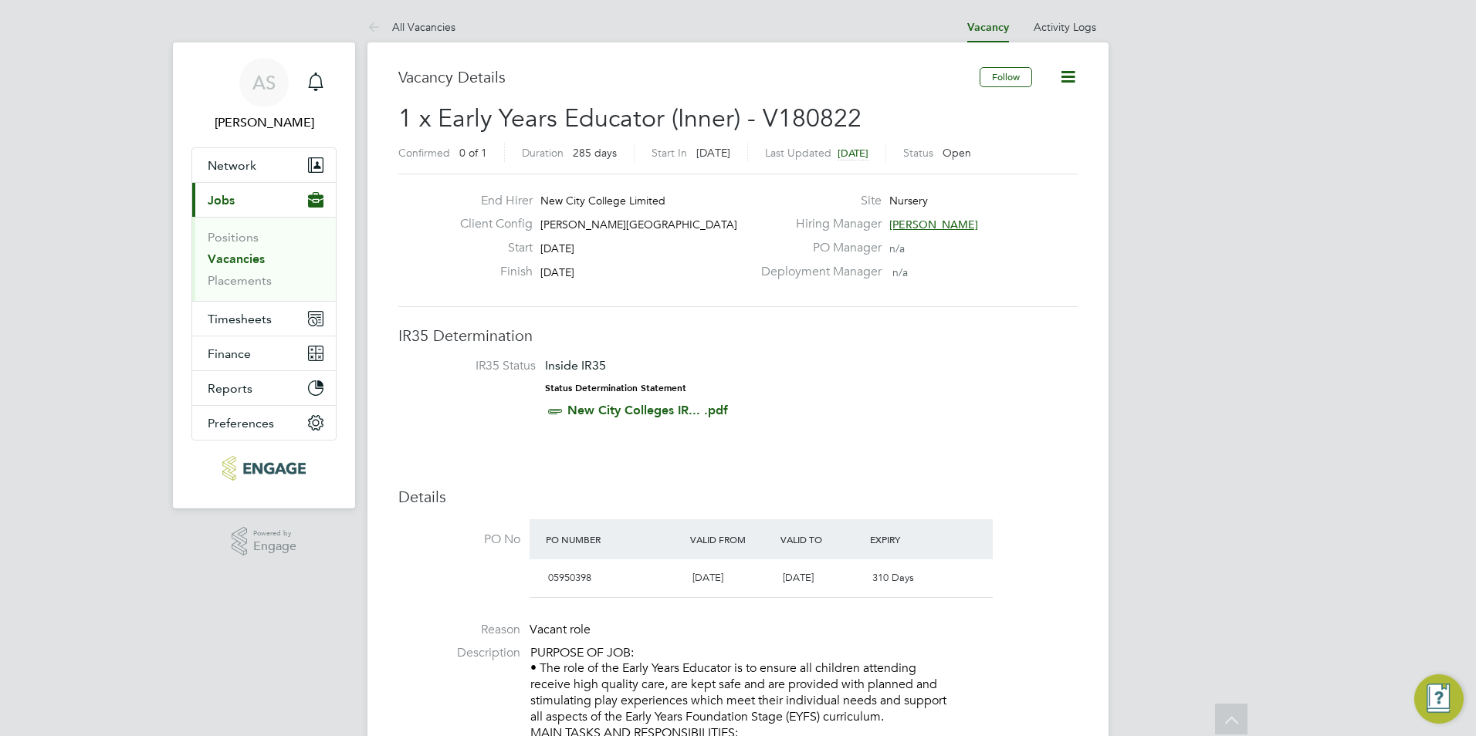
scroll to position [0, 0]
click at [313, 83] on icon "Main navigation" at bounding box center [315, 82] width 19 height 19
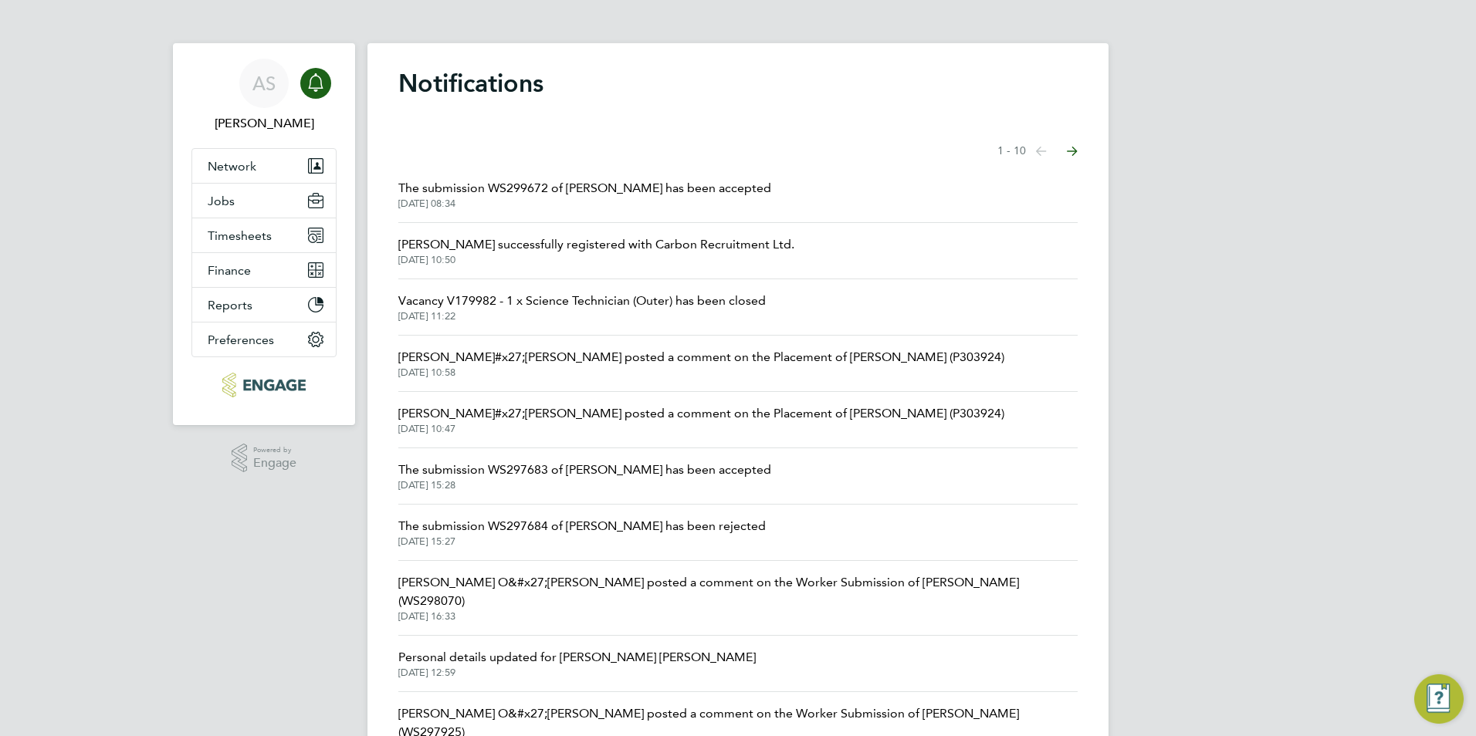
click at [607, 191] on span "The submission WS299672 of [PERSON_NAME] has been accepted" at bounding box center [584, 188] width 373 height 19
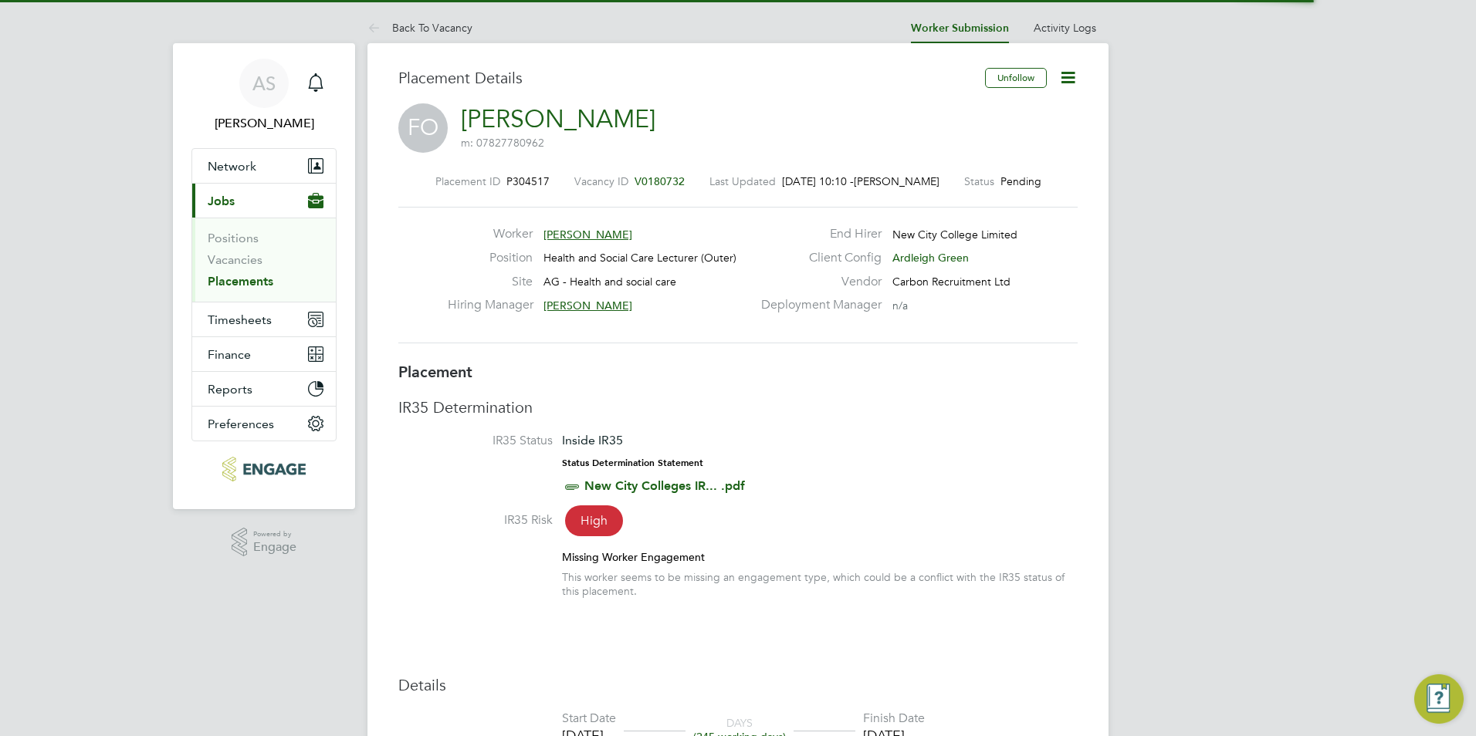
scroll to position [8, 8]
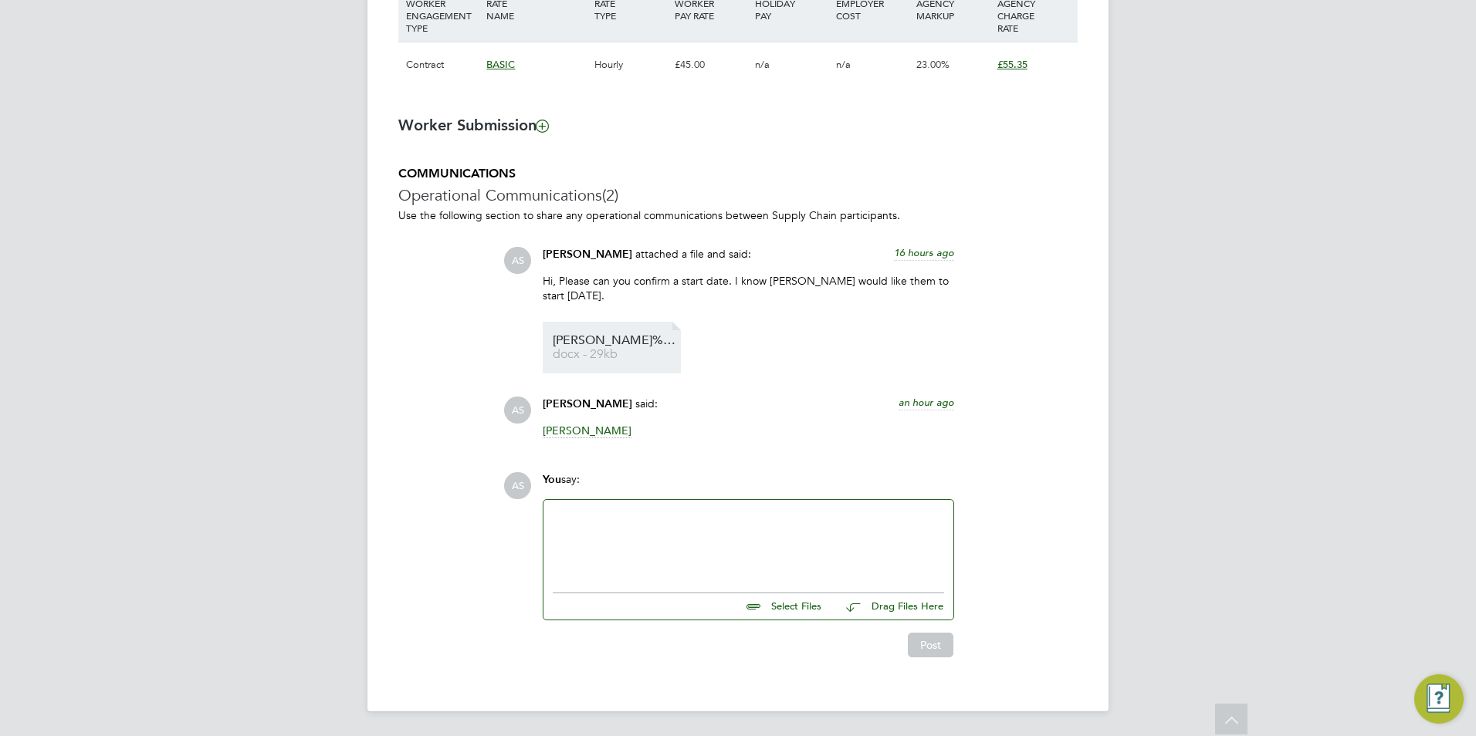
click at [621, 335] on span "Florence%20Obabiyi%20NCC%20vetting%20form" at bounding box center [615, 341] width 124 height 12
click at [583, 356] on span "docx - 29kb" at bounding box center [615, 355] width 124 height 12
click at [802, 602] on input "file" at bounding box center [828, 605] width 232 height 22
type input "C:\fakepath\Florence Obabiyi NCC vetting form.docx"
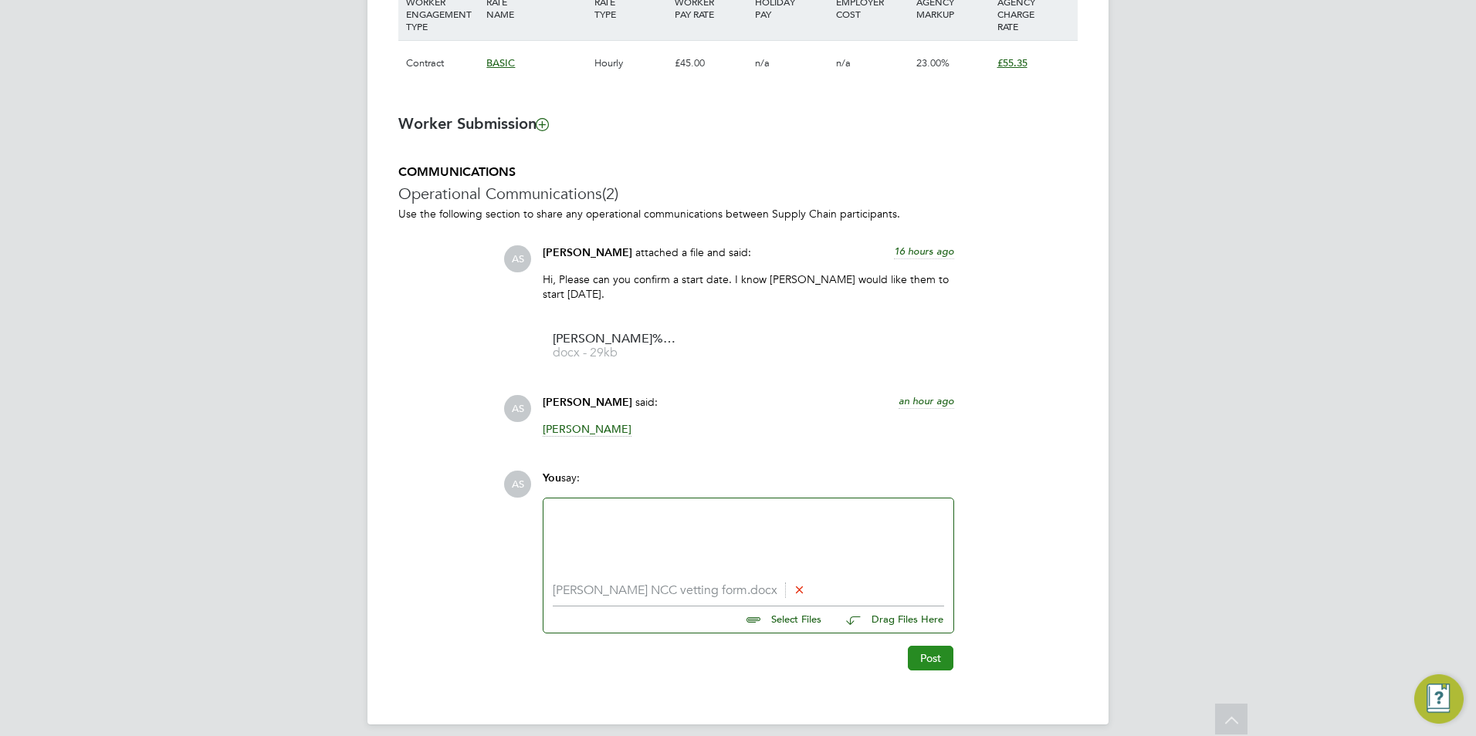
click at [935, 655] on button "Post" at bounding box center [931, 658] width 46 height 25
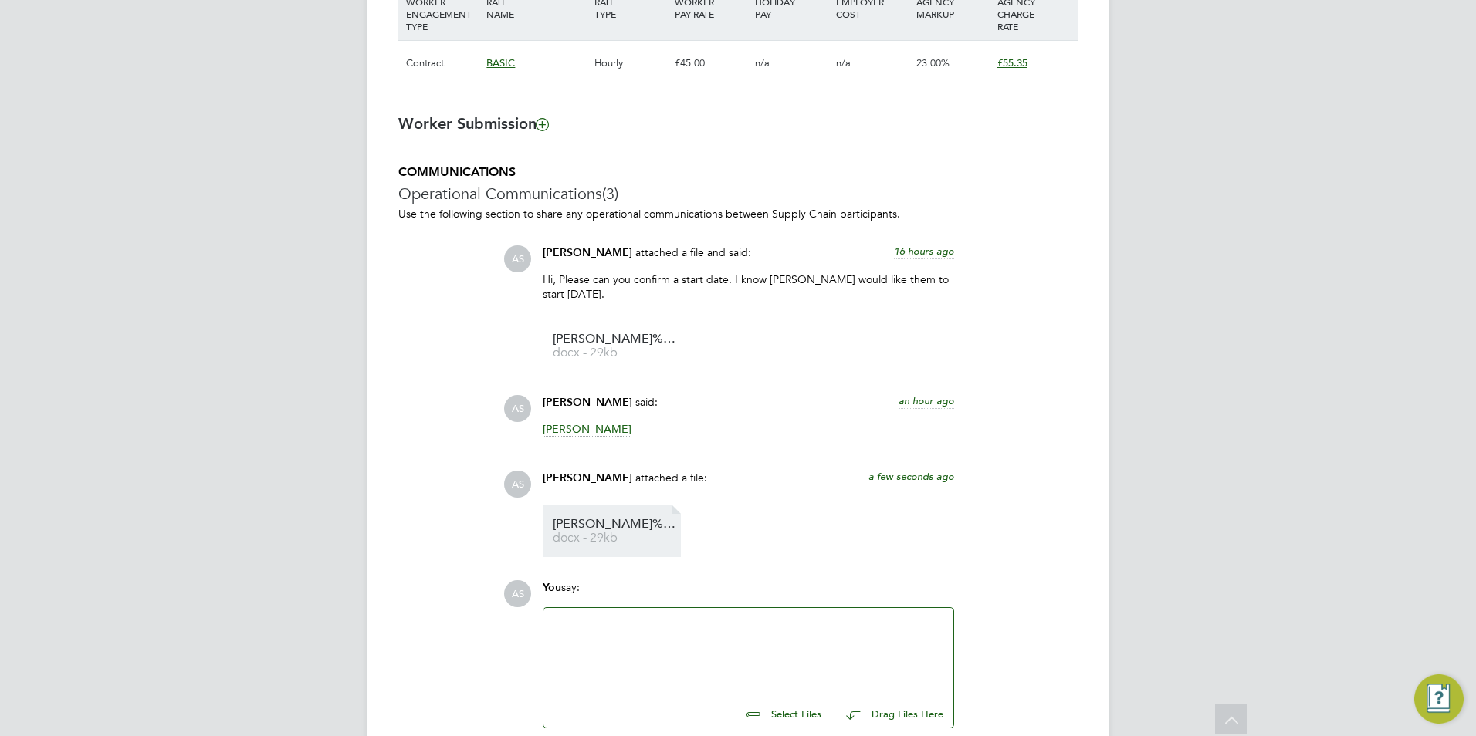
click at [629, 534] on span "docx - 29kb" at bounding box center [615, 539] width 124 height 12
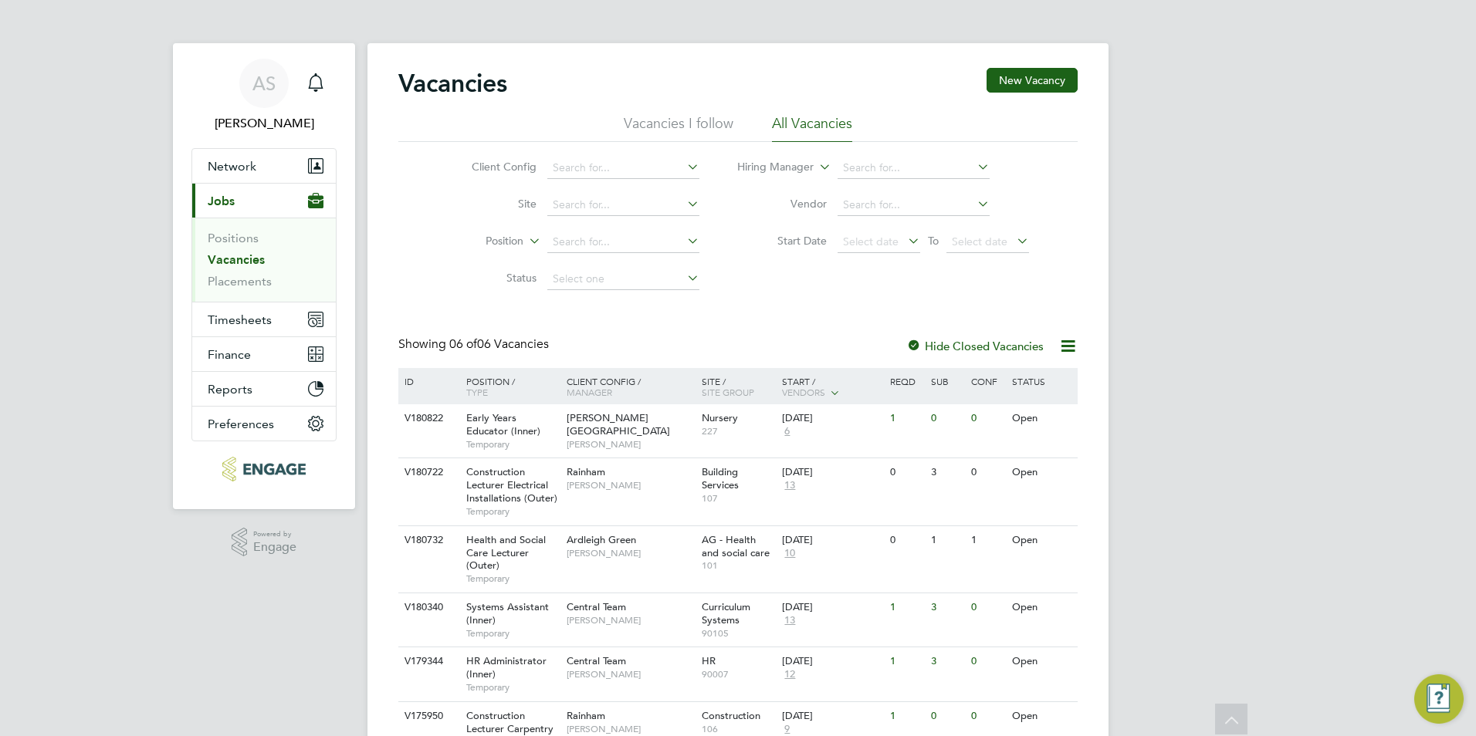
scroll to position [77, 0]
